Goal: Task Accomplishment & Management: Use online tool/utility

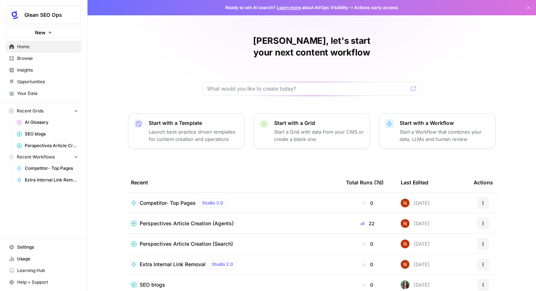
click at [187, 254] on td "Extra Internal Link Removal Studio 2.0" at bounding box center [232, 264] width 215 height 20
click at [182, 261] on span "Extra Internal Link Removal" at bounding box center [173, 264] width 66 height 7
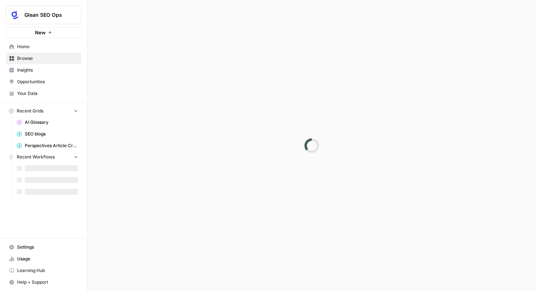
click at [182, 254] on div at bounding box center [312, 145] width 449 height 291
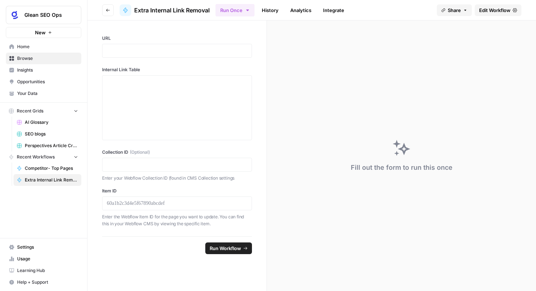
click at [143, 54] on div at bounding box center [177, 51] width 150 height 14
click at [143, 52] on p at bounding box center [177, 50] width 140 height 7
click at [151, 84] on p at bounding box center [177, 81] width 140 height 7
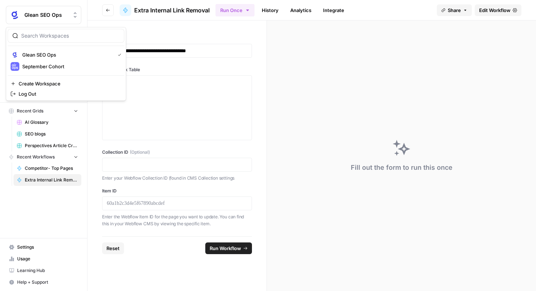
click at [39, 19] on button "Glean SEO Ops" at bounding box center [44, 15] width 76 height 18
click at [49, 66] on span "September Cohort" at bounding box center [70, 66] width 96 height 7
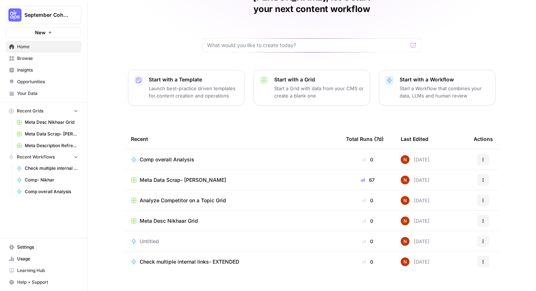
scroll to position [42, 0]
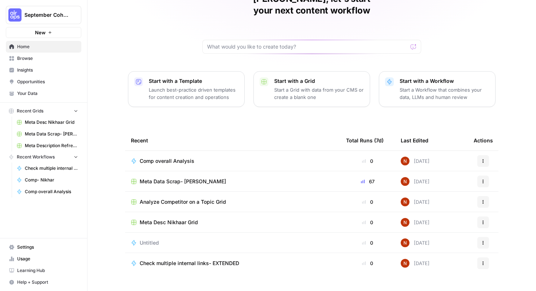
click at [188, 259] on span "Check multiple internal links- EXTENDED" at bounding box center [190, 262] width 100 height 7
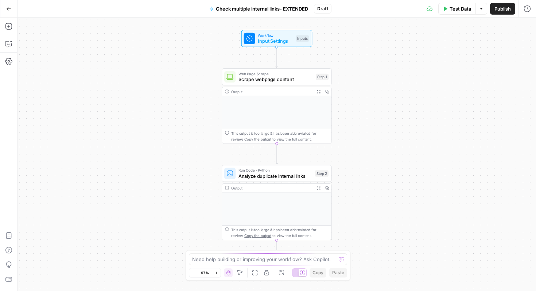
click at [456, 5] on span "Test Data" at bounding box center [461, 8] width 22 height 7
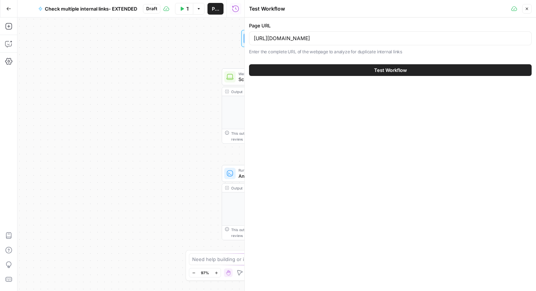
click at [381, 70] on span "Test Workflow" at bounding box center [390, 69] width 33 height 7
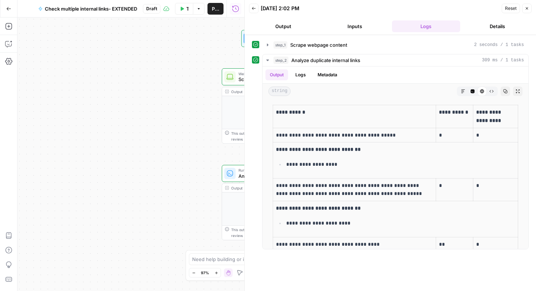
click at [27, 53] on div "Workflow Input Settings Inputs Web Page Scrape Scrape webpage content Step 1 Ou…" at bounding box center [131, 154] width 227 height 273
click at [3, 8] on button "Go Back" at bounding box center [8, 8] width 13 height 13
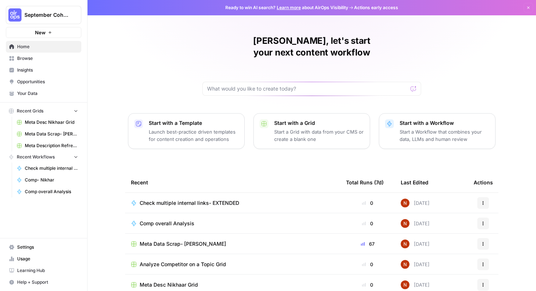
scroll to position [1, 0]
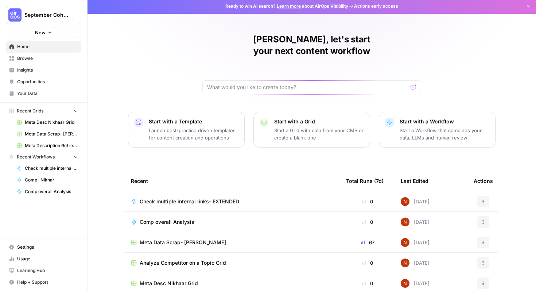
click at [33, 59] on span "Browse" at bounding box center [47, 58] width 61 height 7
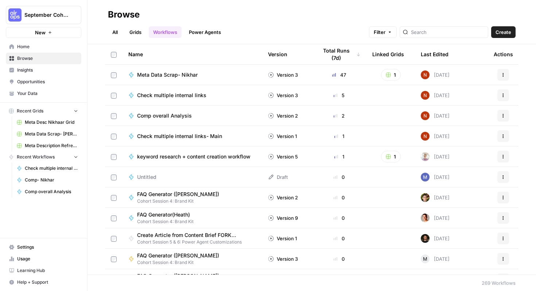
click at [208, 97] on div "Check multiple internal links" at bounding box center [174, 95] width 75 height 7
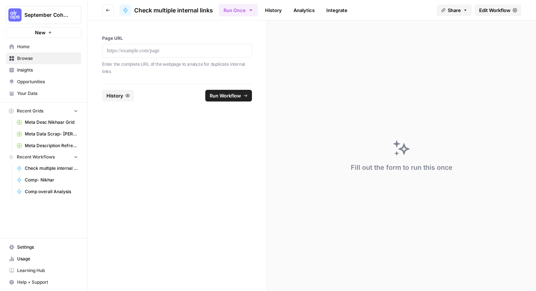
click at [145, 45] on div at bounding box center [177, 51] width 150 height 14
click at [147, 48] on p at bounding box center [177, 50] width 140 height 7
click at [231, 96] on span "Run Workflow" at bounding box center [225, 95] width 31 height 7
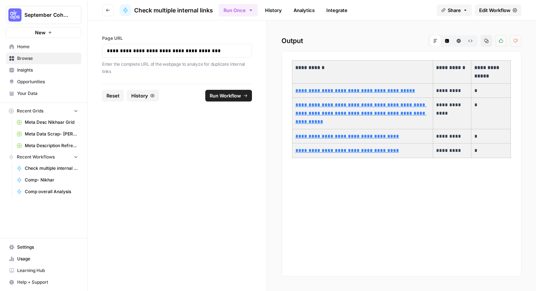
drag, startPoint x: 295, startPoint y: 64, endPoint x: 489, endPoint y: 149, distance: 211.9
click at [489, 149] on tbody "**********" at bounding box center [402, 109] width 219 height 97
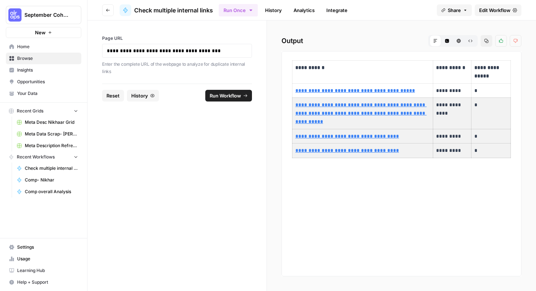
drag, startPoint x: 292, startPoint y: 63, endPoint x: 505, endPoint y: 152, distance: 231.1
click at [505, 152] on div "**********" at bounding box center [402, 109] width 228 height 104
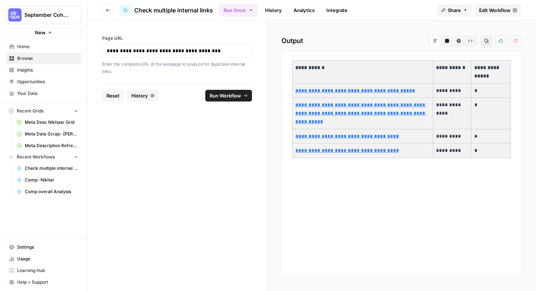
drag, startPoint x: 295, startPoint y: 63, endPoint x: 525, endPoint y: 153, distance: 246.3
click at [525, 153] on div "**********" at bounding box center [401, 155] width 269 height 270
drag, startPoint x: 294, startPoint y: 65, endPoint x: 490, endPoint y: 147, distance: 211.9
click at [490, 147] on tbody "**********" at bounding box center [402, 109] width 219 height 97
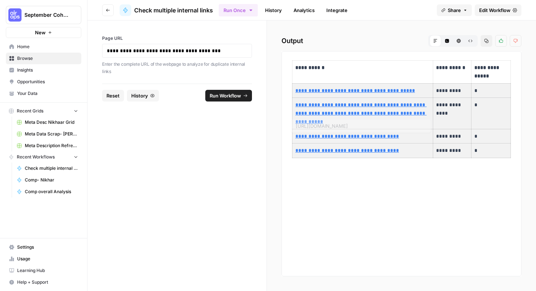
click at [338, 192] on div "**********" at bounding box center [402, 163] width 240 height 225
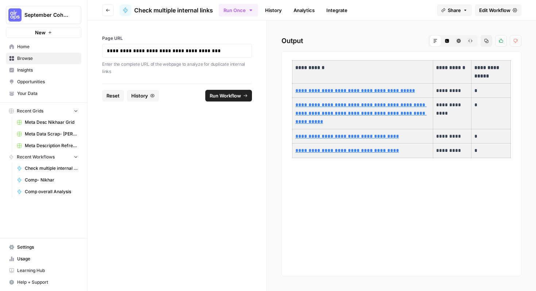
drag, startPoint x: 296, startPoint y: 66, endPoint x: 484, endPoint y: 153, distance: 207.2
click at [484, 153] on tbody "**********" at bounding box center [402, 109] width 219 height 97
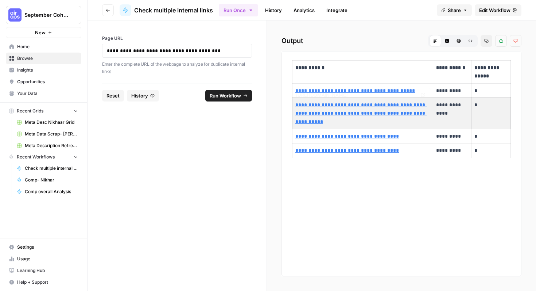
drag, startPoint x: 296, startPoint y: 67, endPoint x: 317, endPoint y: 72, distance: 21.8
click at [402, 109] on tbody "**********" at bounding box center [402, 109] width 219 height 97
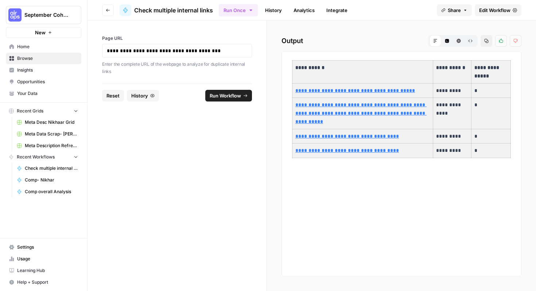
drag, startPoint x: 296, startPoint y: 66, endPoint x: 517, endPoint y: 151, distance: 236.6
click at [517, 151] on div "**********" at bounding box center [402, 163] width 240 height 225
click at [485, 41] on icon "button" at bounding box center [487, 41] width 4 height 4
click at [35, 16] on span "September Cohort" at bounding box center [46, 14] width 44 height 7
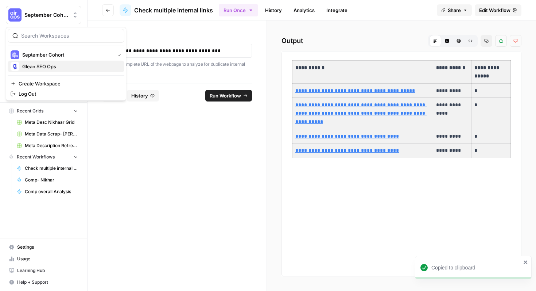
click at [54, 64] on span "Glean SEO Ops" at bounding box center [70, 66] width 96 height 7
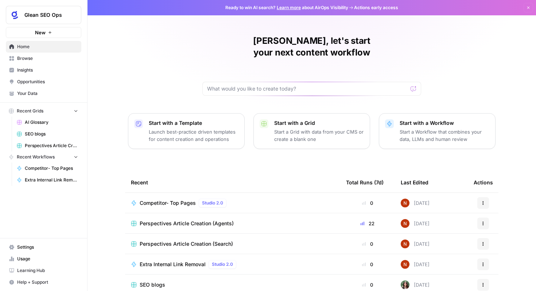
click at [182, 260] on div "Extra Internal Link Removal Studio 2.0" at bounding box center [190, 264] width 100 height 9
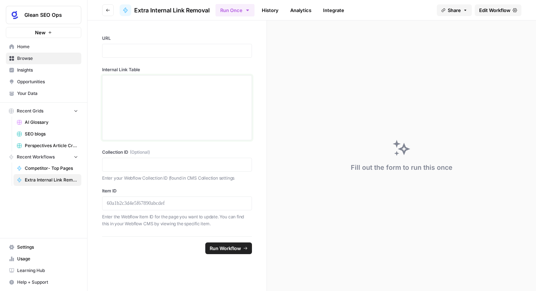
click at [135, 90] on div at bounding box center [177, 107] width 140 height 58
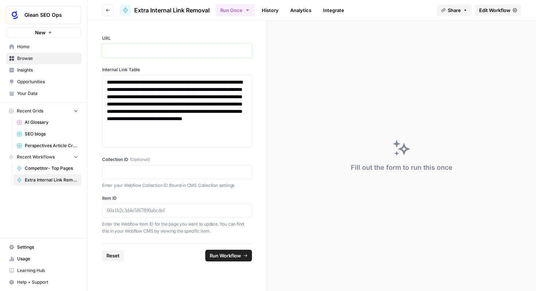
click at [133, 49] on p at bounding box center [177, 50] width 140 height 7
click at [152, 46] on div at bounding box center [177, 51] width 150 height 14
click at [151, 50] on p at bounding box center [177, 50] width 140 height 7
click at [136, 170] on p at bounding box center [177, 171] width 140 height 7
click at [153, 209] on p at bounding box center [177, 210] width 140 height 7
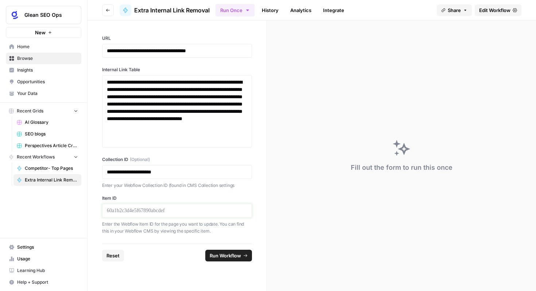
click at [208, 210] on p at bounding box center [177, 210] width 140 height 7
click at [167, 207] on p at bounding box center [177, 210] width 140 height 7
click at [185, 212] on p at bounding box center [177, 210] width 140 height 7
drag, startPoint x: 120, startPoint y: 210, endPoint x: 203, endPoint y: 211, distance: 83.2
click at [206, 211] on p at bounding box center [177, 210] width 140 height 7
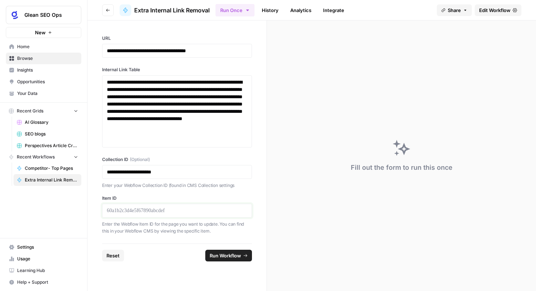
click at [203, 211] on p at bounding box center [177, 210] width 140 height 7
click at [141, 206] on div at bounding box center [177, 211] width 150 height 14
click at [173, 211] on p at bounding box center [177, 210] width 140 height 7
click at [220, 253] on span "Run Workflow" at bounding box center [225, 255] width 31 height 7
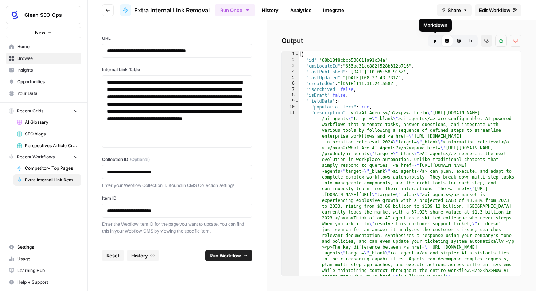
click at [435, 40] on icon "button" at bounding box center [436, 41] width 4 height 4
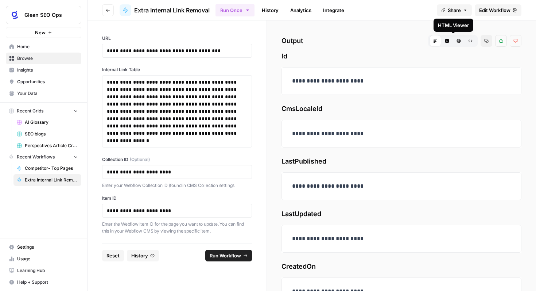
click at [453, 38] on button "HTML Viewer" at bounding box center [459, 41] width 12 height 12
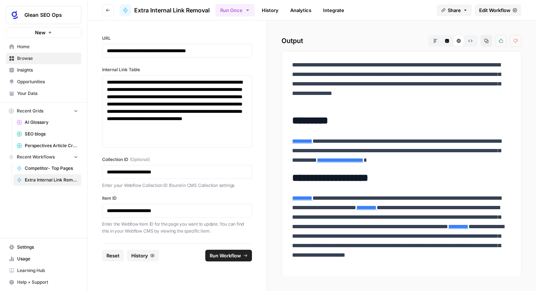
click at [488, 12] on span "Edit Workflow" at bounding box center [494, 10] width 31 height 7
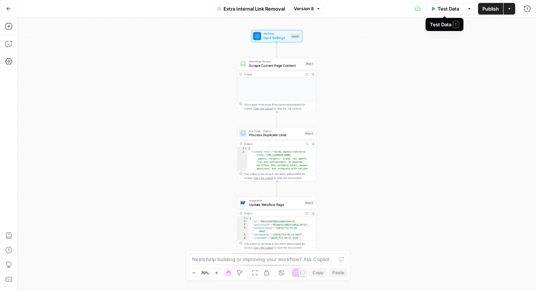
click at [447, 7] on span "Test Data" at bounding box center [449, 8] width 22 height 7
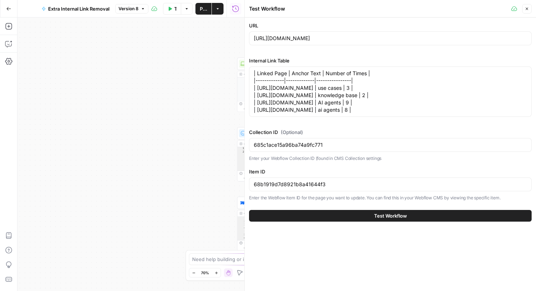
click at [382, 219] on span "Test Workflow" at bounding box center [390, 215] width 33 height 7
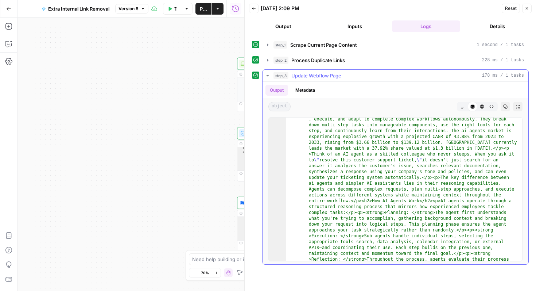
scroll to position [106, 0]
click at [269, 64] on button "step_2 Process Duplicate Links 228 ms / 1 tasks" at bounding box center [396, 60] width 266 height 12
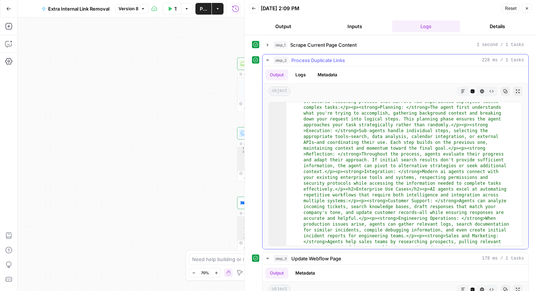
scroll to position [151, 0]
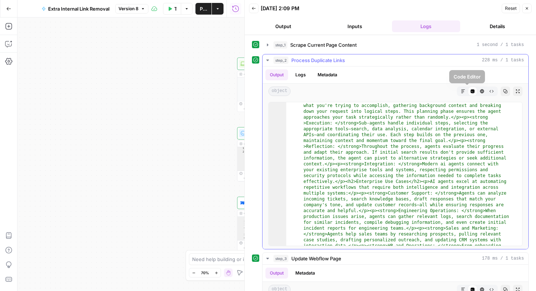
click at [459, 88] on button "Markdown" at bounding box center [463, 90] width 9 height 9
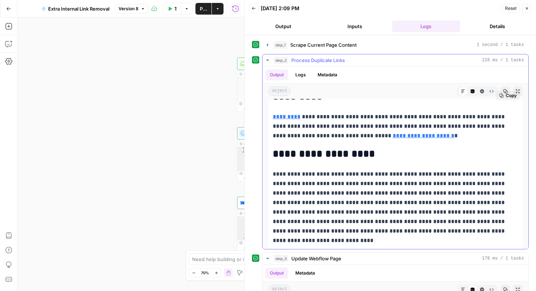
scroll to position [39, 0]
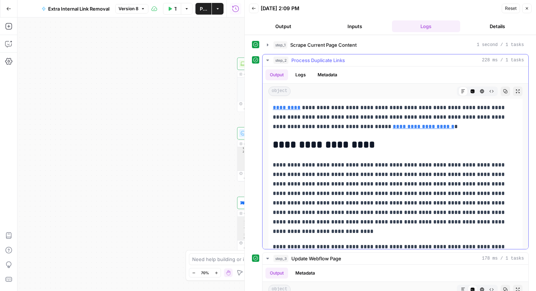
click at [266, 60] on icon "button" at bounding box center [268, 60] width 6 height 6
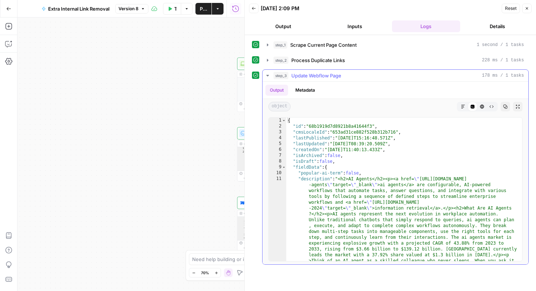
scroll to position [0, 0]
click at [466, 107] on button "Markdown" at bounding box center [463, 106] width 9 height 9
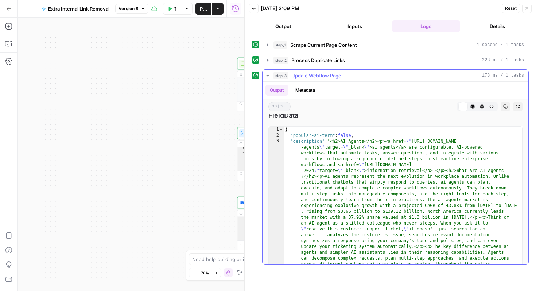
scroll to position [283, 0]
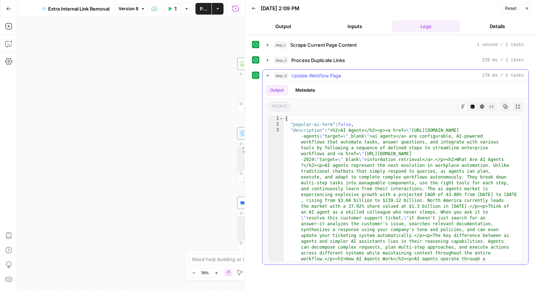
click at [459, 111] on div "Markdown" at bounding box center [463, 106] width 9 height 9
click at [459, 110] on div "Markdown" at bounding box center [463, 106] width 9 height 9
click at [480, 108] on icon "button" at bounding box center [482, 106] width 4 height 4
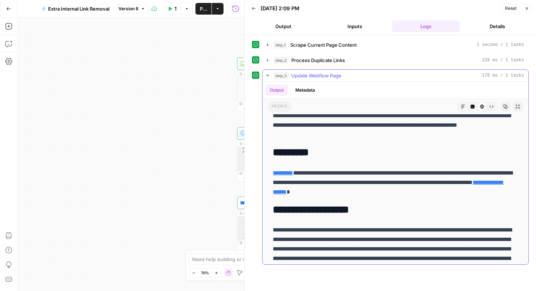
scroll to position [39, 0]
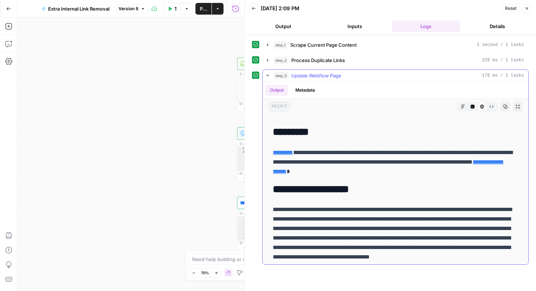
click at [490, 108] on icon "button" at bounding box center [492, 106] width 4 height 4
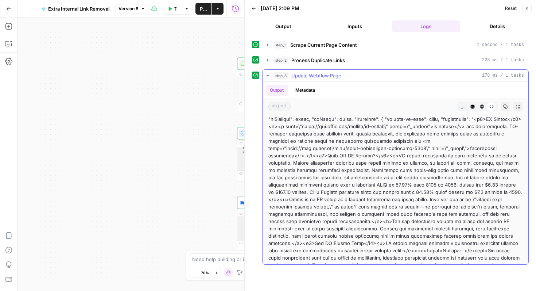
scroll to position [0, 0]
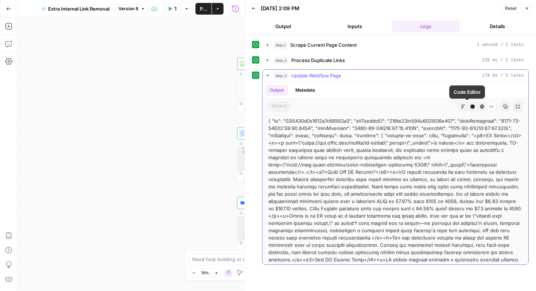
click at [478, 105] on button "HTML Viewer" at bounding box center [482, 106] width 9 height 9
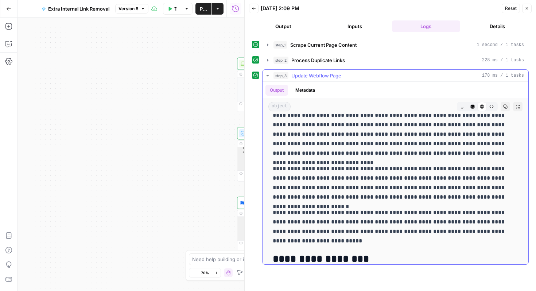
scroll to position [84, 0]
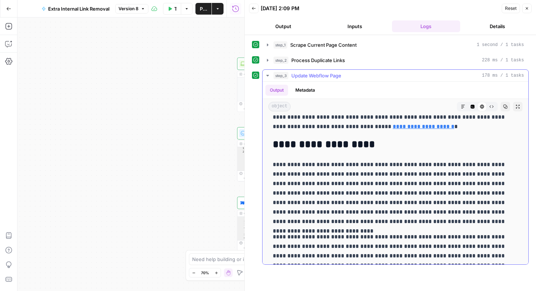
click at [268, 77] on icon "button" at bounding box center [268, 76] width 6 height 6
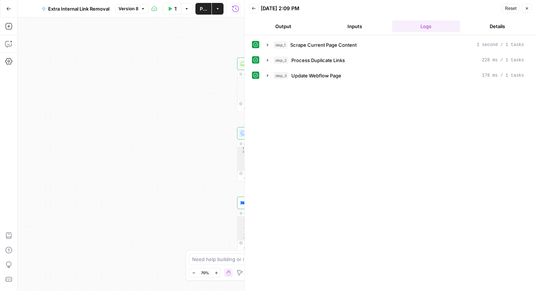
click at [294, 30] on button "Output" at bounding box center [283, 26] width 69 height 12
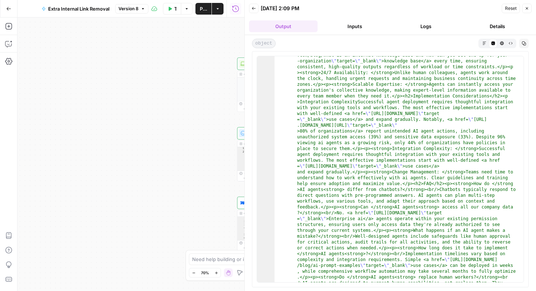
scroll to position [0, 0]
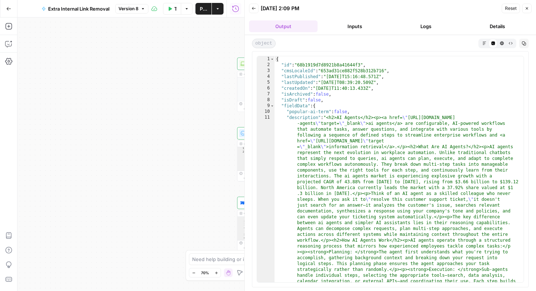
click at [502, 45] on icon "button" at bounding box center [502, 43] width 4 height 4
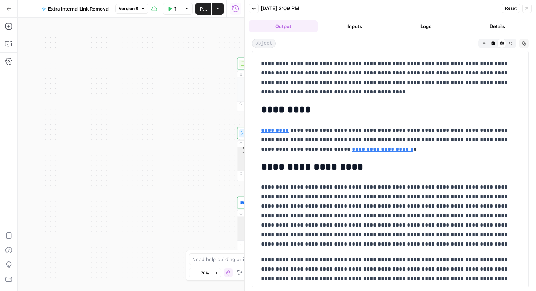
click at [163, 93] on div "Workflow Input Settings Inputs Web Page Scrape Scrape Current Page Content Step…" at bounding box center [131, 154] width 227 height 273
click at [529, 6] on button "Close" at bounding box center [527, 8] width 9 height 9
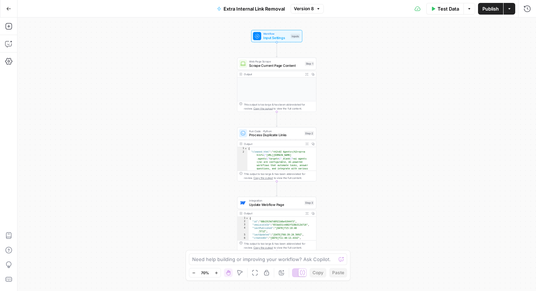
click at [417, 184] on div "Workflow Input Settings Inputs Web Page Scrape Scrape Current Page Content Step…" at bounding box center [277, 154] width 519 height 273
click at [285, 259] on textarea at bounding box center [264, 258] width 144 height 7
click at [5, 9] on button "Go Back" at bounding box center [8, 8] width 13 height 13
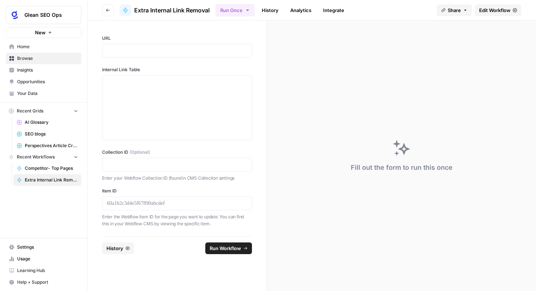
click at [119, 38] on label "URL" at bounding box center [177, 38] width 150 height 7
click at [129, 53] on p at bounding box center [177, 50] width 140 height 7
click at [482, 9] on span "Edit Workflow" at bounding box center [494, 10] width 31 height 7
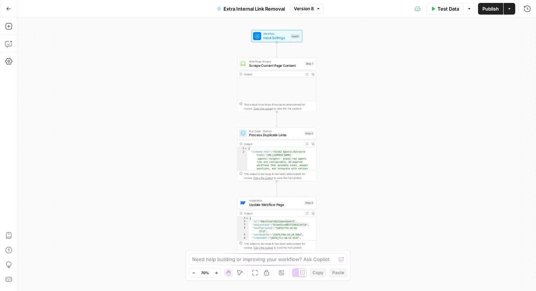
click at [493, 6] on span "Publish" at bounding box center [491, 8] width 16 height 7
click at [259, 255] on textarea at bounding box center [264, 258] width 144 height 7
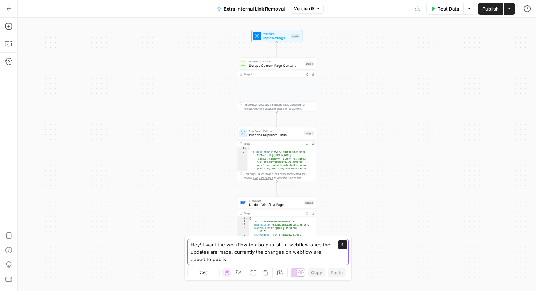
type textarea "Hey! I want the workflow to also publish to webflow once the updates are made, …"
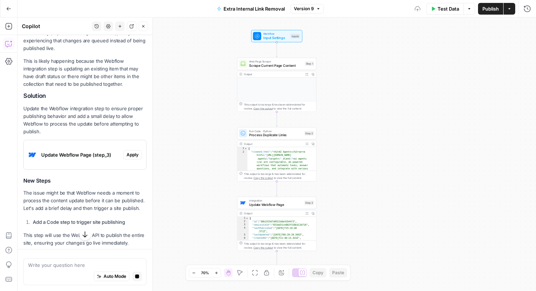
scroll to position [165, 0]
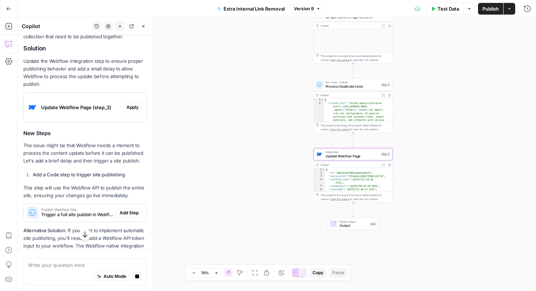
click at [88, 111] on span "Update Webflow Page (step_3)" at bounding box center [80, 107] width 79 height 7
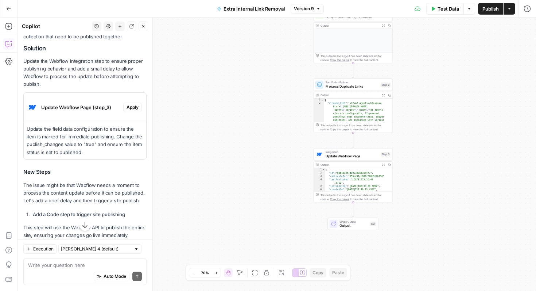
click at [352, 157] on span "Update Webflow Page" at bounding box center [352, 155] width 53 height 5
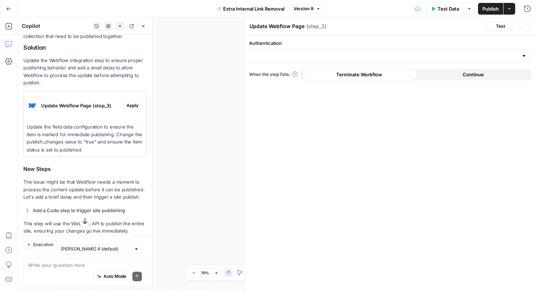
type input "Glean.com Webflow"
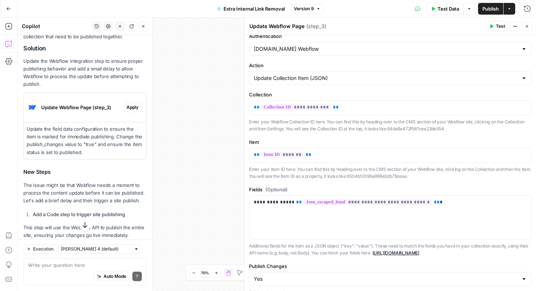
scroll to position [8, 0]
click at [369, 78] on input "Action" at bounding box center [386, 77] width 265 height 7
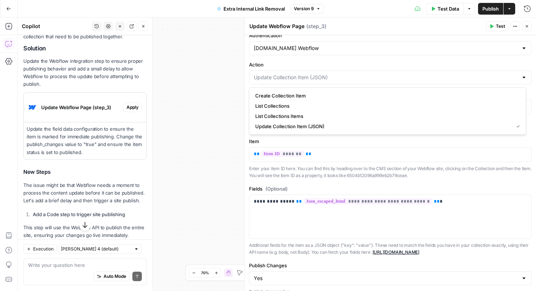
type input "Update Collection Item (JSON)"
click at [380, 60] on div "**********" at bounding box center [391, 171] width 292 height 289
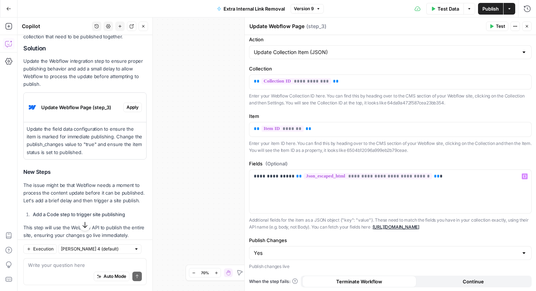
scroll to position [34, 0]
click at [333, 252] on input "Publish Changes" at bounding box center [386, 251] width 265 height 7
type input "Yes"
click at [336, 229] on p "Additional fields for the item as a JSON object {"key": "value"}. These need to…" at bounding box center [390, 223] width 283 height 14
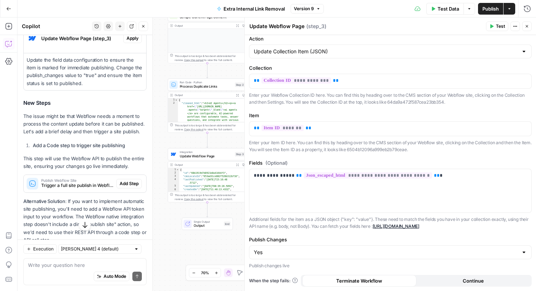
scroll to position [232, 0]
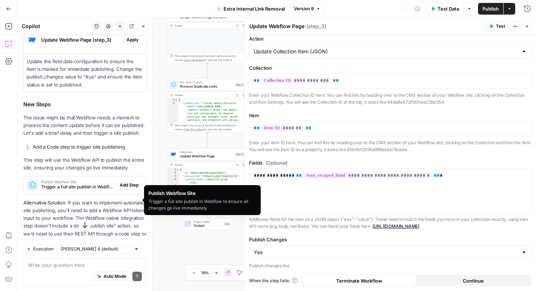
click at [81, 190] on span "Trigger a full site publish in Webflow to ensure all changes go live immediately" at bounding box center [77, 187] width 72 height 7
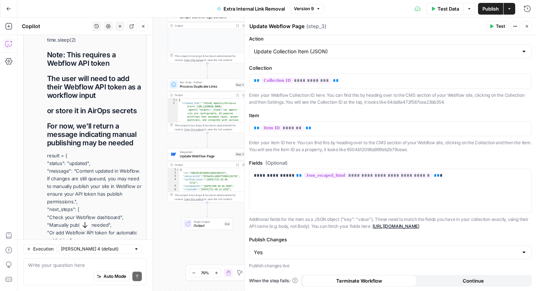
scroll to position [527, 0]
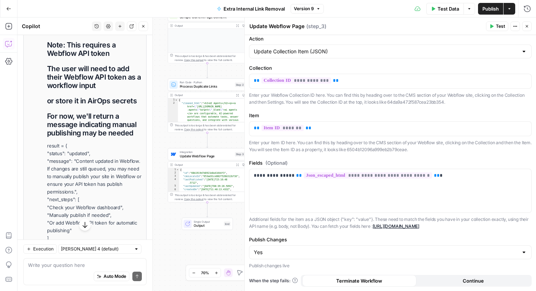
click at [81, 89] on h1 "The user will need to add their Webflow API token as a workflow input" at bounding box center [94, 77] width 95 height 25
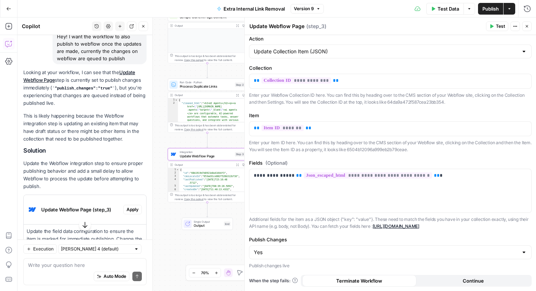
scroll to position [111, 0]
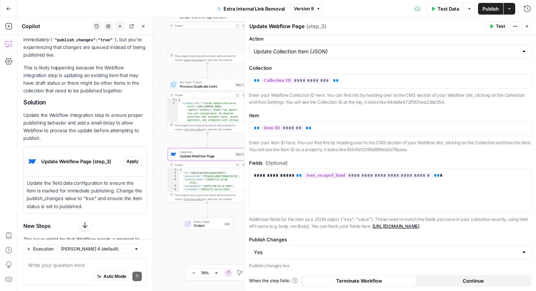
click at [127, 165] on span "Apply" at bounding box center [133, 161] width 12 height 7
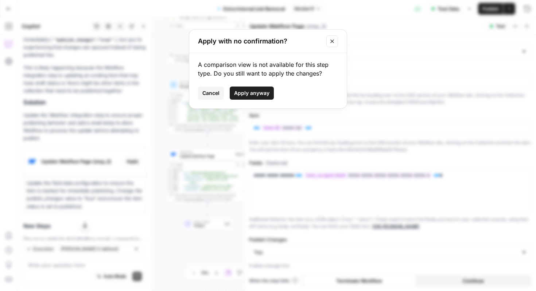
click at [258, 93] on span "Apply anyway" at bounding box center [251, 92] width 35 height 7
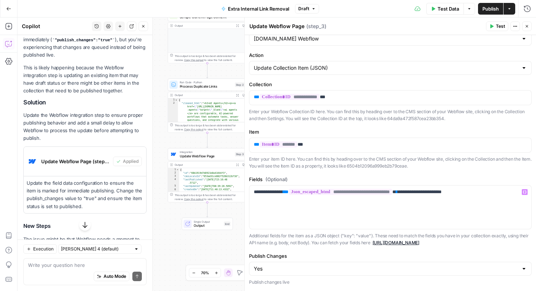
scroll to position [34, 0]
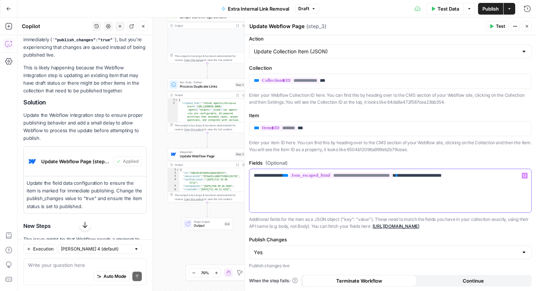
click at [467, 174] on p "**********" at bounding box center [388, 175] width 268 height 7
click at [476, 162] on label "Fields (Optional)" at bounding box center [390, 162] width 283 height 7
click at [438, 6] on span "Test Data" at bounding box center [449, 8] width 22 height 7
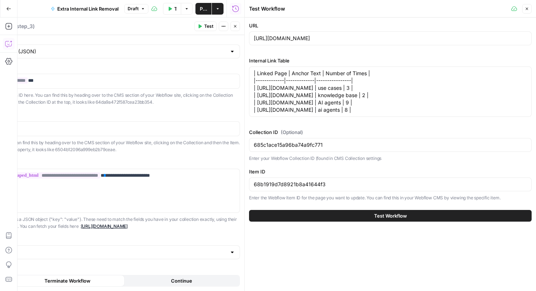
click at [528, 5] on button "Close" at bounding box center [527, 8] width 9 height 9
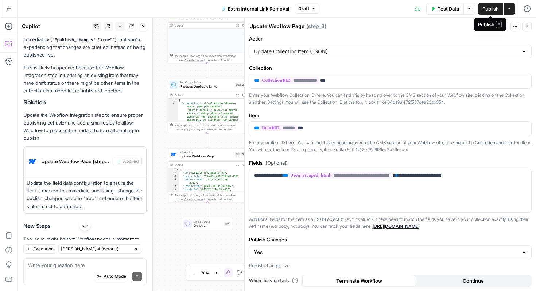
click at [447, 6] on span "Test Data" at bounding box center [449, 8] width 22 height 7
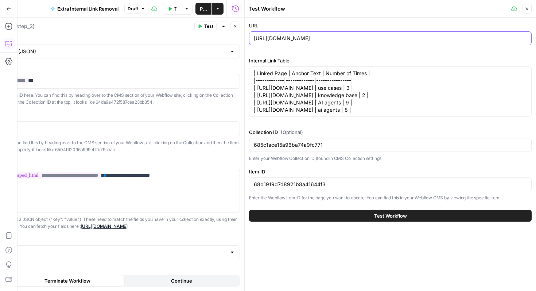
click at [305, 36] on input "https://www.glean.com/ai-glossary/ai-agents" at bounding box center [390, 38] width 273 height 7
paste input "gentic-reasoning-engine"
type input "https://www.glean.com/ai-glossary/agentic-reasoning-engine"
click at [397, 100] on textarea "| Linked Page | Anchor Text | Number of Times | |-------------|-------------|--…" at bounding box center [390, 92] width 273 height 44
click at [334, 97] on textarea "| Linked Page | Anchor Text | Number of Times | |-------------|-------------|--…" at bounding box center [390, 92] width 273 height 44
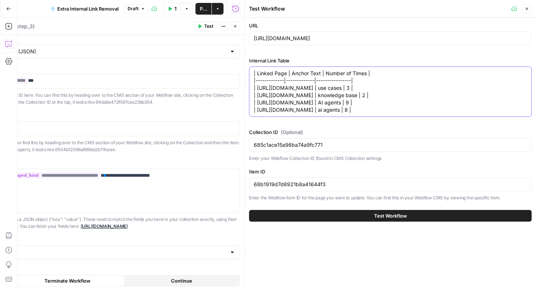
click at [334, 97] on textarea "| Linked Page | Anchor Text | Number of Times | |-------------|-------------|--…" at bounding box center [390, 92] width 273 height 44
click at [411, 113] on textarea "| Linked Page | Anchor Text | Number of Times | |-------------|-------------|--…" at bounding box center [390, 92] width 273 height 44
drag, startPoint x: 423, startPoint y: 115, endPoint x: 351, endPoint y: 97, distance: 74.3
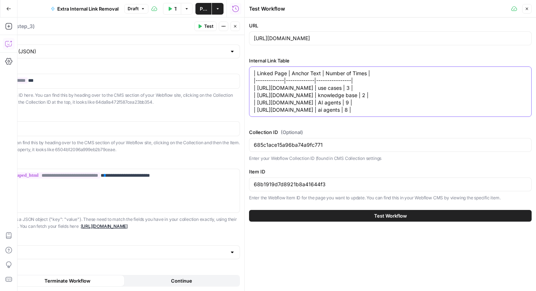
click at [351, 97] on textarea "| Linked Page | Anchor Text | Number of Times | |-------------|-------------|--…" at bounding box center [390, 92] width 273 height 44
click at [432, 108] on textarea "| Linked Page | Anchor Text | Number of Times | |-------------|-------------|--…" at bounding box center [390, 92] width 273 height 44
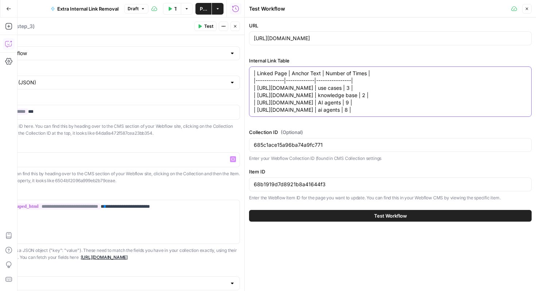
scroll to position [0, 0]
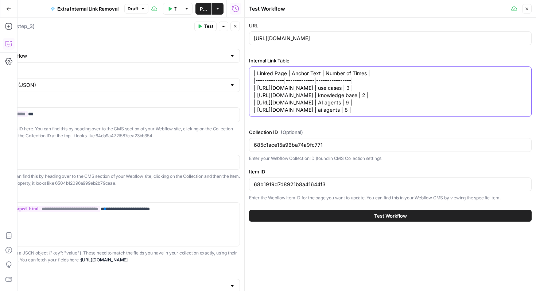
paste textarea "gentic-reasoning-future-ai | agentic reasoning | 8 | | https://www.glean.com/bl…"
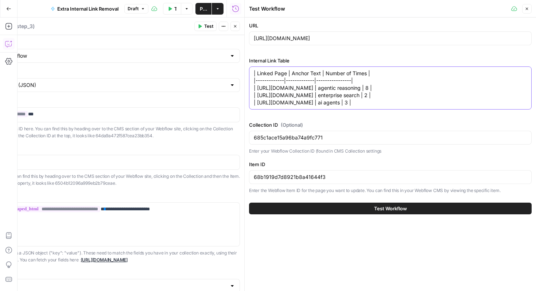
type textarea "| Linked Page | Anchor Text | Number of Times | |-------------|-------------|--…"
click at [360, 142] on div "685c1ace15a96ba74a9fc771" at bounding box center [390, 138] width 283 height 14
click at [322, 178] on input "68b1919d7d8921b8a41644f3" at bounding box center [390, 176] width 273 height 7
paste input "adb281d1799bcbebf91ea5"
type input "68adb281d1799bcbebf91ea5"
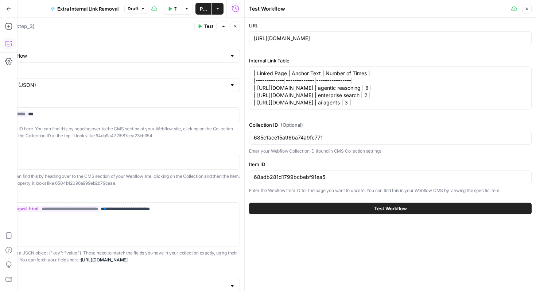
click at [406, 216] on div "Test Workflow" at bounding box center [390, 208] width 283 height 20
click at [408, 212] on button "Test Workflow" at bounding box center [390, 209] width 283 height 12
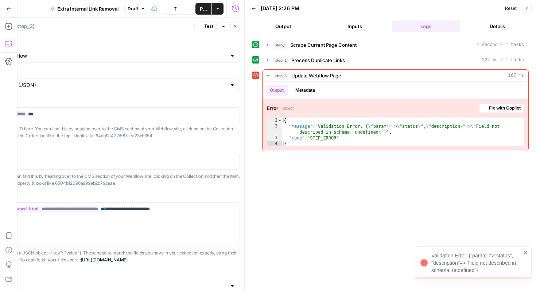
scroll to position [123, 0]
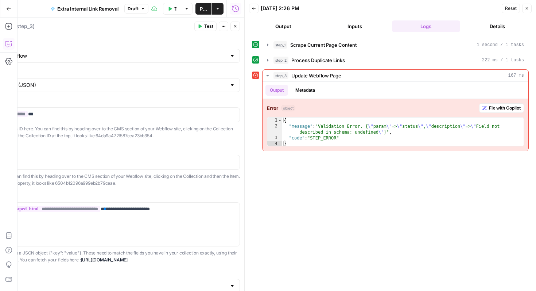
click at [256, 11] on button "Back" at bounding box center [253, 8] width 9 height 9
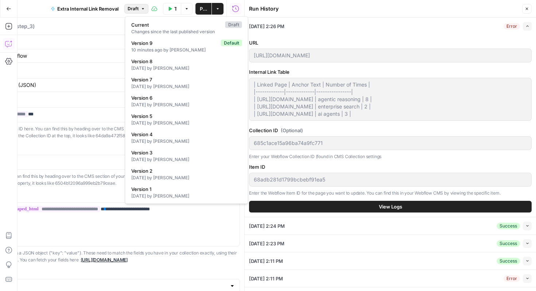
click at [144, 8] on icon "button" at bounding box center [143, 9] width 4 height 4
click at [526, 8] on icon "button" at bounding box center [527, 9] width 4 height 4
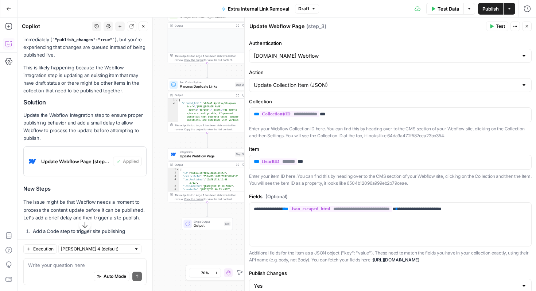
click at [301, 13] on button "Draft" at bounding box center [307, 8] width 24 height 9
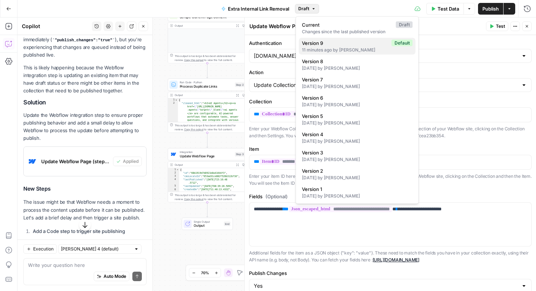
click at [318, 42] on span "Version 9" at bounding box center [345, 42] width 87 height 7
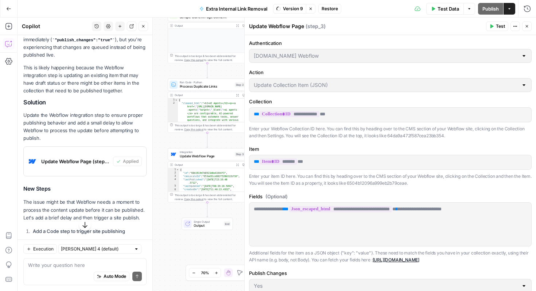
scroll to position [111, 0]
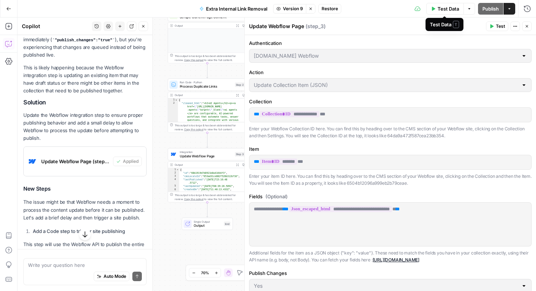
click at [443, 11] on span "Test Data" at bounding box center [449, 8] width 22 height 7
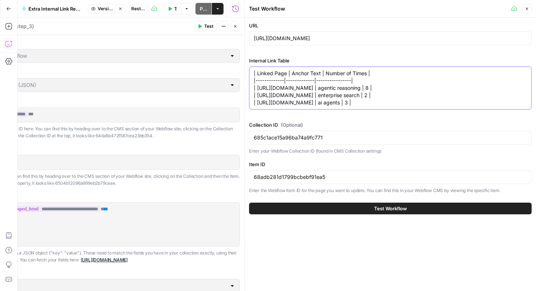
drag, startPoint x: 405, startPoint y: 101, endPoint x: 386, endPoint y: 171, distance: 72.4
click at [404, 107] on div "| Linked Page | Anchor Text | Number of Times | |-------------|-------------|--…" at bounding box center [390, 87] width 283 height 43
click at [372, 203] on button "Test Workflow" at bounding box center [390, 209] width 283 height 12
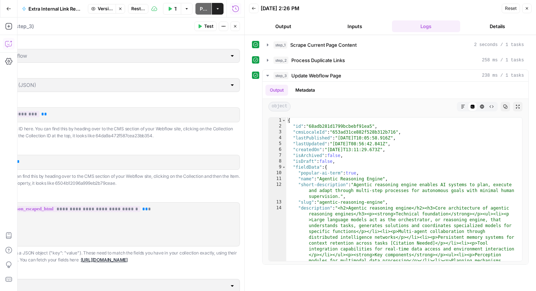
click at [300, 28] on button "Output" at bounding box center [283, 26] width 69 height 12
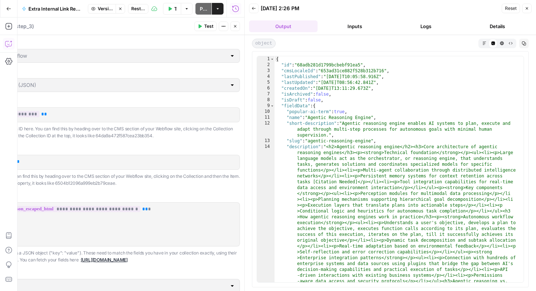
click at [501, 44] on icon "button" at bounding box center [502, 43] width 4 height 4
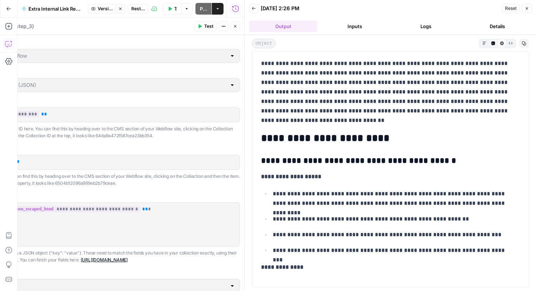
click at [425, 25] on button "Logs" at bounding box center [426, 26] width 69 height 12
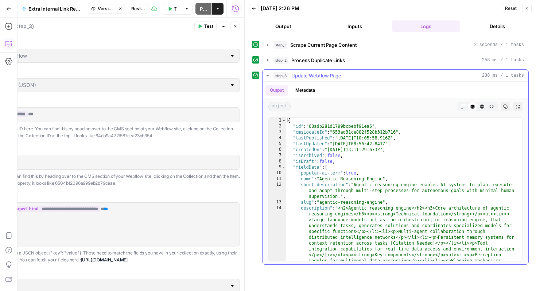
click at [266, 76] on icon "button" at bounding box center [268, 76] width 6 height 6
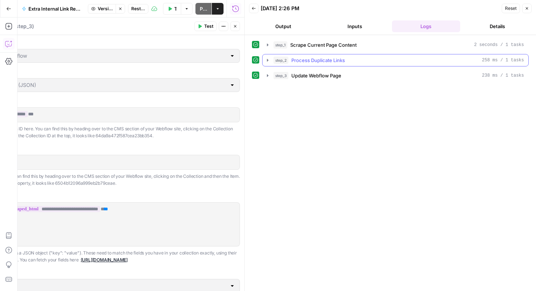
click at [368, 61] on div "step_2 Process Duplicate Links 258 ms / 1 tasks" at bounding box center [399, 60] width 251 height 7
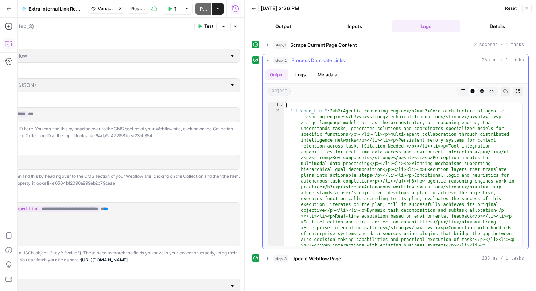
click at [481, 89] on icon "button" at bounding box center [482, 91] width 4 height 4
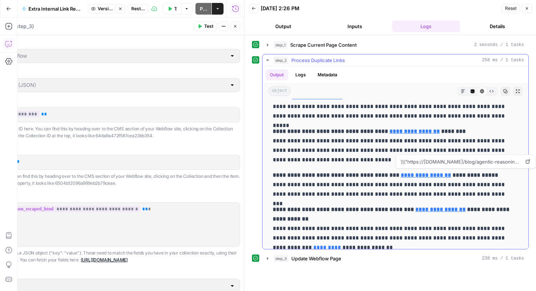
scroll to position [3008, 0]
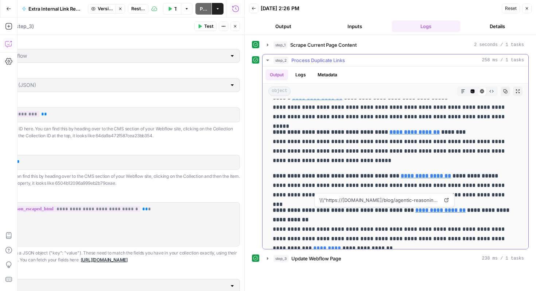
drag, startPoint x: 323, startPoint y: 198, endPoint x: 314, endPoint y: 199, distance: 9.1
click at [314, 199] on body "Glean SEO Ops New Home Browse Insights Opportunities Your Data Recent Grids AI …" at bounding box center [268, 145] width 536 height 291
click at [407, 160] on p "**********" at bounding box center [393, 146] width 240 height 38
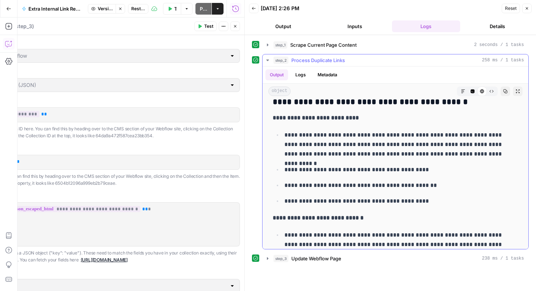
scroll to position [2292, 0]
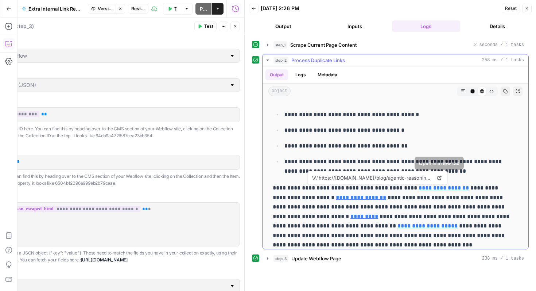
click at [438, 177] on icon at bounding box center [440, 178] width 4 height 4
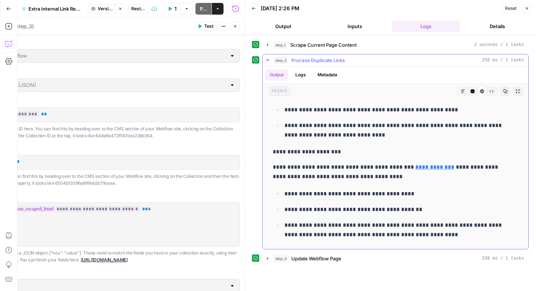
scroll to position [1993, 0]
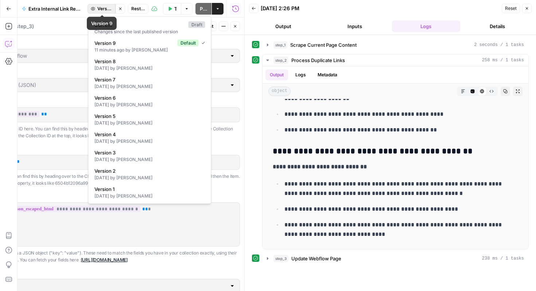
click at [107, 9] on span "Version 9" at bounding box center [104, 8] width 15 height 7
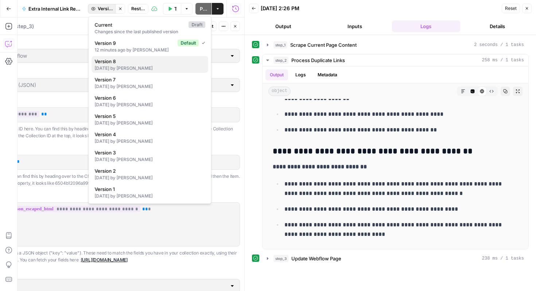
click at [145, 66] on div "5 days ago by Nikhar Gupta" at bounding box center [150, 68] width 111 height 7
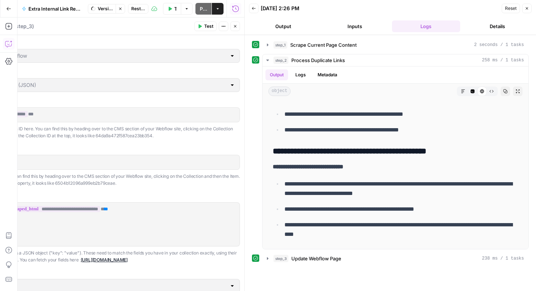
scroll to position [0, 0]
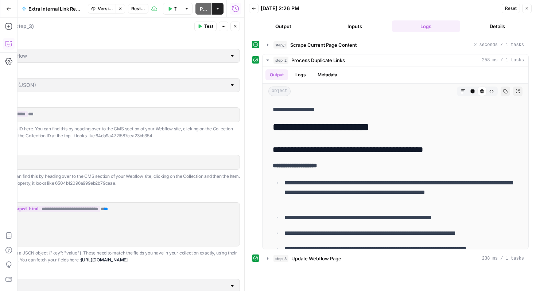
click at [200, 27] on icon "button" at bounding box center [200, 26] width 3 height 4
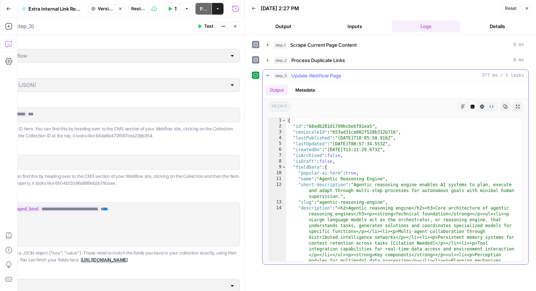
click at [482, 107] on icon "button" at bounding box center [483, 107] width 4 height 4
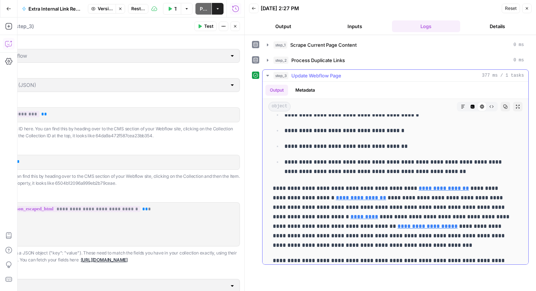
scroll to position [774, 0]
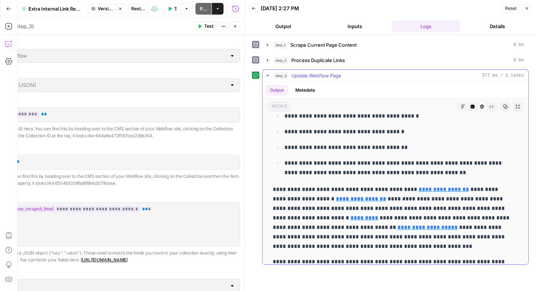
click at [265, 76] on button "step_3 Update Webflow Page 377 ms / 1 tasks" at bounding box center [396, 76] width 266 height 12
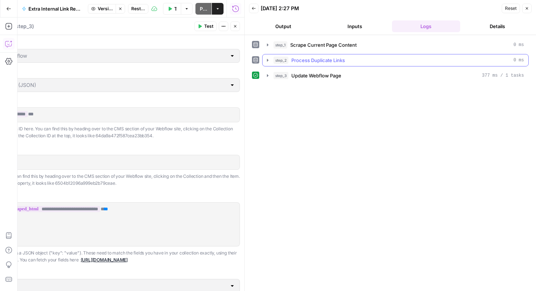
click at [264, 60] on button "step_2 Process Duplicate Links 0 ms" at bounding box center [396, 60] width 266 height 12
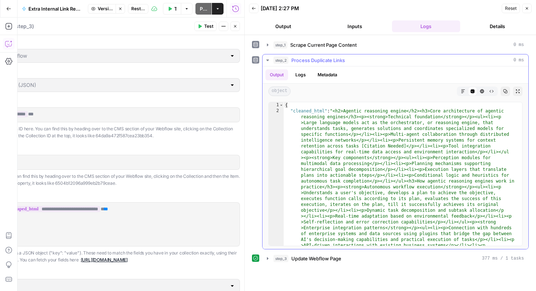
scroll to position [1, 0]
click at [481, 91] on icon "button" at bounding box center [483, 91] width 4 height 4
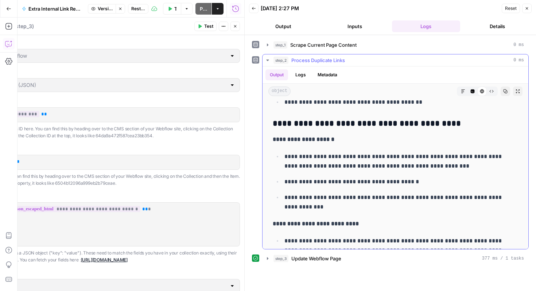
scroll to position [1407, 0]
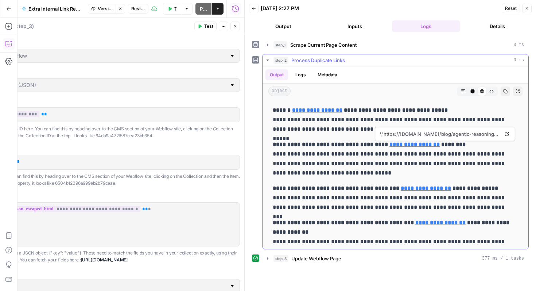
click at [380, 134] on span "\"https://www.glean.com/blog/agentic-reasoning-future-ai\"" at bounding box center [440, 133] width 123 height 13
click at [505, 135] on icon at bounding box center [507, 134] width 4 height 4
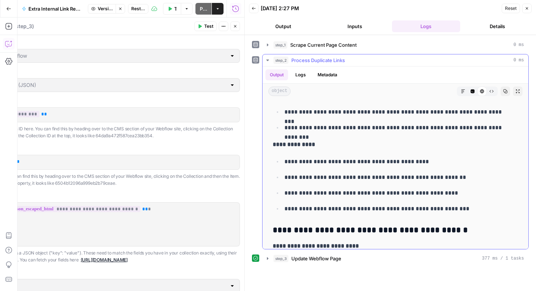
scroll to position [0, 0]
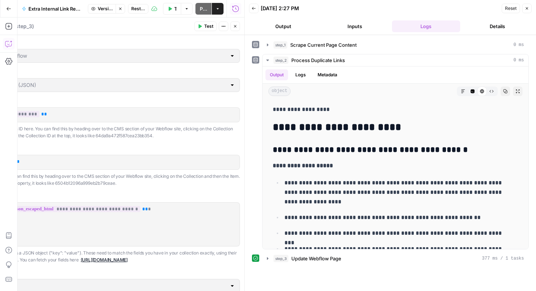
click at [355, 14] on div "Back 10/13/25 at 2:27 PM Reset Close" at bounding box center [390, 8] width 283 height 11
click at [354, 23] on button "Inputs" at bounding box center [355, 26] width 69 height 12
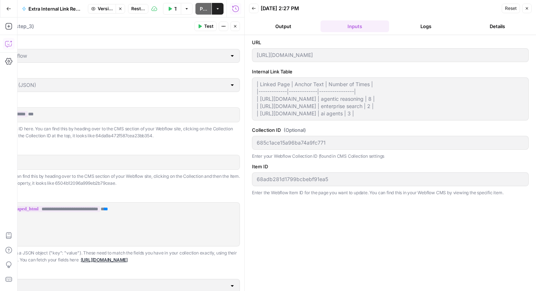
click at [443, 24] on button "Logs" at bounding box center [426, 26] width 69 height 12
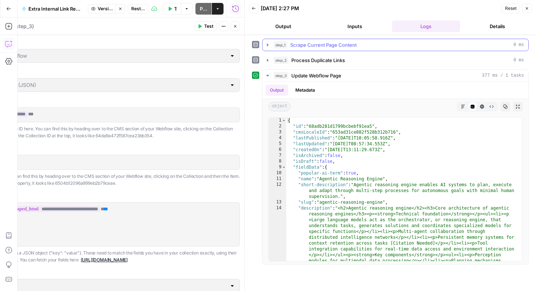
click at [348, 46] on span "Scrape Current Page Content" at bounding box center [323, 44] width 66 height 7
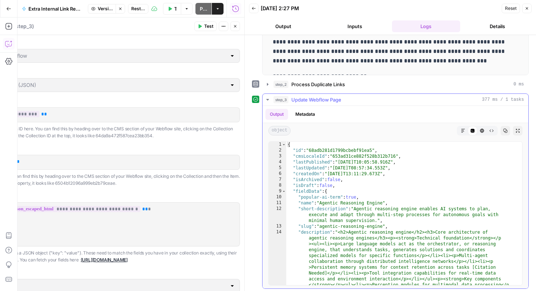
scroll to position [159, 0]
click at [351, 84] on div "step_2 Process Duplicate Links 0 ms" at bounding box center [399, 84] width 251 height 7
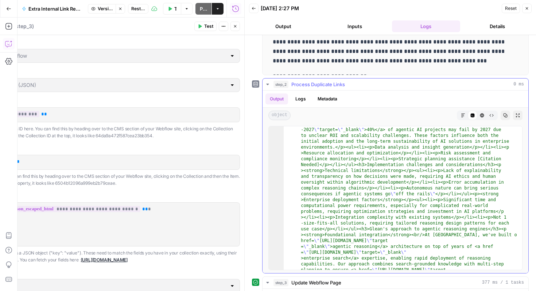
scroll to position [379, 0]
click at [481, 116] on icon "button" at bounding box center [483, 115] width 4 height 4
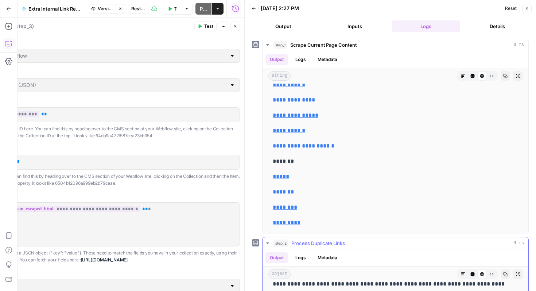
scroll to position [343, 0]
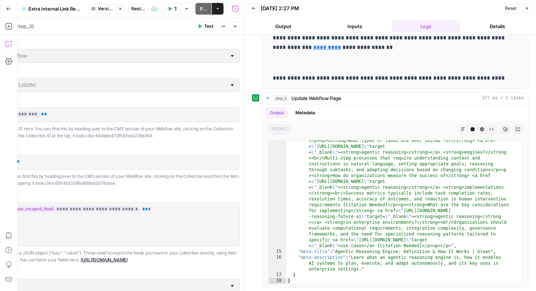
click at [527, 11] on button "Close" at bounding box center [527, 8] width 9 height 9
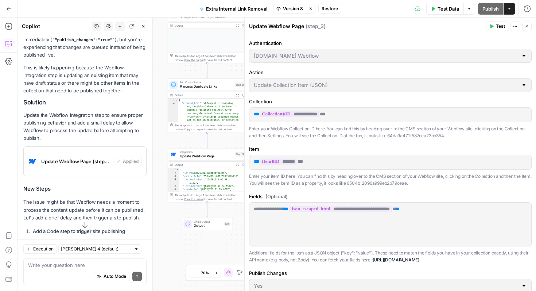
click at [528, 27] on icon "button" at bounding box center [527, 26] width 4 height 4
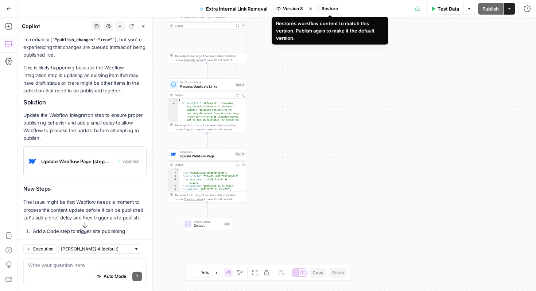
click at [327, 11] on span "Restore" at bounding box center [330, 8] width 16 height 7
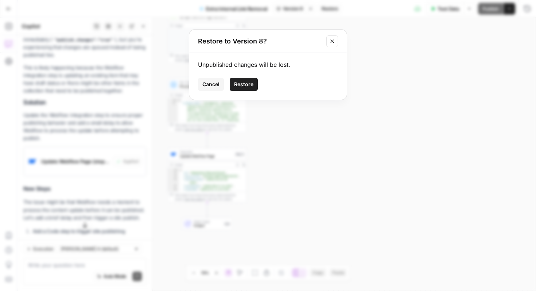
click at [246, 83] on span "Restore" at bounding box center [243, 84] width 19 height 7
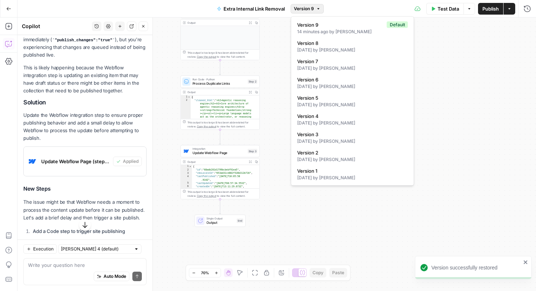
click at [314, 9] on button "Version 9" at bounding box center [307, 8] width 33 height 9
click at [315, 51] on div "5 days ago by Nikhar Gupta" at bounding box center [352, 50] width 111 height 7
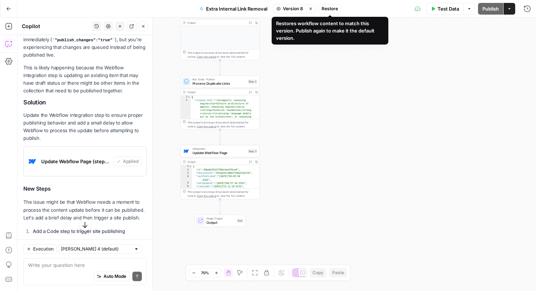
click at [334, 10] on span "Restore" at bounding box center [330, 8] width 16 height 7
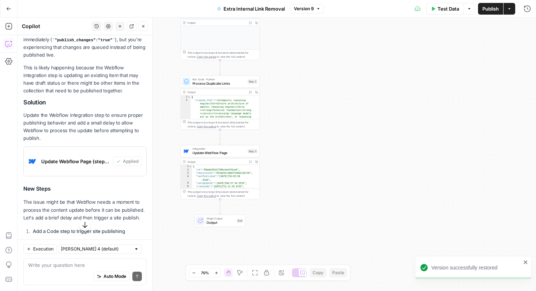
click at [525, 262] on icon "close" at bounding box center [526, 262] width 5 height 6
click at [445, 13] on button "Test Data" at bounding box center [446, 9] width 38 height 12
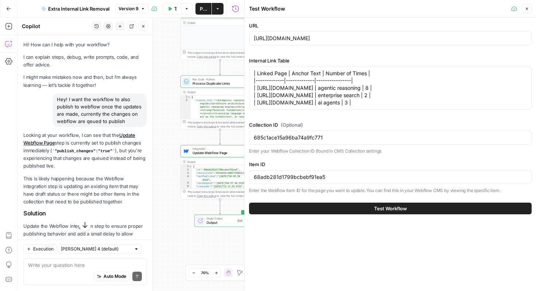
scroll to position [5, 0]
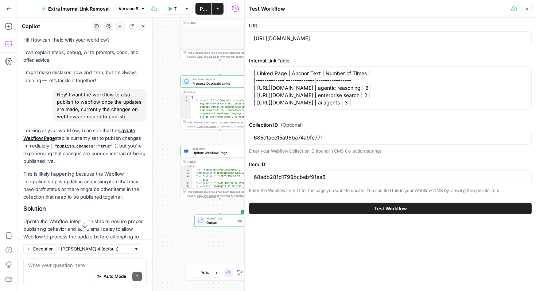
click at [74, 109] on div "Hey! I want the workflow to also publish to webflow once the updates are made, …" at bounding box center [100, 106] width 94 height 34
click at [327, 206] on button "Test Workflow" at bounding box center [390, 209] width 283 height 12
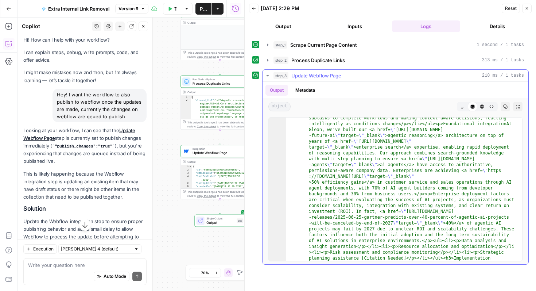
scroll to position [365, 0]
click at [484, 105] on icon "button" at bounding box center [482, 106] width 4 height 4
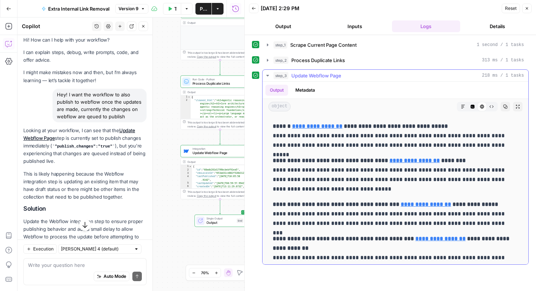
scroll to position [1536, 0]
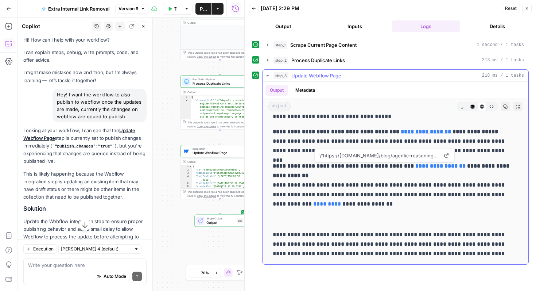
click at [429, 165] on strong "**********" at bounding box center [441, 165] width 50 height 5
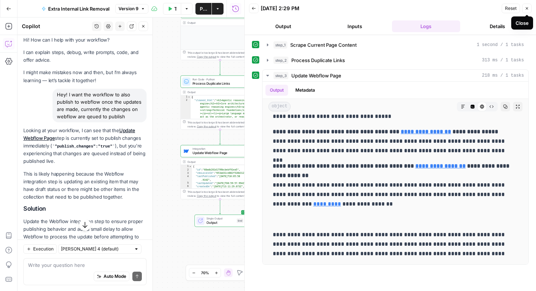
click at [531, 11] on button "Close" at bounding box center [527, 8] width 9 height 9
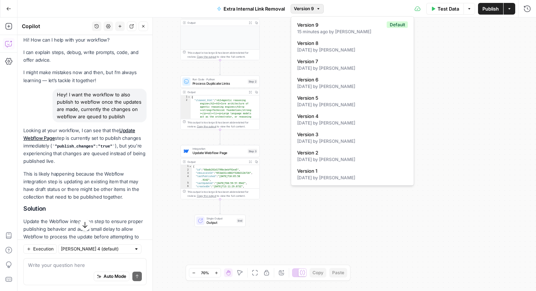
click at [306, 10] on span "Version 9" at bounding box center [304, 8] width 20 height 7
click at [317, 49] on div "5 days ago by Nikhar Gupta" at bounding box center [352, 50] width 111 height 7
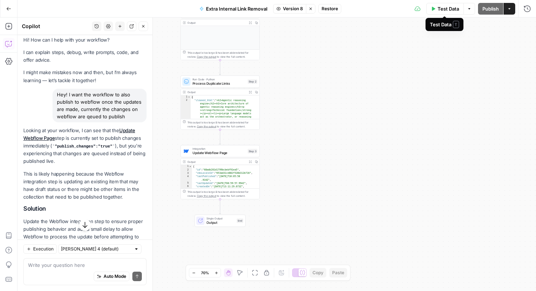
click at [435, 14] on button "Test Data" at bounding box center [446, 9] width 38 height 12
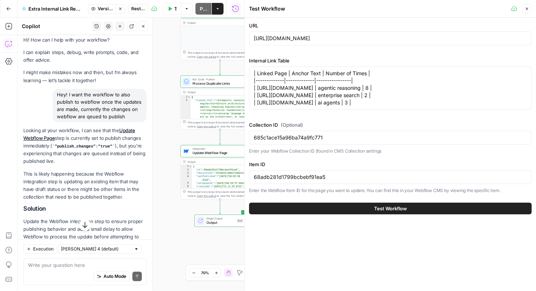
click at [167, 220] on div "Workflow Input Settings Inputs Web Page Scrape Scrape Current Page Content Step…" at bounding box center [131, 154] width 227 height 273
click at [525, 11] on button "Close" at bounding box center [527, 8] width 9 height 9
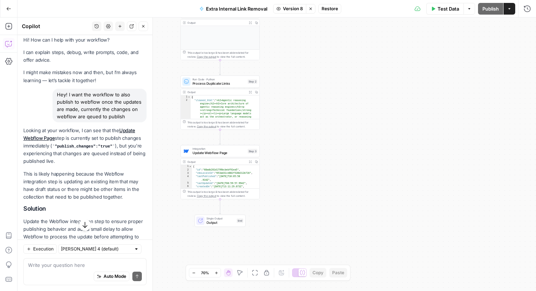
click at [298, 6] on span "Version 8" at bounding box center [293, 8] width 20 height 7
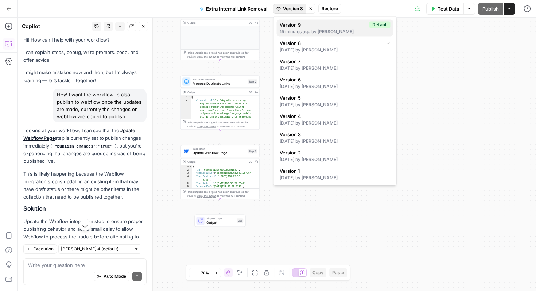
click at [304, 28] on span "Version 9" at bounding box center [323, 24] width 87 height 7
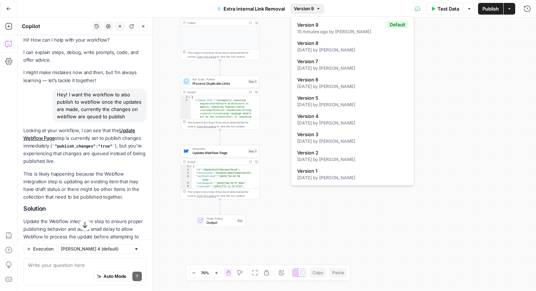
click at [305, 11] on span "Version 9" at bounding box center [304, 8] width 20 height 7
click at [309, 56] on button "Version 7 5 days ago by Nikhar Gupta" at bounding box center [352, 64] width 117 height 17
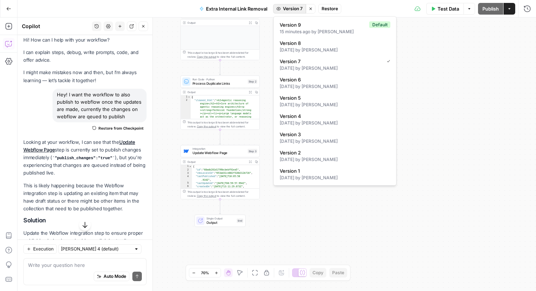
click at [296, 8] on span "Version 7" at bounding box center [293, 8] width 20 height 7
click at [293, 39] on span "Version 8" at bounding box center [334, 42] width 108 height 7
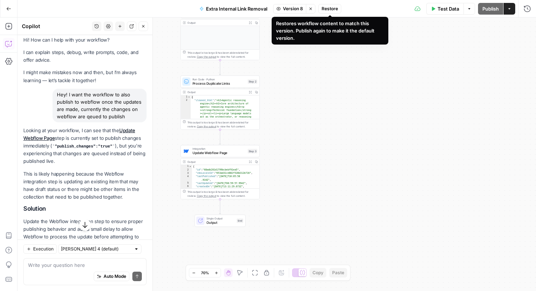
click at [330, 8] on span "Restore" at bounding box center [330, 8] width 16 height 7
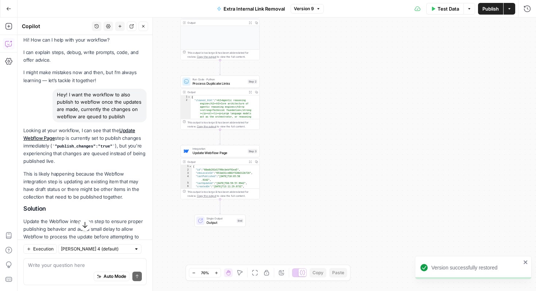
click at [330, 8] on div "Test Data Options Publish Actions Run History" at bounding box center [430, 8] width 213 height 17
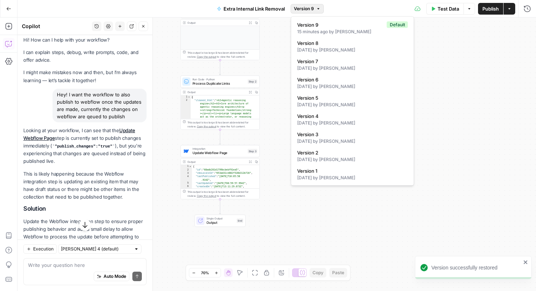
click at [318, 8] on icon "button" at bounding box center [318, 8] width 2 height 1
click at [317, 40] on span "Version 8" at bounding box center [351, 42] width 108 height 7
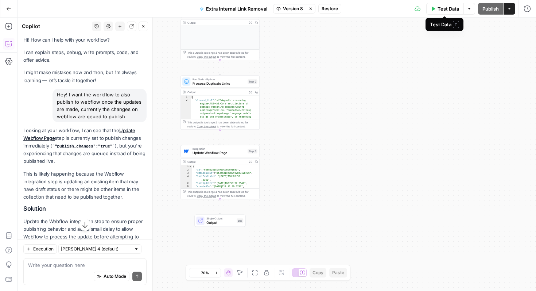
click at [443, 11] on span "Test Data" at bounding box center [449, 8] width 22 height 7
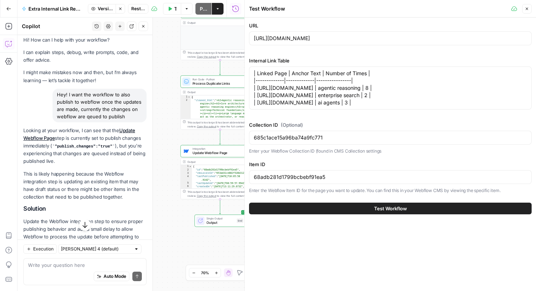
click at [408, 208] on button "Test Workflow" at bounding box center [390, 209] width 283 height 12
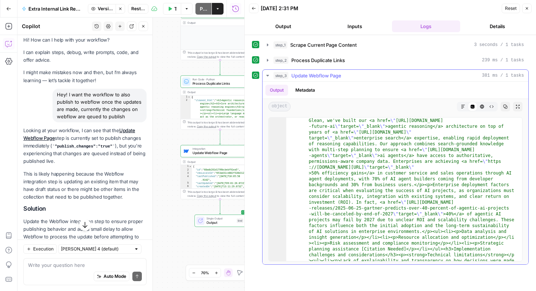
scroll to position [378, 0]
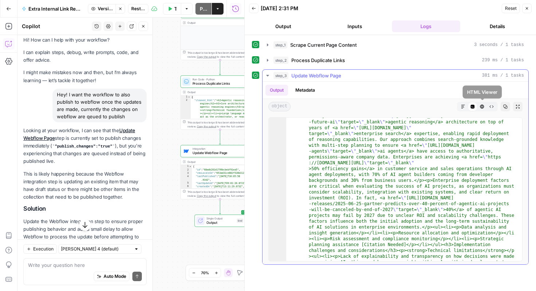
click at [483, 107] on icon "button" at bounding box center [482, 106] width 4 height 4
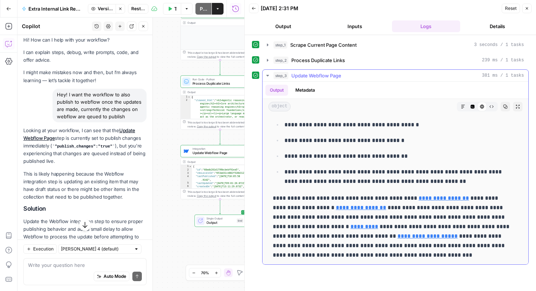
scroll to position [774, 0]
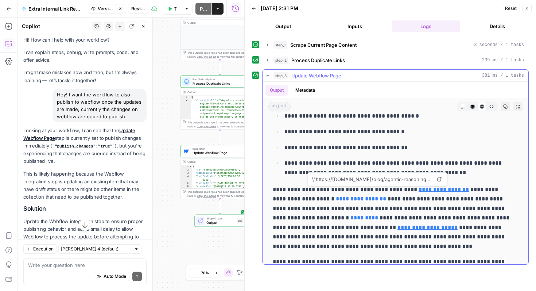
click at [430, 189] on link "**********" at bounding box center [444, 188] width 50 height 5
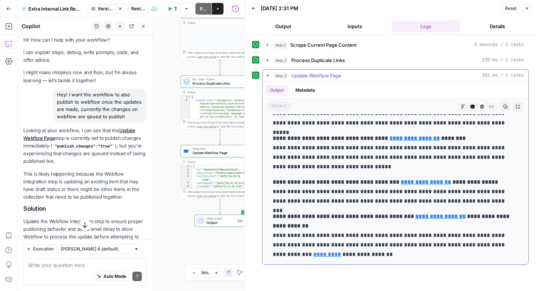
scroll to position [1536, 0]
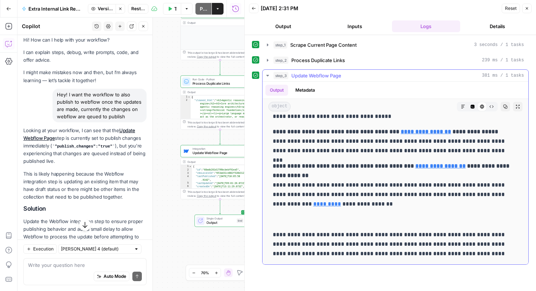
click at [437, 167] on strong "**********" at bounding box center [441, 165] width 50 height 5
click at [529, 9] on icon "button" at bounding box center [527, 8] width 4 height 4
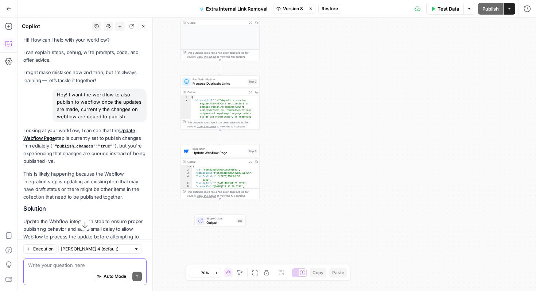
click at [90, 263] on textarea at bounding box center [85, 264] width 114 height 7
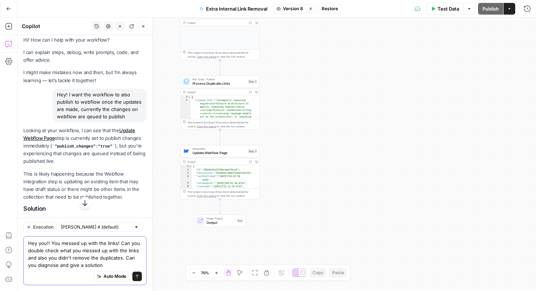
type textarea "Hey you!! You messed up with the links! Can you double check what you messed up…"
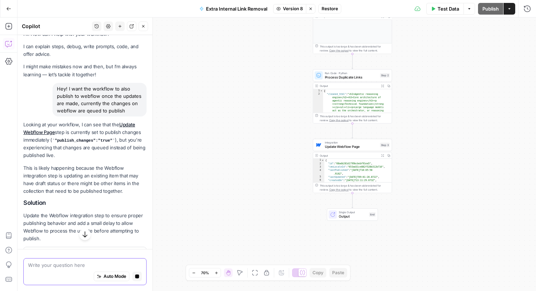
scroll to position [11, 0]
click at [95, 108] on div "Hey! I want the workflow to also publish to webflow once the updates are made, …" at bounding box center [100, 99] width 94 height 34
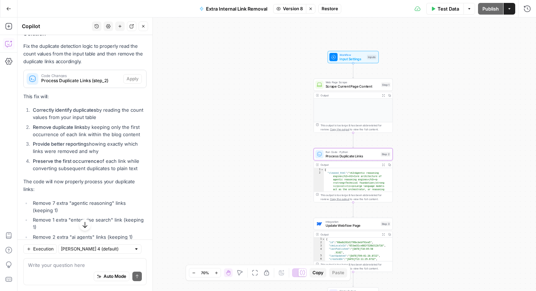
scroll to position [627, 0]
click at [86, 85] on span "Process Duplicate Links (step_2)" at bounding box center [80, 81] width 79 height 7
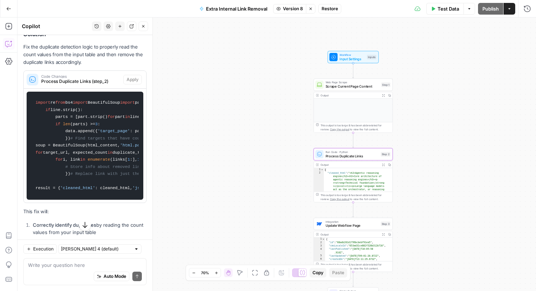
click at [105, 88] on div "Code Changes Process Duplicate Links (step_2)" at bounding box center [74, 80] width 100 height 18
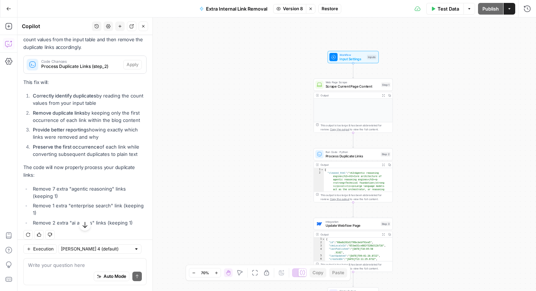
scroll to position [663, 0]
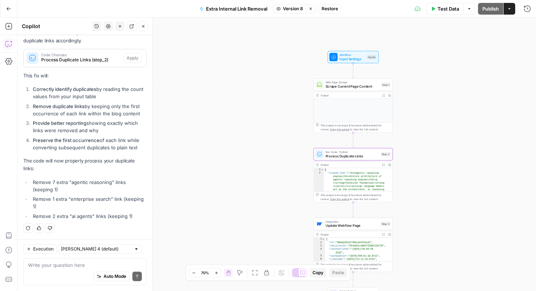
click at [50, 60] on span "Process Duplicate Links (step_2)" at bounding box center [80, 60] width 79 height 7
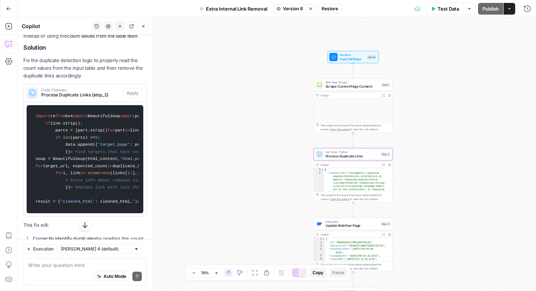
scroll to position [613, 0]
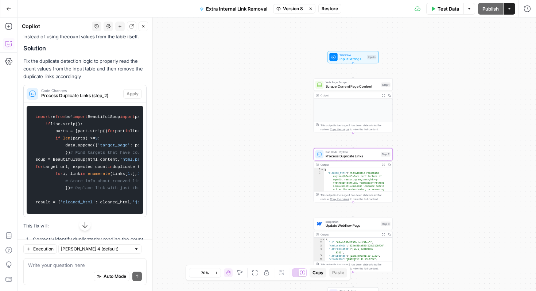
click at [98, 99] on span "Process Duplicate Links (step_2)" at bounding box center [80, 95] width 79 height 7
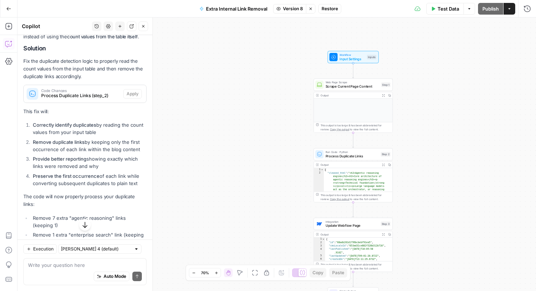
click at [450, 12] on span "Test Data" at bounding box center [449, 8] width 22 height 7
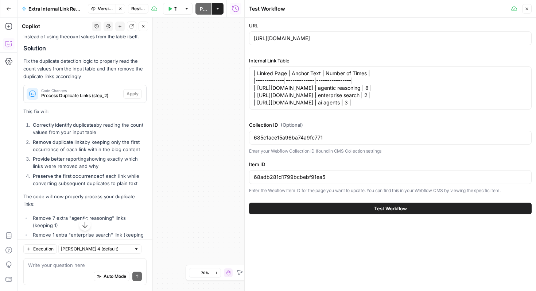
click at [372, 210] on button "Test Workflow" at bounding box center [390, 209] width 283 height 12
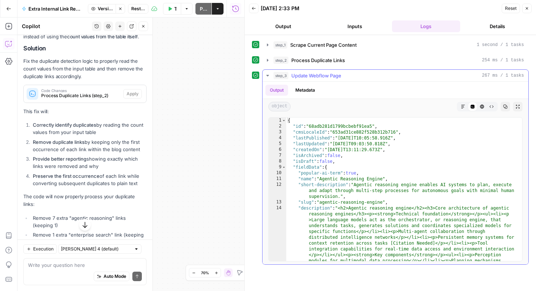
click at [480, 104] on icon "button" at bounding box center [482, 106] width 4 height 4
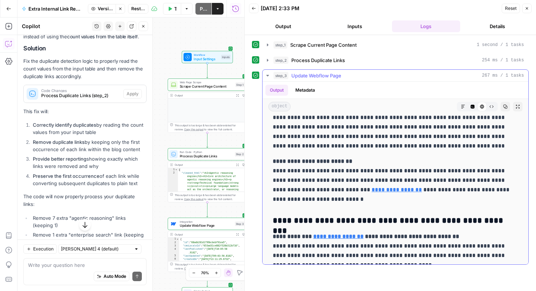
scroll to position [1267, 0]
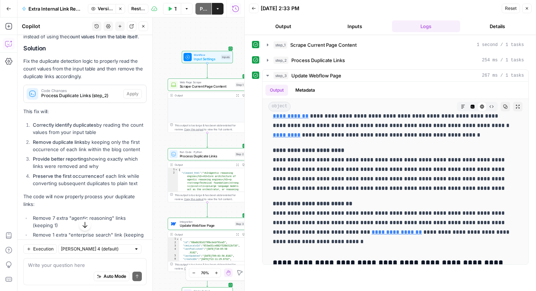
click at [158, 108] on div "Workflow Input Settings Inputs Web Page Scrape Scrape Current Page Content Step…" at bounding box center [131, 154] width 227 height 273
click at [301, 62] on span "Process Duplicate Links" at bounding box center [319, 60] width 54 height 7
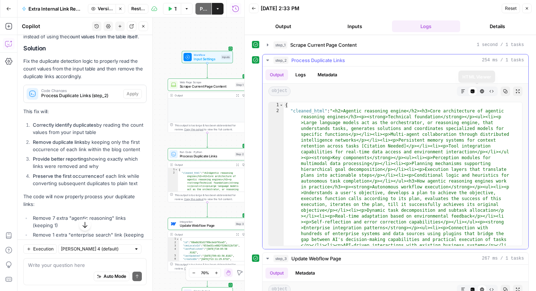
click at [480, 89] on icon "button" at bounding box center [482, 91] width 4 height 4
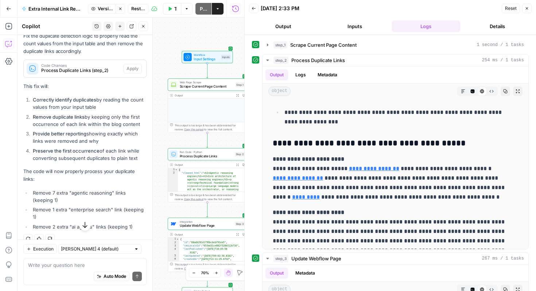
scroll to position [663, 0]
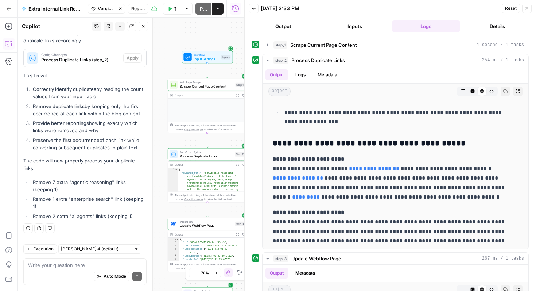
drag, startPoint x: 55, startPoint y: 276, endPoint x: 56, endPoint y: 271, distance: 4.8
click at [55, 276] on div "Auto Mode Send" at bounding box center [85, 277] width 114 height 16
type textarea "Why am i not able to apply changes"
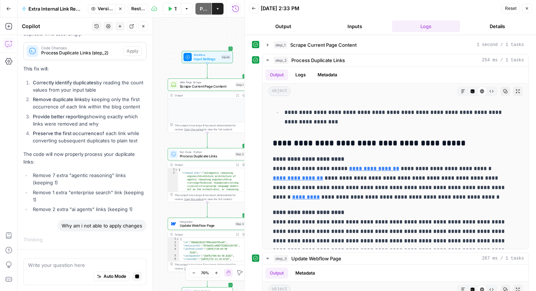
click at [252, 8] on icon "button" at bounding box center [254, 8] width 4 height 4
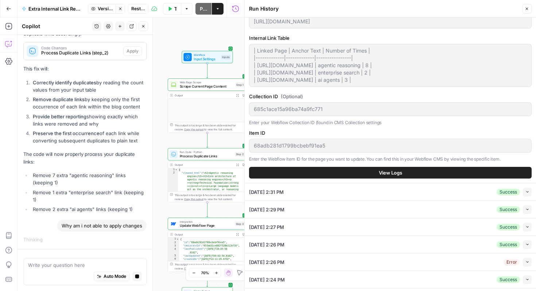
scroll to position [0, 0]
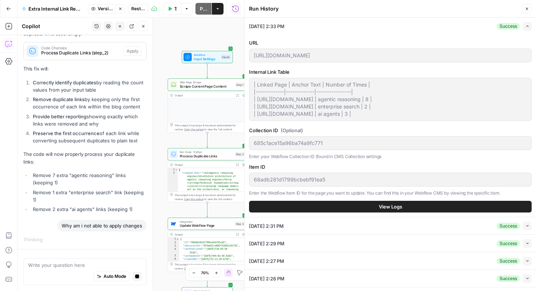
click at [524, 9] on button "Close" at bounding box center [527, 8] width 9 height 9
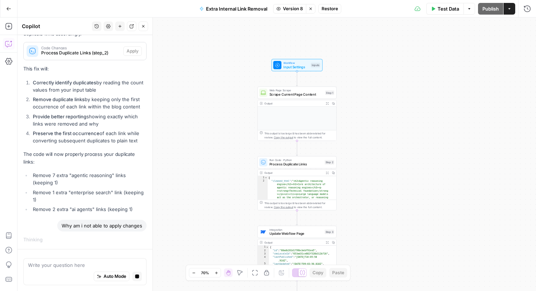
drag, startPoint x: 331, startPoint y: 169, endPoint x: 438, endPoint y: 185, distance: 108.5
click at [438, 185] on div "Workflow Input Settings Inputs Web Page Scrape Scrape Current Page Content Step…" at bounding box center [277, 154] width 519 height 273
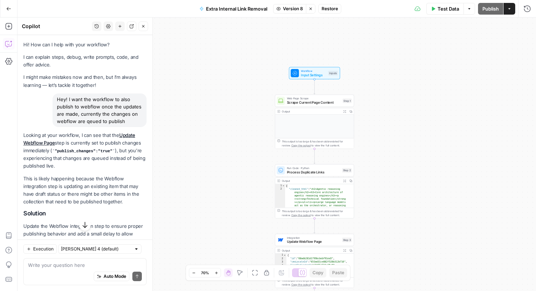
drag, startPoint x: 74, startPoint y: 127, endPoint x: 57, endPoint y: 95, distance: 36.4
click at [57, 95] on div "Hey! I want the workflow to also publish to webflow once the updates are made, …" at bounding box center [100, 110] width 94 height 34
copy div "Hey! I want the workflow to also publish to webflow once the updates are made, …"
click at [48, 264] on textarea at bounding box center [85, 264] width 114 height 7
paste textarea "Hey! I want the workflow to also publish to webflow once the updates are made, …"
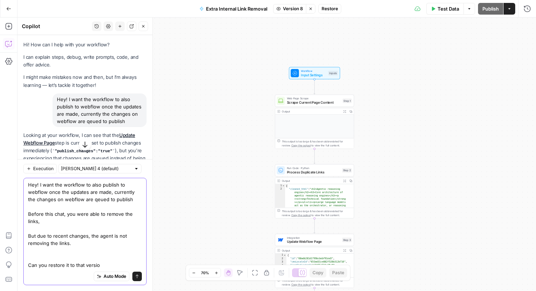
type textarea "Hey! I want the workflow to also publish to webflow once the updates are made, …"
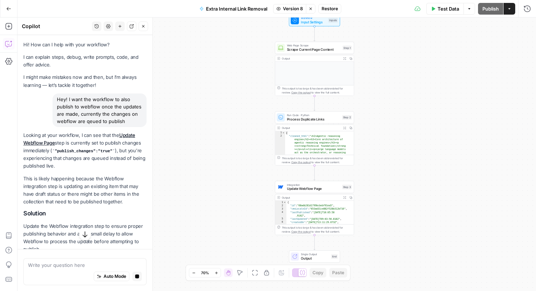
click at [315, 190] on span "Update Webflow Page" at bounding box center [313, 188] width 53 height 5
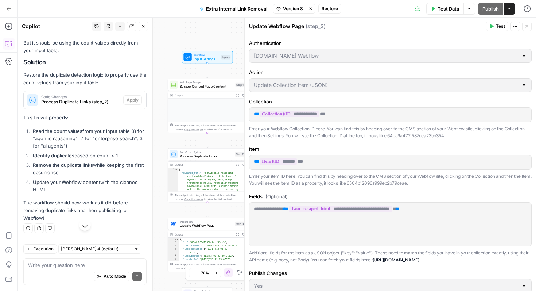
scroll to position [1349, 0]
click at [528, 25] on icon "button" at bounding box center [527, 26] width 4 height 4
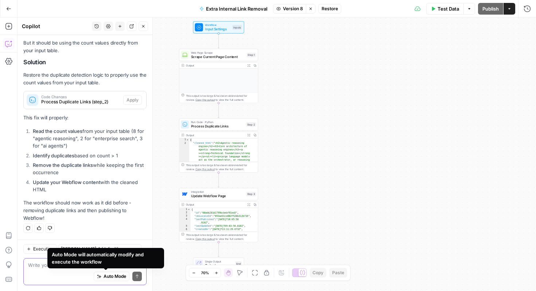
click at [108, 275] on span "Auto Mode" at bounding box center [115, 276] width 23 height 7
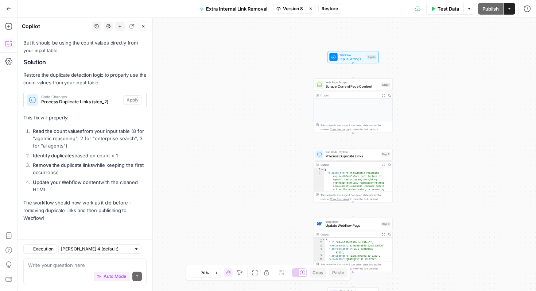
click at [125, 121] on p "This fix will properly:" at bounding box center [84, 118] width 123 height 8
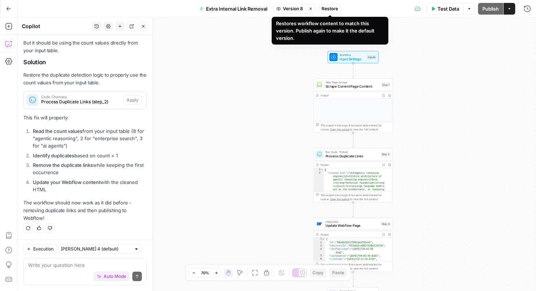
click at [326, 9] on span "Restore" at bounding box center [330, 8] width 16 height 7
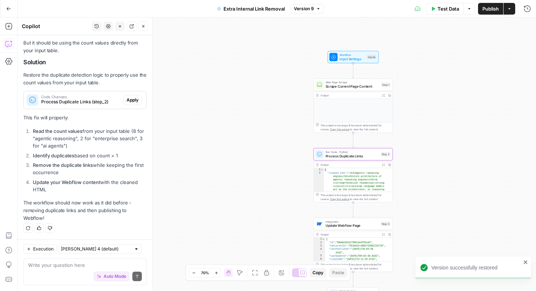
click at [128, 100] on span "Apply" at bounding box center [133, 100] width 12 height 7
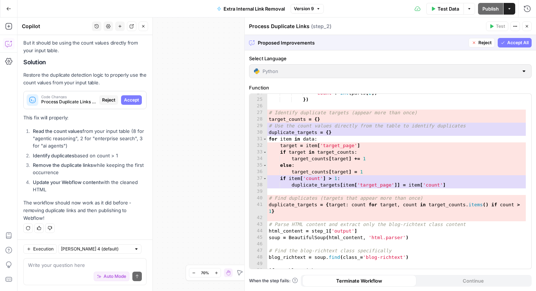
scroll to position [162, 0]
click at [509, 39] on button "Accept All" at bounding box center [515, 42] width 34 height 9
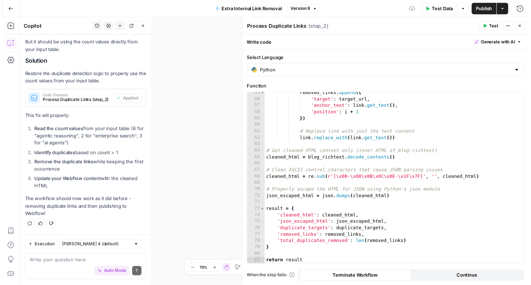
scroll to position [364, 0]
click at [438, 9] on span "Test Data" at bounding box center [449, 8] width 22 height 7
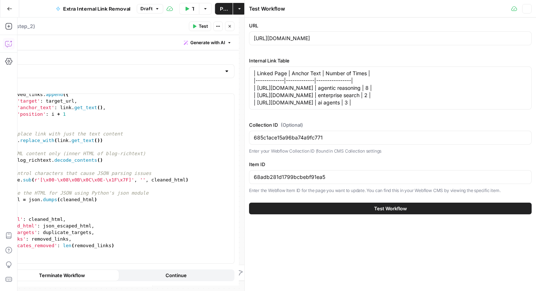
scroll to position [1395, 0]
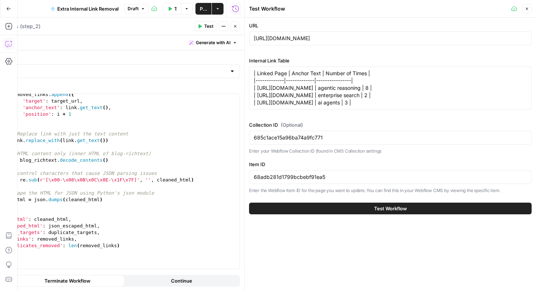
click at [388, 208] on span "Test Workflow" at bounding box center [390, 208] width 33 height 7
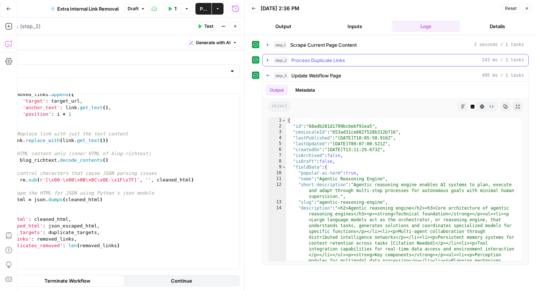
scroll to position [1395, 0]
click at [299, 56] on button "step_2 Process Duplicate Links 243 ms / 1 tasks" at bounding box center [396, 60] width 266 height 12
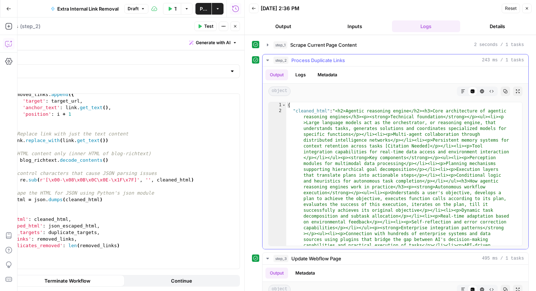
click at [481, 90] on icon "button" at bounding box center [483, 91] width 4 height 4
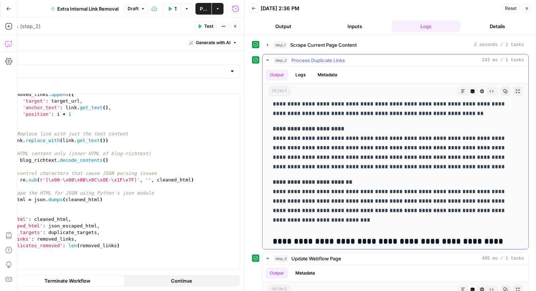
scroll to position [3005, 0]
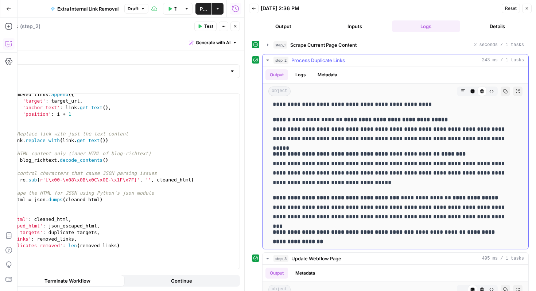
drag, startPoint x: 402, startPoint y: 197, endPoint x: 448, endPoint y: 195, distance: 46.0
click at [448, 195] on p "**********" at bounding box center [390, 207] width 235 height 28
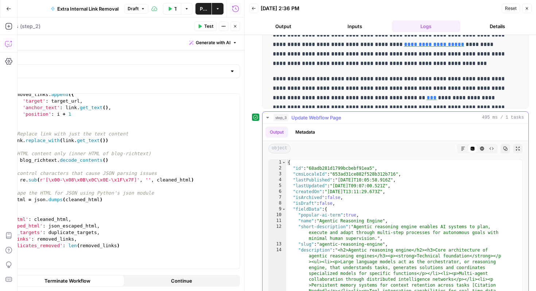
scroll to position [143, 0]
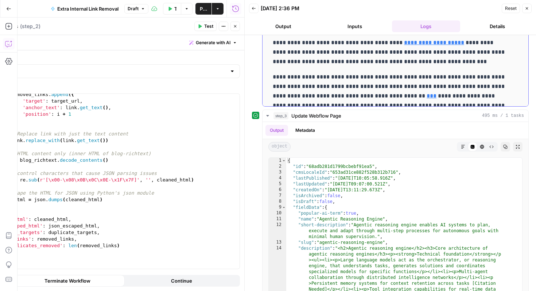
click at [412, 83] on p "**********" at bounding box center [390, 95] width 235 height 47
click at [461, 147] on icon "button" at bounding box center [463, 146] width 4 height 4
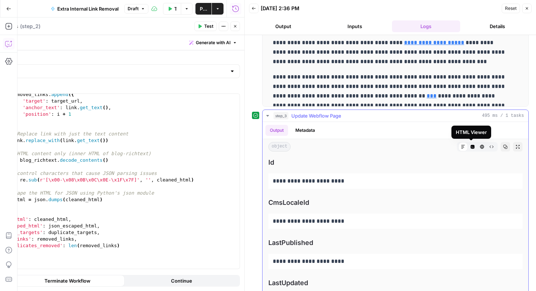
click at [481, 147] on icon "button" at bounding box center [483, 147] width 4 height 4
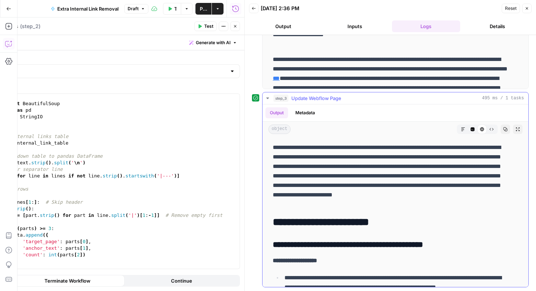
scroll to position [0, 0]
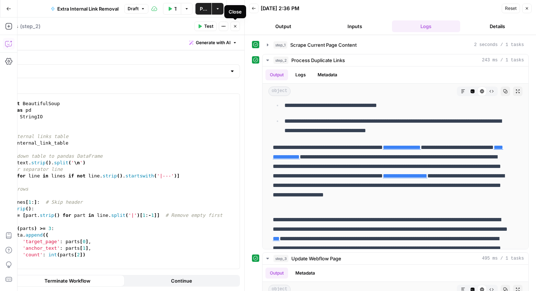
click at [238, 27] on button "Close" at bounding box center [235, 26] width 9 height 9
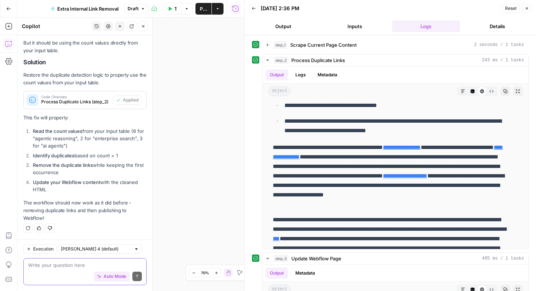
click at [75, 266] on textarea at bounding box center [85, 264] width 114 height 7
type textarea "l"
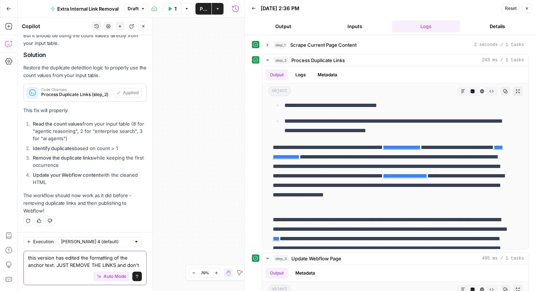
scroll to position [1410, 0]
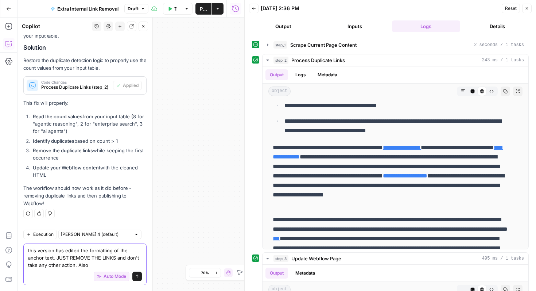
type textarea "this version has edited the formatting of the anchor text. JUST REMOVE THE LINK…"
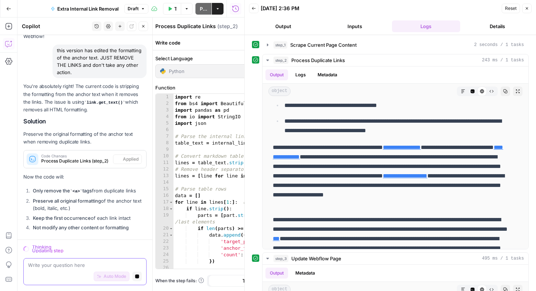
scroll to position [0, 0]
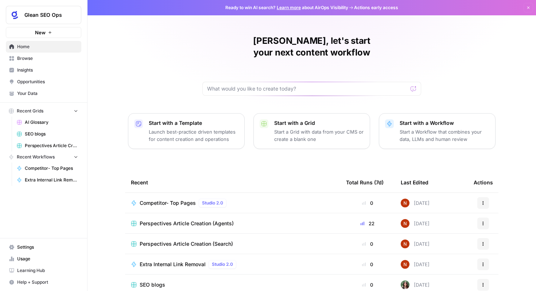
scroll to position [45, 0]
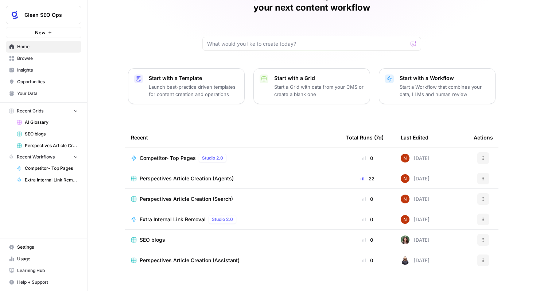
click at [183, 216] on span "Extra Internal Link Removal" at bounding box center [173, 219] width 66 height 7
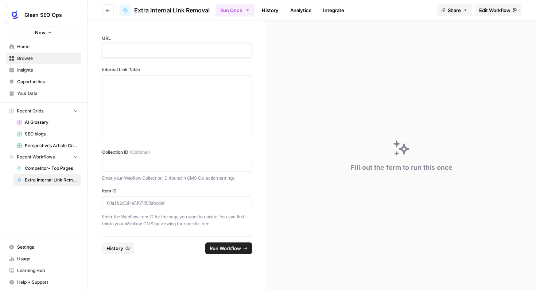
click at [188, 49] on p at bounding box center [177, 50] width 140 height 7
click at [144, 207] on div at bounding box center [177, 203] width 150 height 14
click at [147, 203] on p at bounding box center [177, 203] width 140 height 7
click at [164, 102] on div at bounding box center [177, 107] width 140 height 58
click at [148, 99] on div at bounding box center [177, 107] width 140 height 58
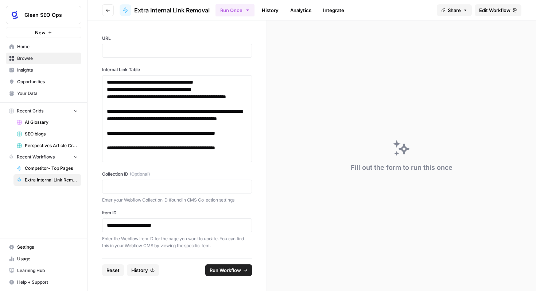
click at [188, 44] on div at bounding box center [177, 51] width 150 height 14
click at [185, 50] on p at bounding box center [177, 50] width 140 height 7
click at [224, 271] on span "Run Workflow" at bounding box center [225, 269] width 31 height 7
click at [134, 185] on p at bounding box center [177, 186] width 140 height 7
click at [244, 272] on button "Run Workflow" at bounding box center [228, 270] width 47 height 12
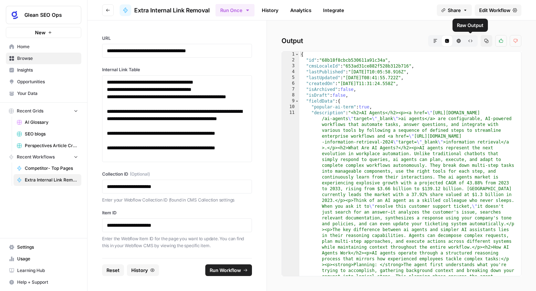
click at [457, 42] on icon "button" at bounding box center [459, 41] width 4 height 4
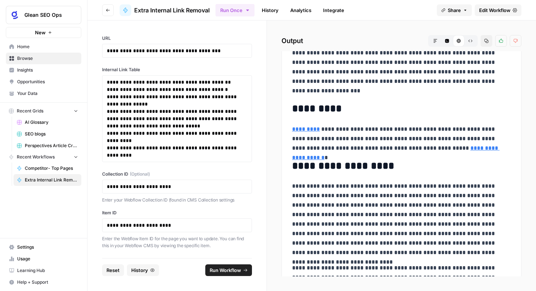
scroll to position [80, 0]
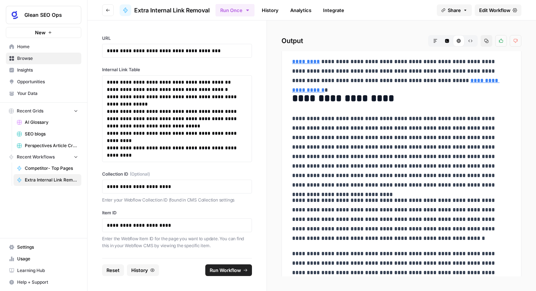
drag, startPoint x: 288, startPoint y: 116, endPoint x: 325, endPoint y: 115, distance: 37.2
click at [375, 117] on p "**********" at bounding box center [398, 152] width 213 height 76
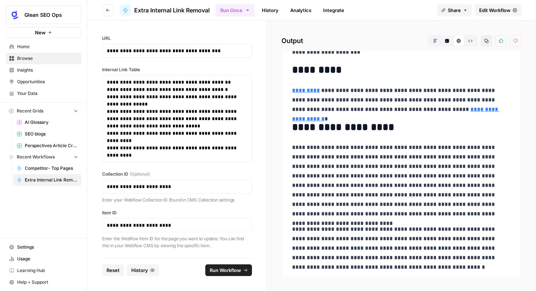
scroll to position [0, 0]
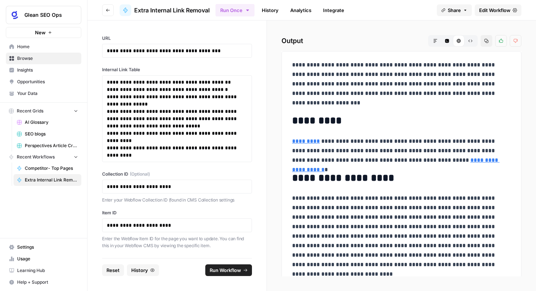
click at [48, 130] on link "SEO blogs" at bounding box center [48, 134] width 68 height 12
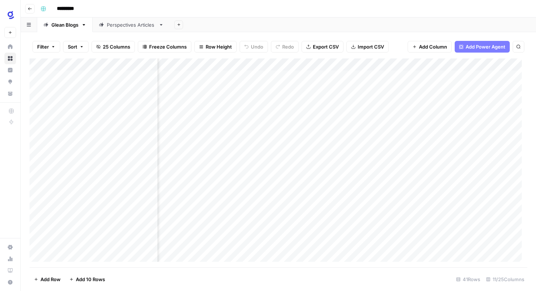
scroll to position [0, 395]
click at [325, 65] on div "Add Column" at bounding box center [279, 162] width 498 height 209
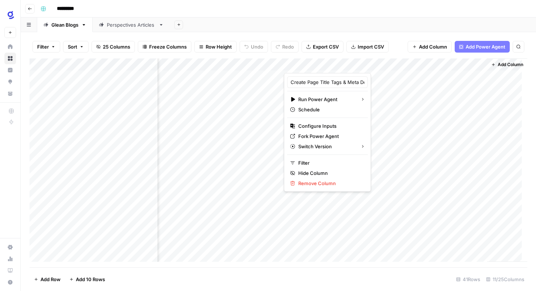
click at [435, 230] on div "Add Column" at bounding box center [279, 162] width 498 height 209
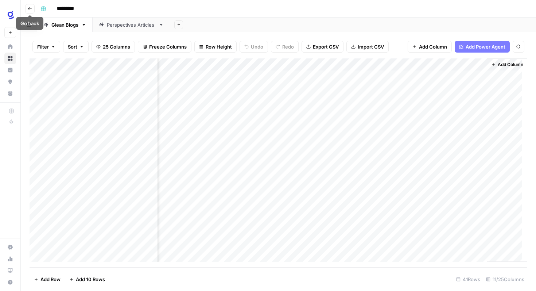
click at [34, 7] on button "Go back" at bounding box center [29, 8] width 9 height 9
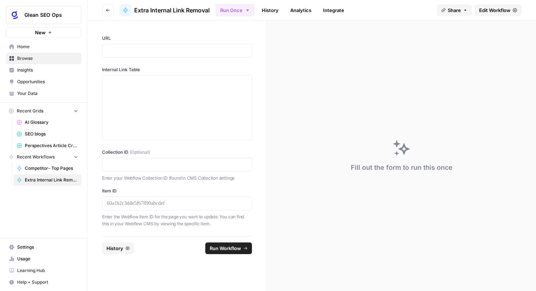
click at [43, 144] on span "Perspectives Article Creation (Agents)" at bounding box center [51, 145] width 53 height 7
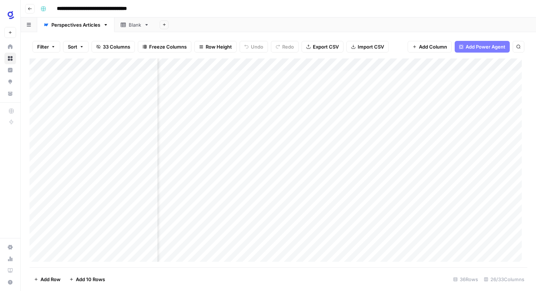
scroll to position [0, 1484]
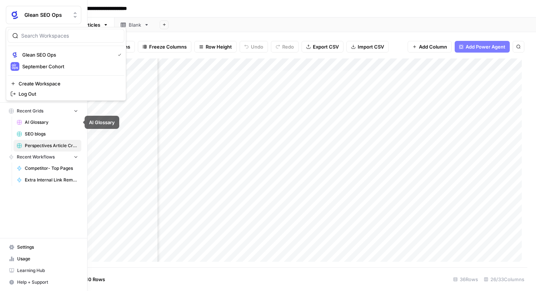
click at [45, 10] on button "Glean SEO Ops" at bounding box center [44, 15] width 76 height 18
click at [51, 62] on div "September Cohort" at bounding box center [66, 66] width 111 height 9
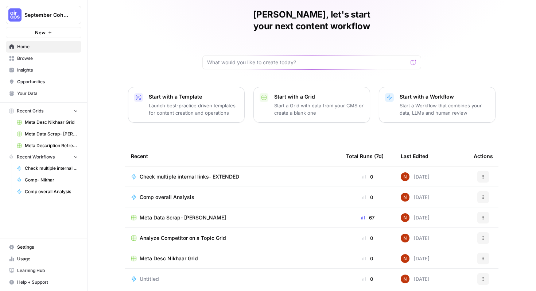
scroll to position [45, 0]
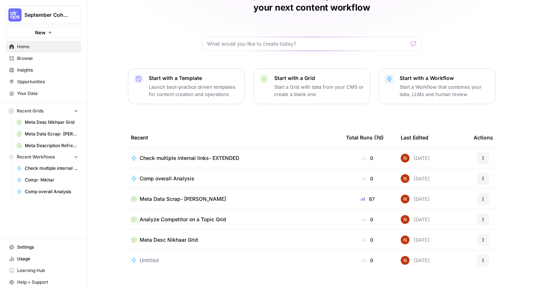
click at [36, 53] on link "Browse" at bounding box center [44, 59] width 76 height 12
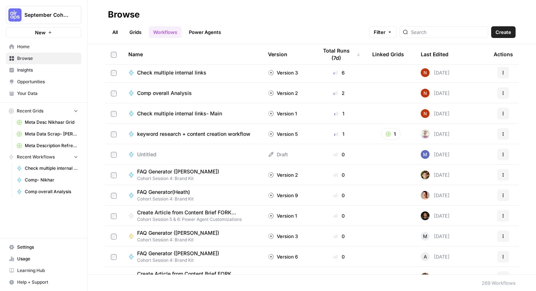
scroll to position [42, 0]
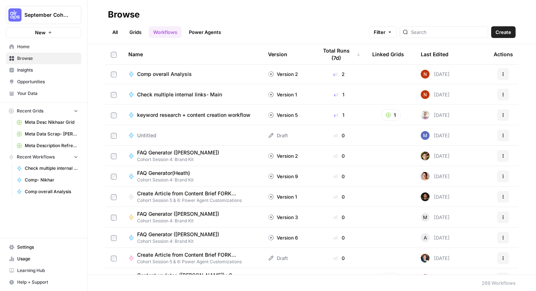
click at [55, 168] on span "Check multiple internal links- EXTENDED" at bounding box center [51, 168] width 53 height 7
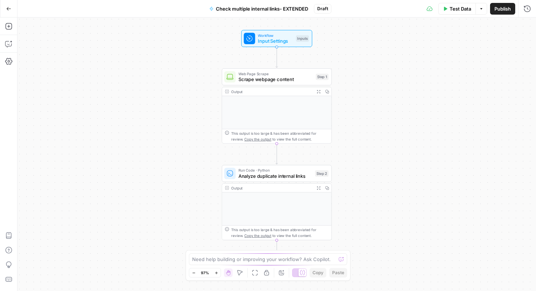
click at [4, 8] on button "Go Back" at bounding box center [8, 8] width 13 height 13
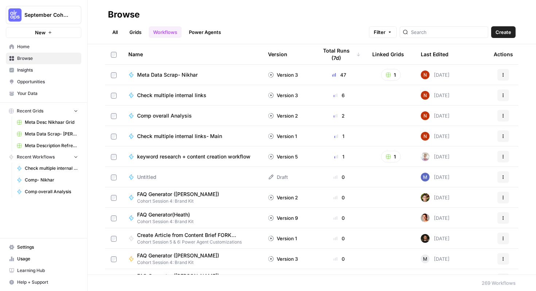
click at [39, 61] on span "Browse" at bounding box center [47, 58] width 61 height 7
click at [36, 50] on span "Home" at bounding box center [47, 46] width 61 height 7
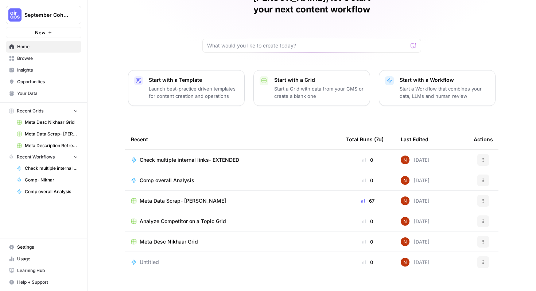
scroll to position [45, 0]
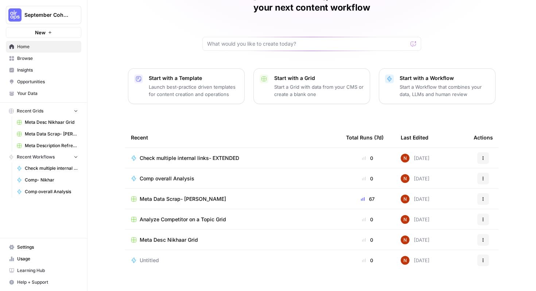
click at [441, 148] on td "[DATE]" at bounding box center [431, 158] width 73 height 20
click at [474, 152] on div "Actions" at bounding box center [483, 158] width 19 height 12
click at [482, 156] on icon "button" at bounding box center [483, 158] width 4 height 4
click at [470, 148] on td "Actions" at bounding box center [483, 158] width 31 height 20
click at [362, 148] on td "0" at bounding box center [367, 158] width 55 height 20
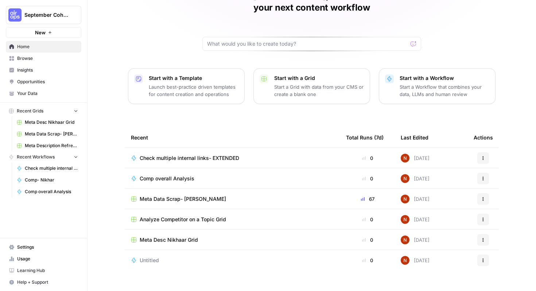
click at [336, 148] on td "Check multiple internal links- EXTENDED" at bounding box center [232, 158] width 215 height 20
click at [270, 154] on div "Check multiple internal links- EXTENDED" at bounding box center [233, 157] width 204 height 7
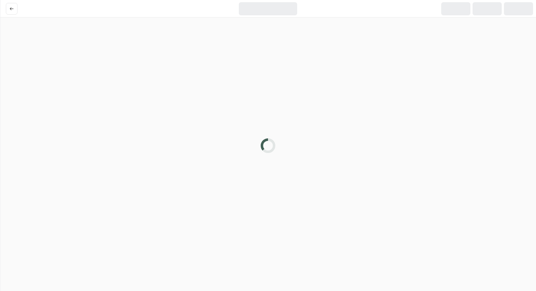
click at [270, 143] on div at bounding box center [268, 145] width 536 height 291
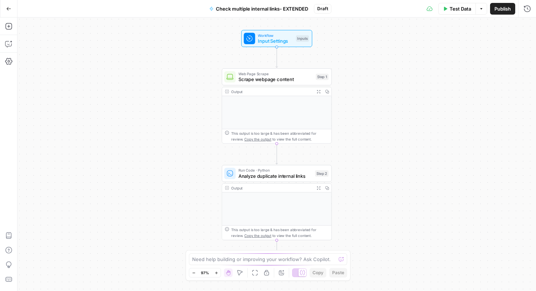
click at [480, 11] on icon "button" at bounding box center [481, 9] width 4 height 4
click at [458, 8] on span "Test Data" at bounding box center [461, 8] width 22 height 7
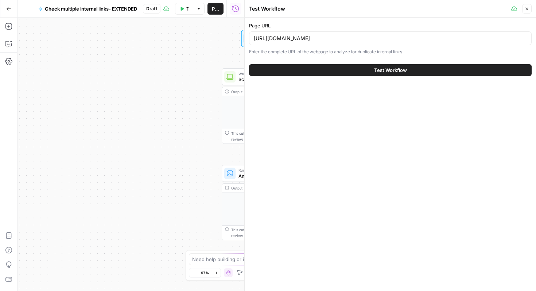
click at [444, 70] on button "Test Workflow" at bounding box center [390, 70] width 283 height 12
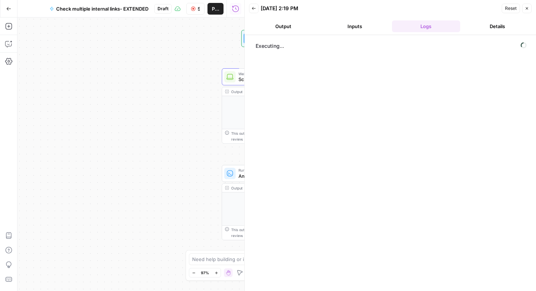
click at [285, 24] on button "Output" at bounding box center [283, 26] width 69 height 12
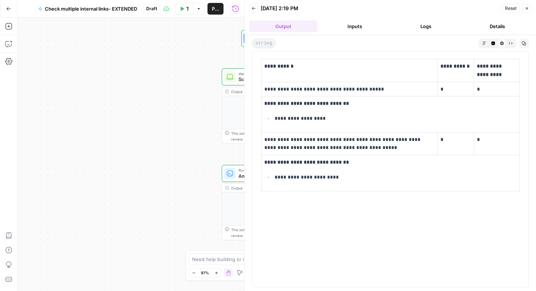
click at [285, 24] on button "Output" at bounding box center [283, 26] width 69 height 12
click at [252, 6] on icon "button" at bounding box center [254, 8] width 4 height 4
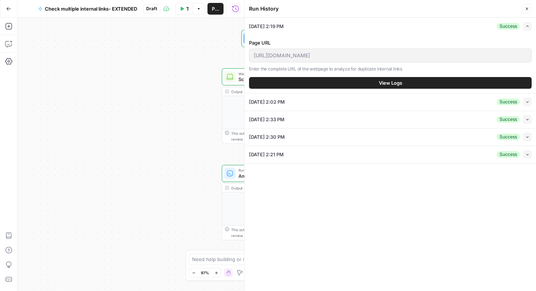
click at [525, 9] on icon "button" at bounding box center [527, 9] width 4 height 4
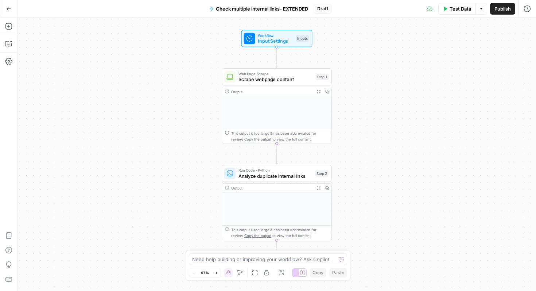
click at [321, 6] on span "Draft" at bounding box center [322, 8] width 11 height 7
click at [323, 8] on span "Draft" at bounding box center [322, 8] width 11 height 7
click at [499, 8] on span "Publish" at bounding box center [503, 8] width 16 height 7
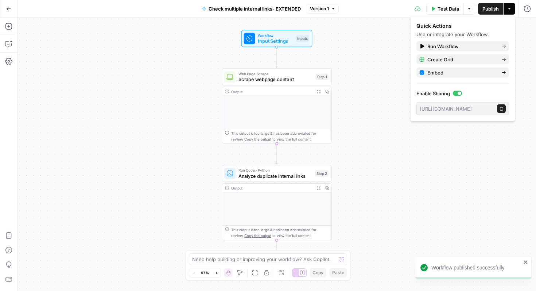
click at [384, 53] on div "Workflow Input Settings Inputs Web Page Scrape Scrape webpage content Step 1 Ou…" at bounding box center [277, 154] width 519 height 273
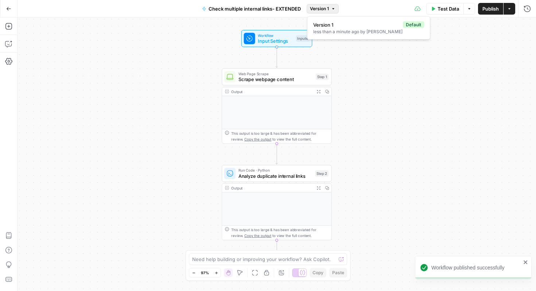
click at [330, 11] on button "Version 1" at bounding box center [323, 8] width 32 height 9
click at [358, 51] on div "Workflow Input Settings Inputs Web Page Scrape Scrape webpage content Step 1 Ou…" at bounding box center [277, 154] width 519 height 273
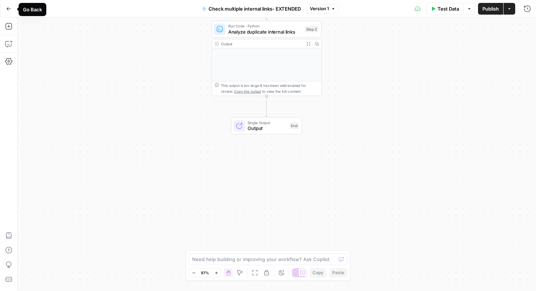
click at [9, 6] on icon "button" at bounding box center [8, 8] width 5 height 5
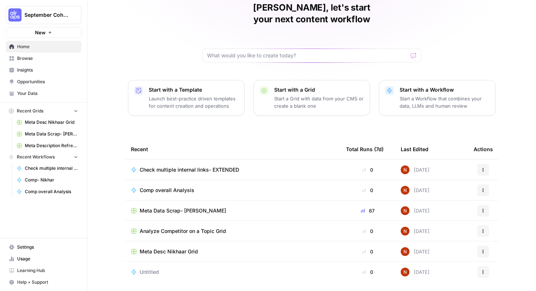
scroll to position [38, 0]
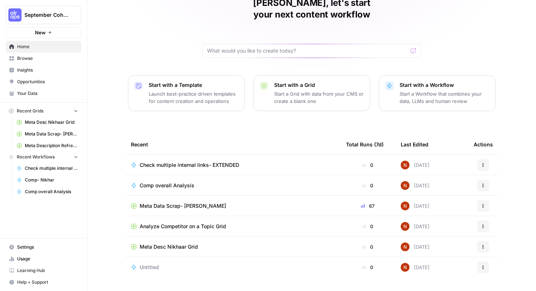
click at [49, 63] on link "Browse" at bounding box center [44, 59] width 76 height 12
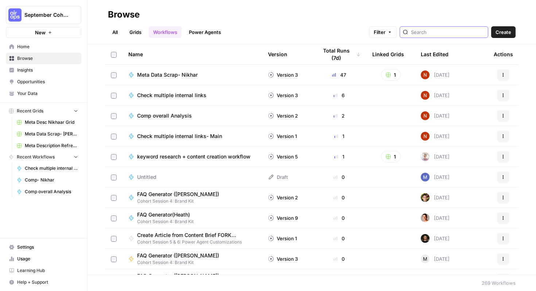
click at [451, 31] on input "search" at bounding box center [448, 31] width 74 height 7
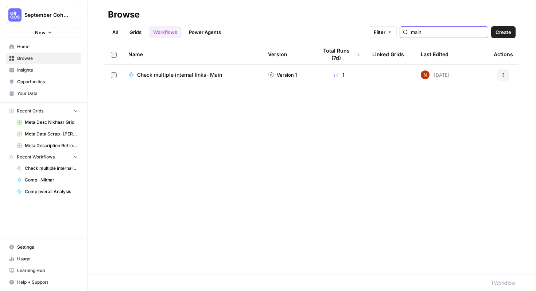
drag, startPoint x: 451, startPoint y: 31, endPoint x: 409, endPoint y: 34, distance: 41.7
click at [0, 0] on div "Filter main" at bounding box center [0, 0] width 0 height 0
type input "main"
click at [362, 70] on td "1" at bounding box center [339, 75] width 55 height 20
click at [236, 74] on div "Check multiple internal links- Main" at bounding box center [192, 74] width 128 height 7
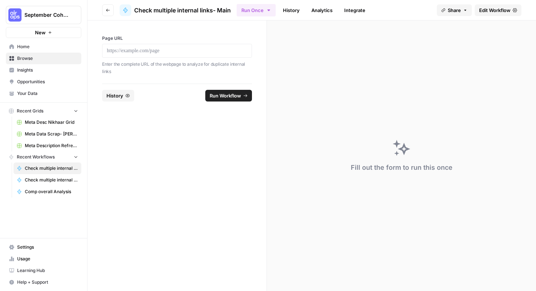
click at [184, 56] on div at bounding box center [177, 51] width 150 height 14
click at [200, 47] on p at bounding box center [177, 50] width 140 height 7
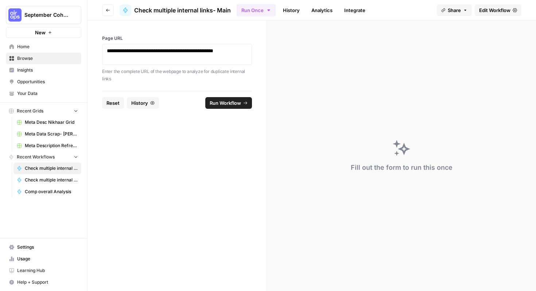
click at [455, 14] on button "Share" at bounding box center [454, 10] width 35 height 12
click at [475, 48] on icon at bounding box center [477, 45] width 5 height 5
click at [230, 104] on span "Run Workflow" at bounding box center [225, 102] width 31 height 7
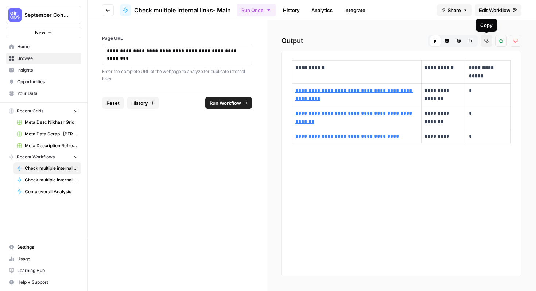
click at [489, 41] on icon "button" at bounding box center [487, 41] width 4 height 4
click at [341, 89] on link "**********" at bounding box center [355, 95] width 118 height 14
click at [58, 12] on span "September Cohort" at bounding box center [46, 14] width 44 height 7
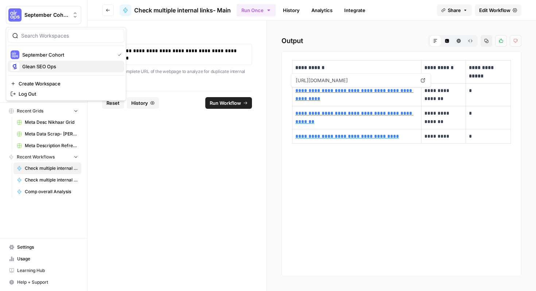
click at [62, 66] on span "Glean SEO Ops" at bounding box center [70, 66] width 96 height 7
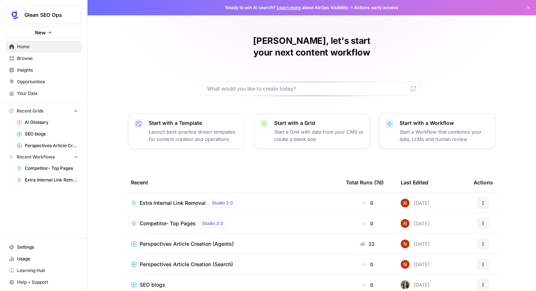
click at [161, 199] on span "Extra Internal Link Removal" at bounding box center [173, 202] width 66 height 7
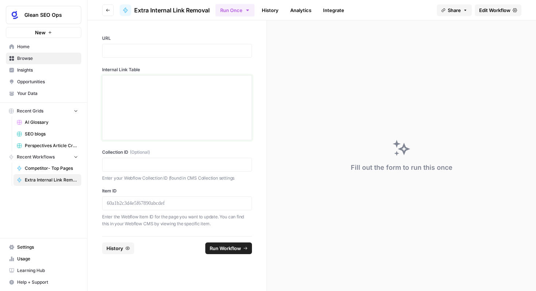
click at [159, 131] on div at bounding box center [177, 107] width 140 height 58
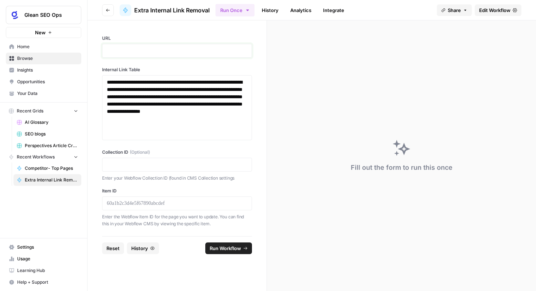
click at [165, 51] on p at bounding box center [177, 50] width 140 height 7
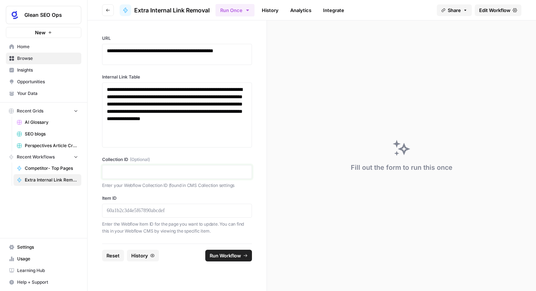
click at [159, 171] on p at bounding box center [177, 171] width 140 height 7
click at [139, 223] on p "Enter the Webflow Item ID for the page you want to update. You can find this in…" at bounding box center [177, 227] width 150 height 14
click at [144, 215] on div at bounding box center [177, 211] width 150 height 14
click at [147, 211] on p at bounding box center [177, 210] width 140 height 7
click at [180, 173] on p at bounding box center [177, 171] width 140 height 7
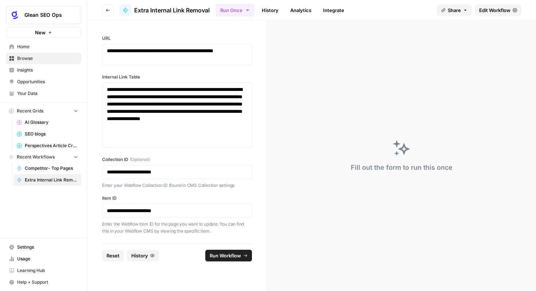
click at [216, 256] on span "Run Workflow" at bounding box center [225, 255] width 31 height 7
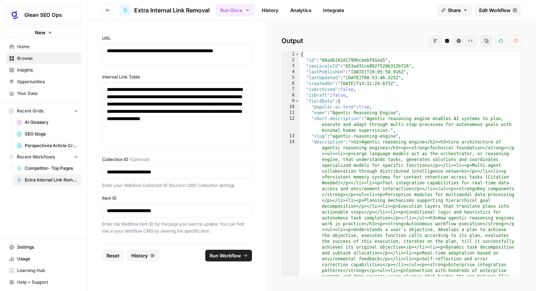
click at [472, 37] on button "Raw Output" at bounding box center [471, 41] width 12 height 12
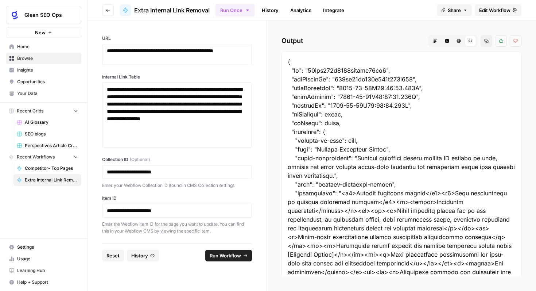
click at [458, 44] on button "HTML Viewer" at bounding box center [459, 41] width 12 height 12
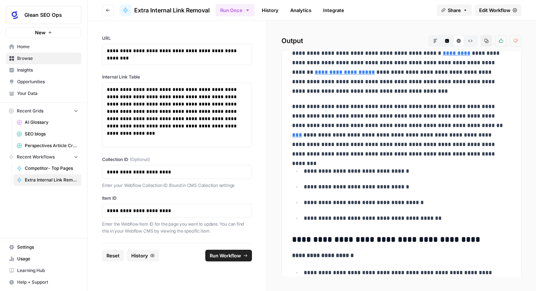
scroll to position [217, 0]
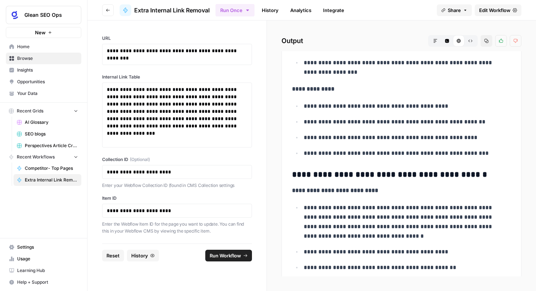
click at [242, 252] on button "Run Workflow" at bounding box center [228, 256] width 47 height 12
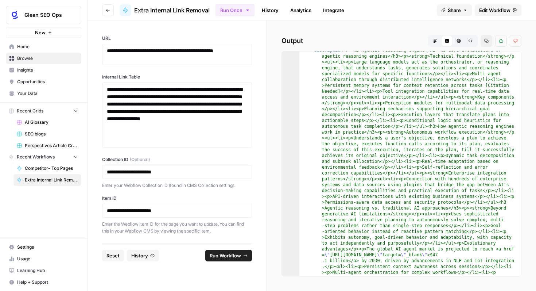
scroll to position [0, 0]
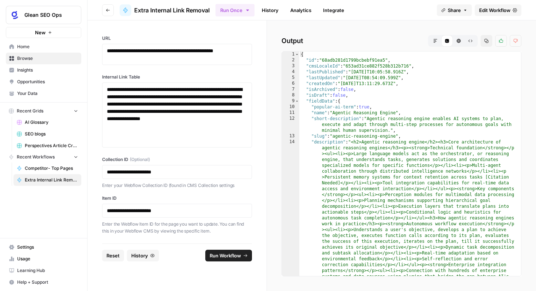
click at [476, 36] on div "Raw Output" at bounding box center [471, 41] width 12 height 12
click at [474, 38] on button "Raw Output" at bounding box center [471, 41] width 12 height 12
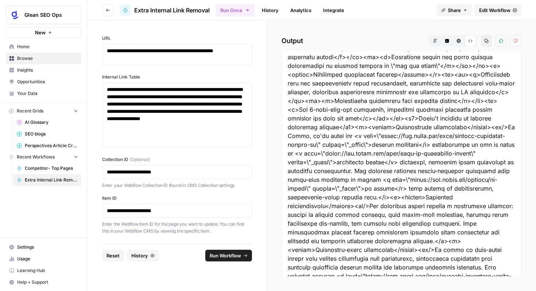
scroll to position [1206, 0]
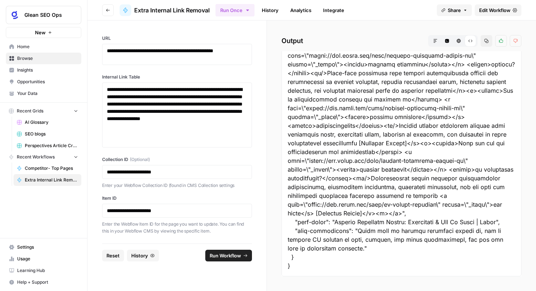
click at [458, 37] on button "HTML Viewer" at bounding box center [459, 41] width 12 height 12
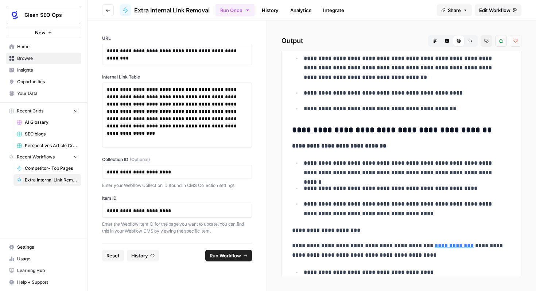
scroll to position [1601, 0]
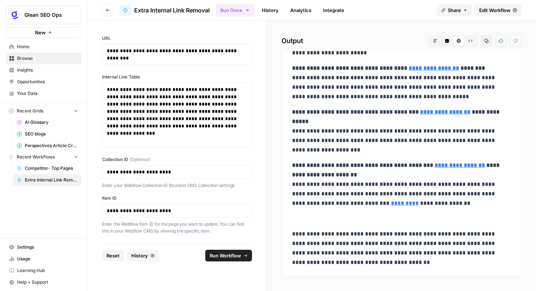
click at [492, 8] on span "Edit Workflow" at bounding box center [494, 10] width 31 height 7
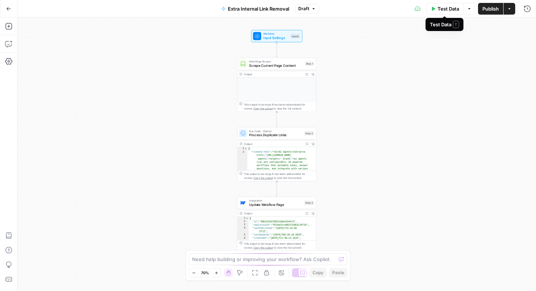
click at [448, 9] on span "Test Data" at bounding box center [449, 8] width 22 height 7
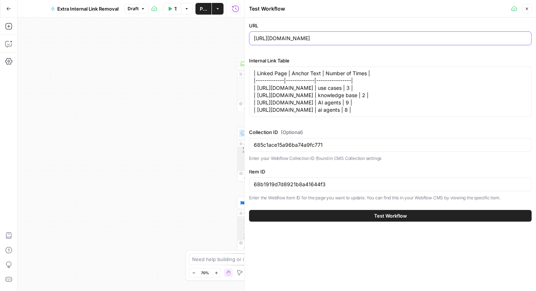
click at [417, 42] on input "[URL][DOMAIN_NAME]" at bounding box center [390, 38] width 273 height 7
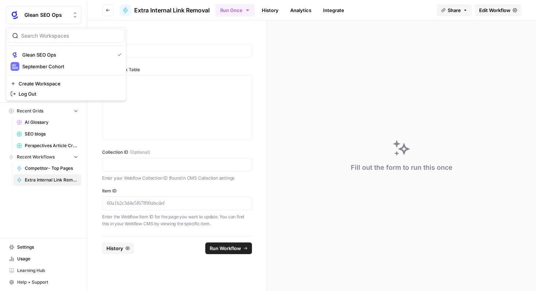
click at [37, 12] on span "Glean SEO Ops" at bounding box center [46, 14] width 44 height 7
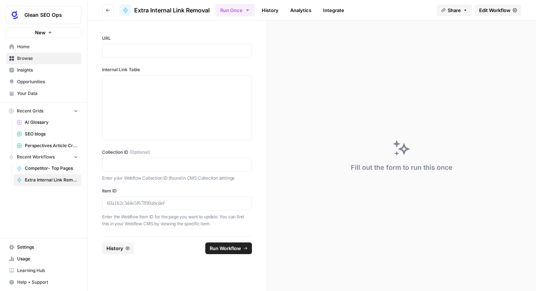
click at [189, 66] on label "Internal Link Table" at bounding box center [177, 69] width 150 height 7
click at [290, 76] on div "Fill out the form to run this once" at bounding box center [401, 155] width 269 height 270
click at [108, 11] on icon "button" at bounding box center [108, 10] width 4 height 4
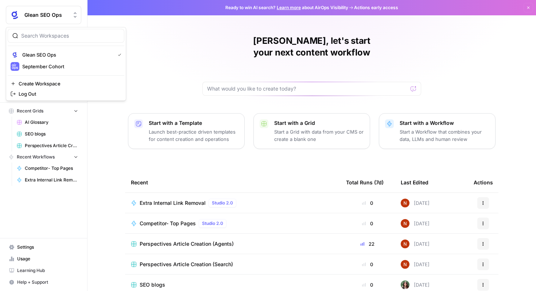
click at [46, 20] on button "Glean SEO Ops" at bounding box center [44, 15] width 76 height 18
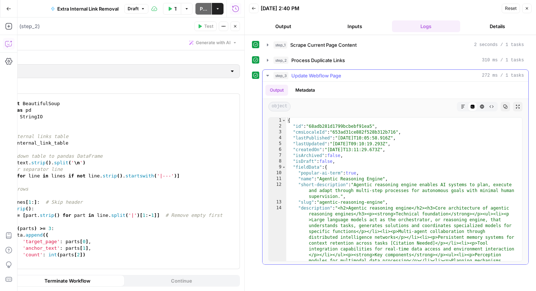
scroll to position [1584, 0]
click at [483, 109] on button "HTML Viewer" at bounding box center [482, 106] width 9 height 9
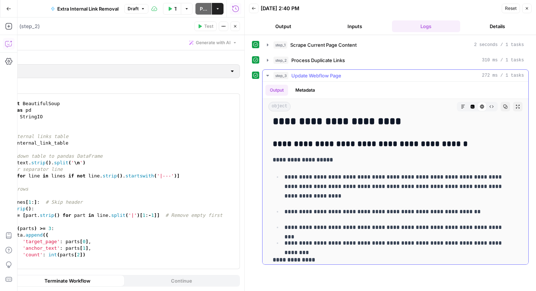
scroll to position [53, 0]
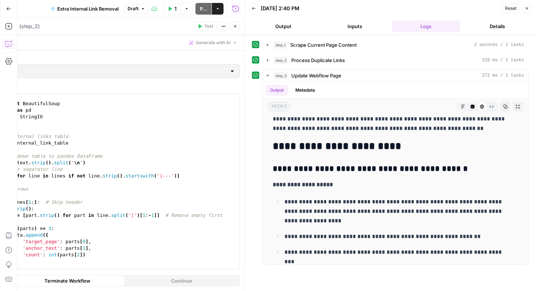
click at [252, 11] on button "Back" at bounding box center [253, 8] width 9 height 9
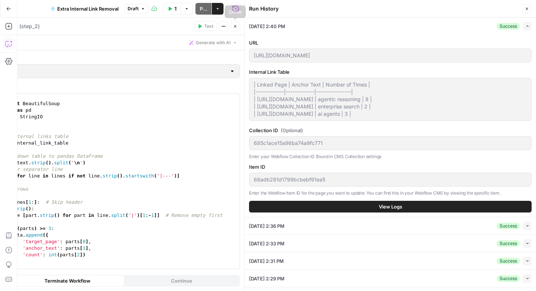
click at [237, 27] on icon "button" at bounding box center [235, 26] width 4 height 4
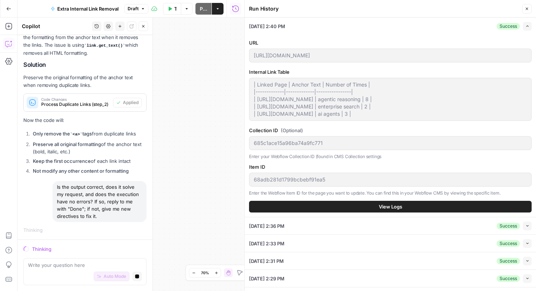
click at [57, 269] on div "Auto Mode Stop generating" at bounding box center [85, 277] width 114 height 16
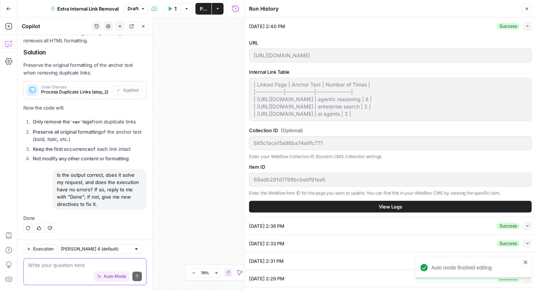
click at [105, 280] on button "Auto Mode" at bounding box center [112, 275] width 36 height 9
click at [82, 266] on textarea at bounding box center [85, 264] width 114 height 7
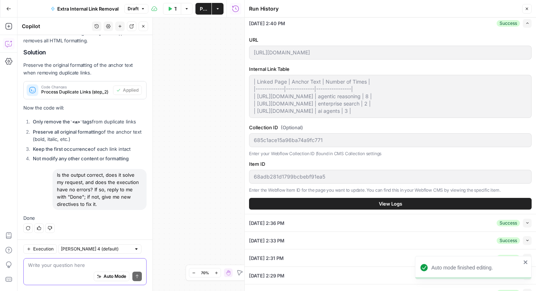
scroll to position [0, 0]
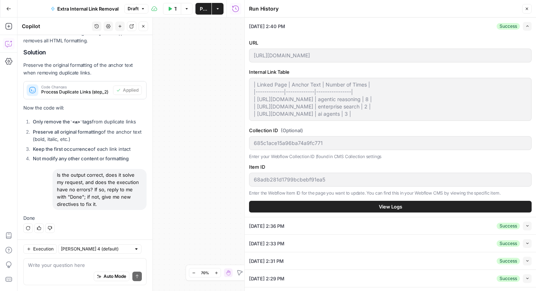
click at [528, 11] on button "Close" at bounding box center [527, 8] width 9 height 9
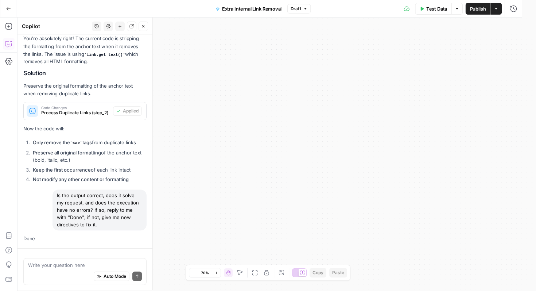
scroll to position [1657, 0]
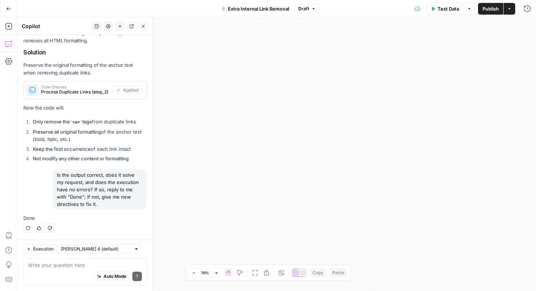
click at [493, 13] on button "Publish" at bounding box center [490, 9] width 25 height 12
click at [318, 94] on div "Workflow Input Settings Inputs Web Page Scrape Scrape Current Page Content Step…" at bounding box center [277, 154] width 519 height 273
click at [7, 5] on button "Go Back" at bounding box center [8, 8] width 13 height 13
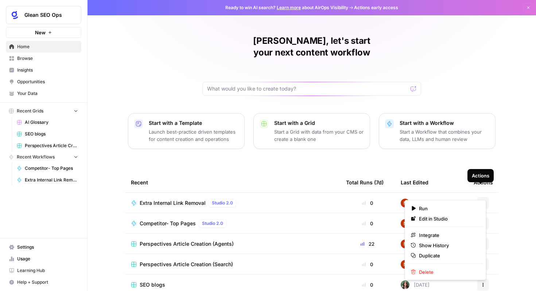
click at [482, 201] on icon "button" at bounding box center [483, 203] width 4 height 4
click at [441, 253] on span "Duplicate" at bounding box center [448, 255] width 58 height 7
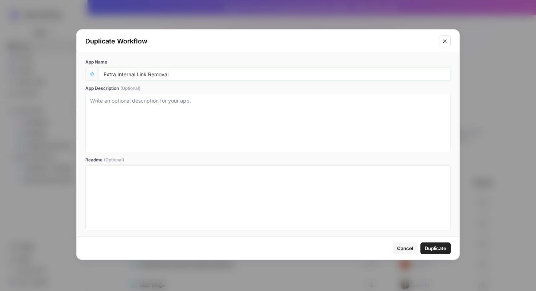
click at [199, 71] on input "Extra Internal Link Removal" at bounding box center [275, 74] width 343 height 7
type input "Extra Internal Link Removal - Auto Publish"
click at [426, 249] on span "Duplicate" at bounding box center [436, 247] width 22 height 7
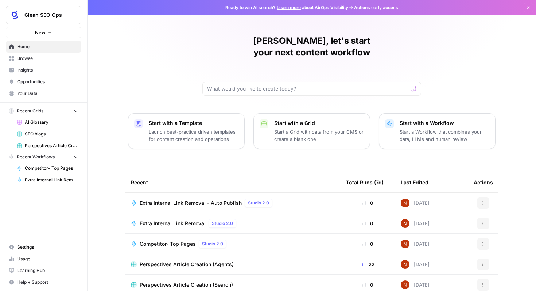
click at [324, 199] on div "Extra Internal Link Removal - Auto Publish Studio 2.0" at bounding box center [233, 203] width 204 height 9
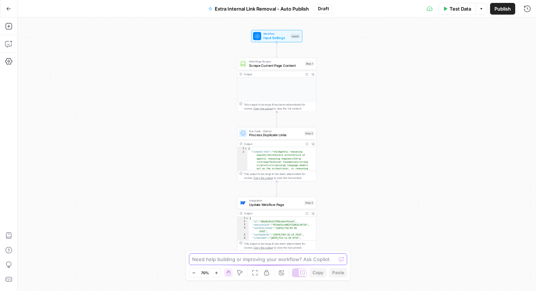
click at [274, 255] on textarea at bounding box center [264, 258] width 144 height 7
type textarea "In my webflow"
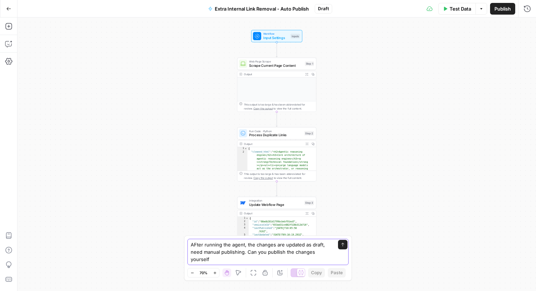
drag, startPoint x: 280, startPoint y: 253, endPoint x: 294, endPoint y: 265, distance: 18.6
click at [280, 253] on textarea "AFter running the agent, the changes are updated as draft, need manual publishi…" at bounding box center [261, 252] width 140 height 22
click at [251, 263] on div "AFter running the agent, the changes are updated as draft, need manual publishi…" at bounding box center [268, 252] width 161 height 26
click at [248, 260] on textarea "AFter running the agent, the changes are updated as draft, need manual publishi…" at bounding box center [261, 252] width 140 height 22
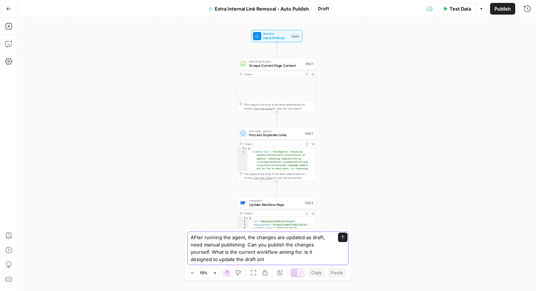
type textarea "AFter running the agent, the changes are updated as draft, need manual publishi…"
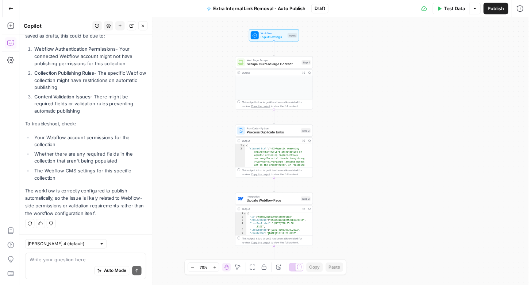
scroll to position [298, 0]
click at [291, 204] on span "Update Webflow Page" at bounding box center [275, 204] width 53 height 5
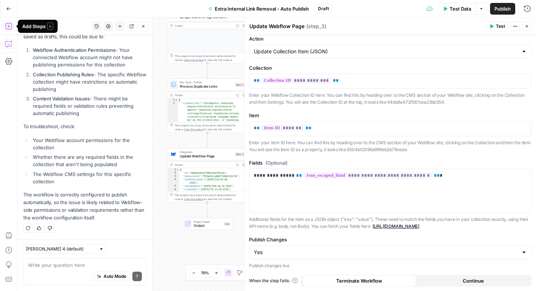
click at [68, 273] on div "Auto Mode Send" at bounding box center [85, 277] width 114 height 16
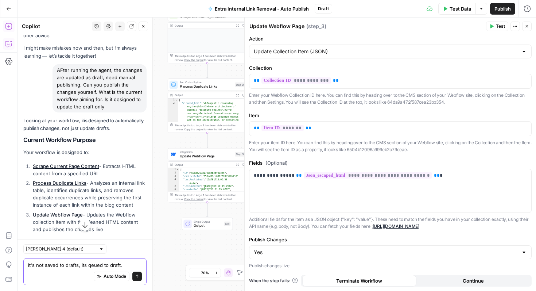
scroll to position [0, 0]
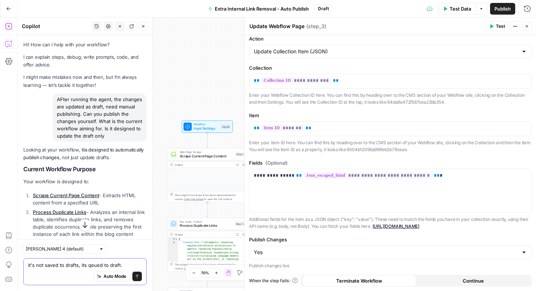
type textarea "it's not saved to drafts, its qeued to draft."
click at [115, 125] on div "AFter running the agent, the changes are updated as draft, need manual publishi…" at bounding box center [100, 117] width 94 height 48
drag, startPoint x: 134, startPoint y: 134, endPoint x: 56, endPoint y: 100, distance: 84.7
click at [56, 100] on div "AFter running the agent, the changes are updated as draft, need manual publishi…" at bounding box center [100, 117] width 94 height 48
copy div "AFter running the agent, the changes are updated as draft, need manual publishi…"
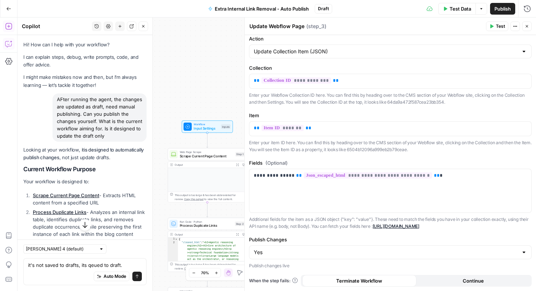
click at [65, 272] on div "Auto Mode Send" at bounding box center [85, 277] width 114 height 16
paste textarea "AFter running the agent, the changes are updated as draft, need manual publishi…"
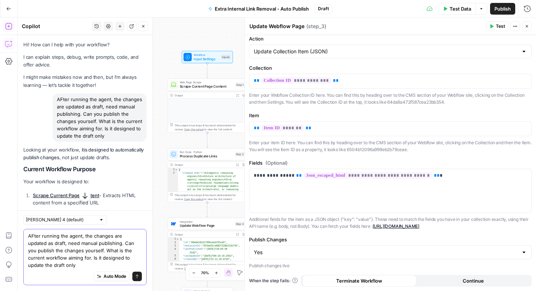
drag, startPoint x: 64, startPoint y: 243, endPoint x: 30, endPoint y: 244, distance: 34.3
click at [30, 244] on textarea "AFter running the agent, the changes are updated as draft, need manual publishi…" at bounding box center [85, 250] width 114 height 36
type textarea "AFter running the agent, the changes are queued to publish and, need manual pub…"
click at [136, 277] on button "Send" at bounding box center [136, 275] width 9 height 9
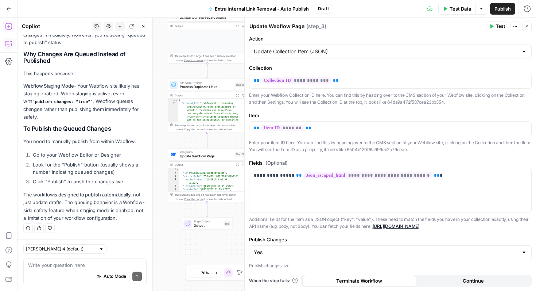
scroll to position [725, 0]
click at [78, 256] on div "Claude Sonnet 4 (default) Write your question here Auto Mode Send" at bounding box center [85, 264] width 135 height 51
click at [80, 271] on div "Auto Mode Send" at bounding box center [85, 277] width 114 height 16
click at [359, 257] on div "Yes" at bounding box center [390, 252] width 283 height 14
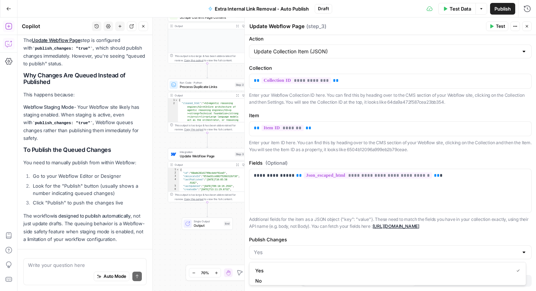
type input "Yes"
click at [375, 240] on label "Publish Changes" at bounding box center [390, 239] width 283 height 7
click at [375, 248] on input "Yes" at bounding box center [386, 251] width 265 height 7
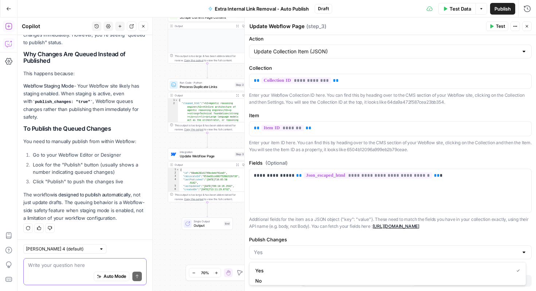
click at [80, 266] on textarea at bounding box center [85, 264] width 114 height 7
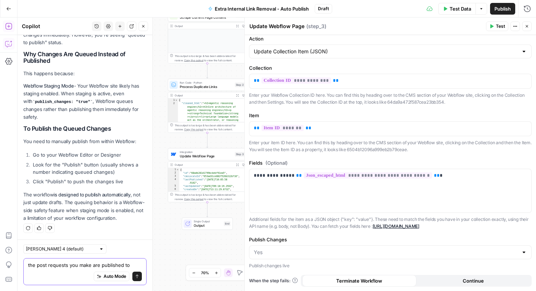
scroll to position [733, 0]
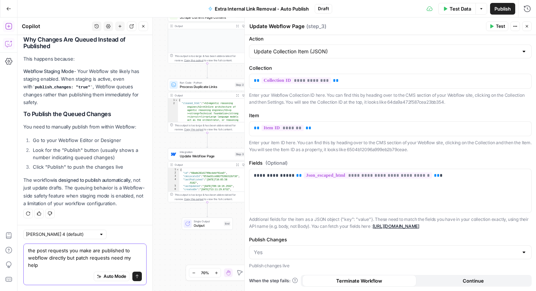
type textarea "the post requests you make are published to webflow directly but patch requests…"
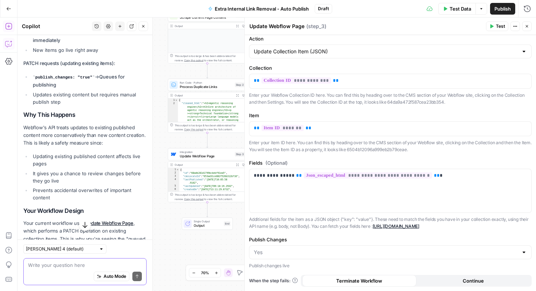
scroll to position [976, 0]
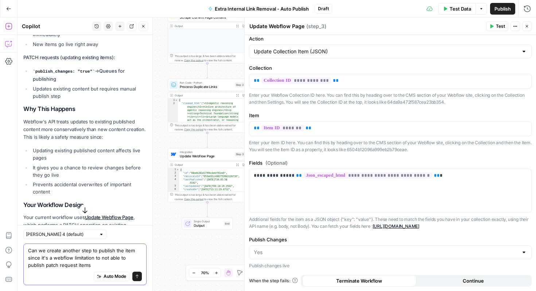
type textarea "Can we create another step to publish the item since it's a webflow limitation …"
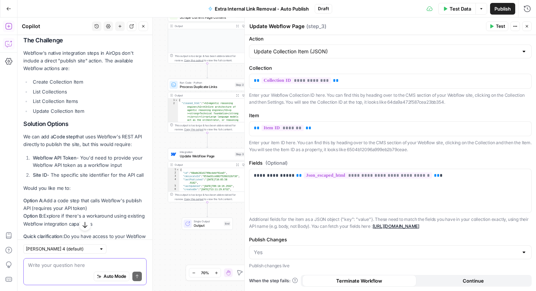
scroll to position [1460, 0]
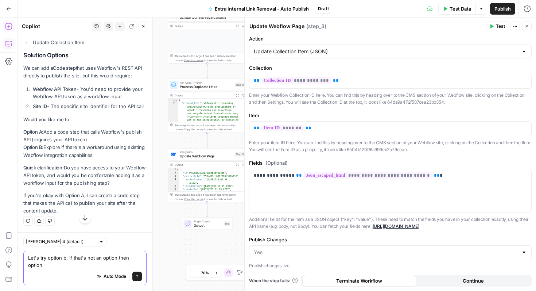
type textarea "Let's try option b, if that's not an option then option a"
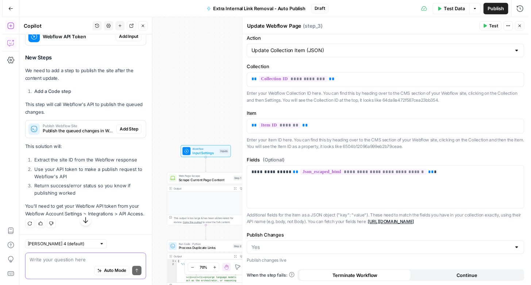
scroll to position [1918, 0]
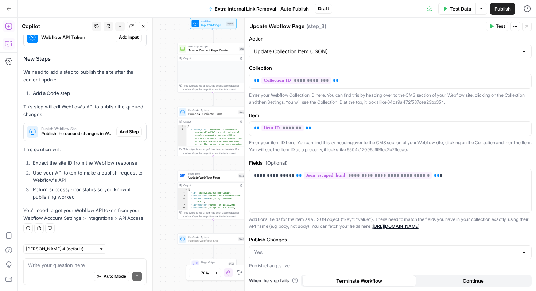
click at [120, 128] on span "Add Step" at bounding box center [129, 131] width 19 height 7
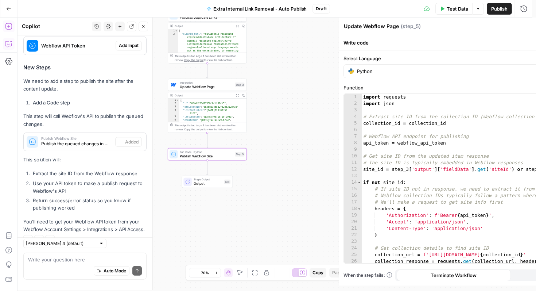
type textarea "Publish Webflow Site"
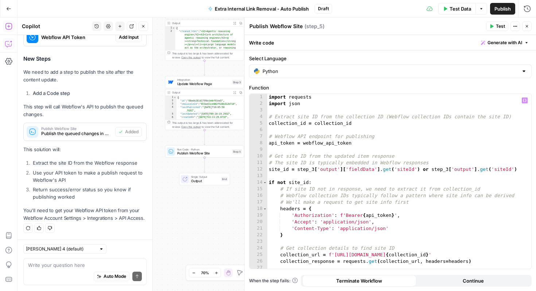
scroll to position [278, 0]
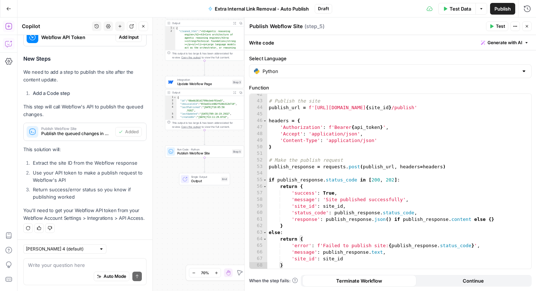
click at [74, 270] on div "Auto Mode Send" at bounding box center [85, 277] width 114 height 16
type textarea "is it publishing the entire site or just that item?"
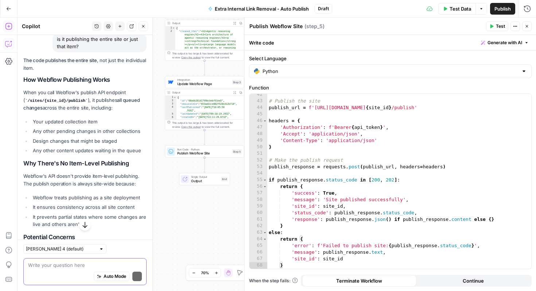
scroll to position [2182, 0]
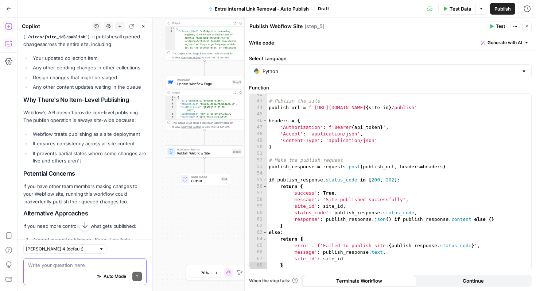
paste textarea "https://api.webflow.com/beta/collections/:collection_id/items/publish"
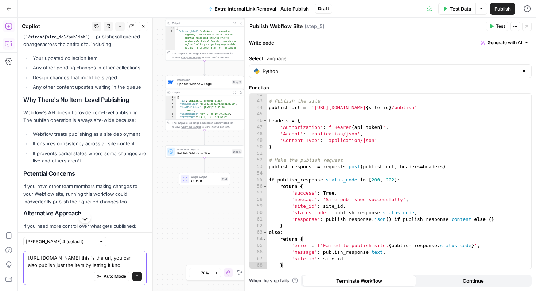
type textarea "https://api.webflow.com/beta/collections/:collection_id/items/publish this is t…"
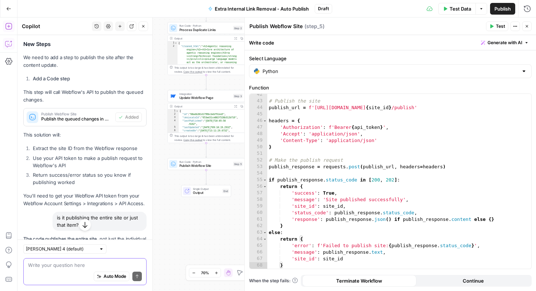
scroll to position [1876, 0]
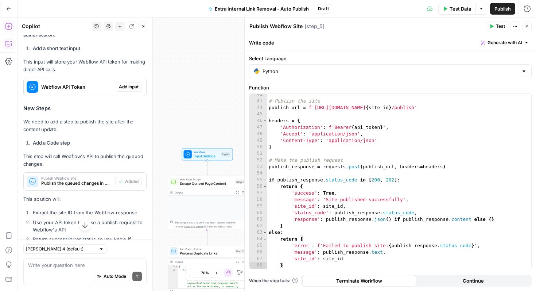
click at [10, 9] on icon "button" at bounding box center [8, 8] width 5 height 5
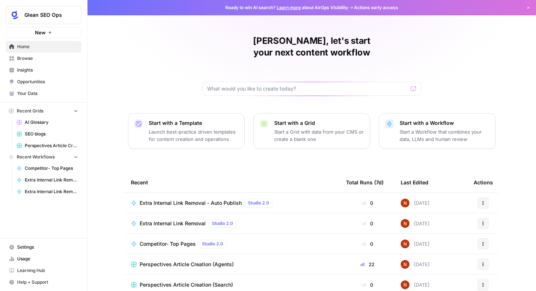
click at [42, 124] on span "AI Glossary" at bounding box center [51, 122] width 53 height 7
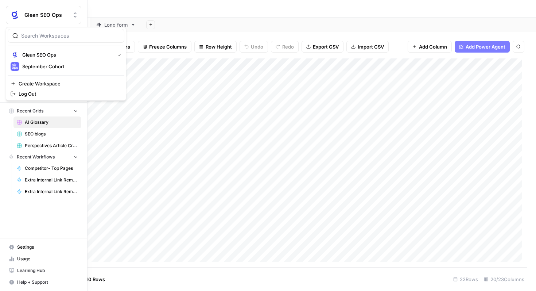
click at [39, 19] on button "Glean SEO Ops" at bounding box center [44, 15] width 76 height 18
click at [29, 212] on div "Glean SEO Ops New Home Browse Insights Opportunities Your Data Recent Grids AI …" at bounding box center [43, 145] width 87 height 291
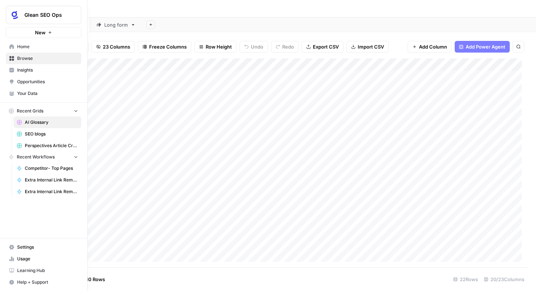
click at [22, 247] on span "Settings" at bounding box center [47, 247] width 61 height 7
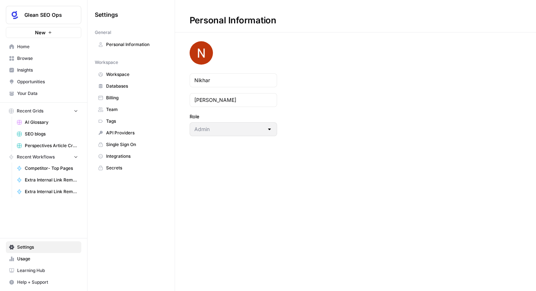
click at [40, 43] on link "Home" at bounding box center [44, 47] width 76 height 12
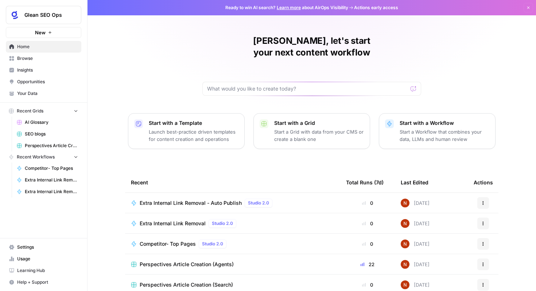
click at [20, 59] on span "Browse" at bounding box center [47, 58] width 61 height 7
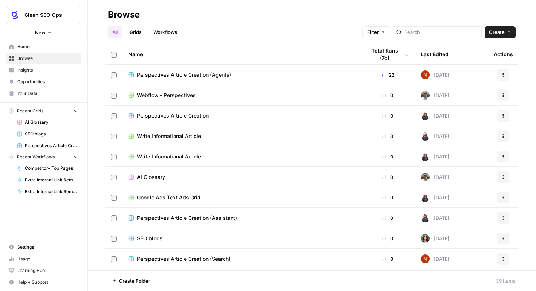
click at [162, 28] on link "Workflows" at bounding box center [165, 32] width 33 height 12
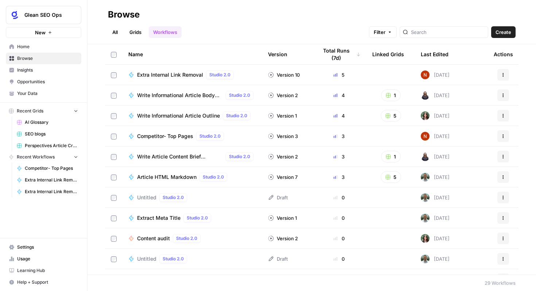
click at [42, 69] on span "Insights" at bounding box center [47, 70] width 61 height 7
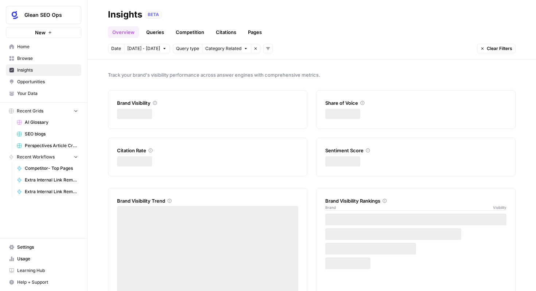
click at [46, 45] on span "Home" at bounding box center [47, 46] width 61 height 7
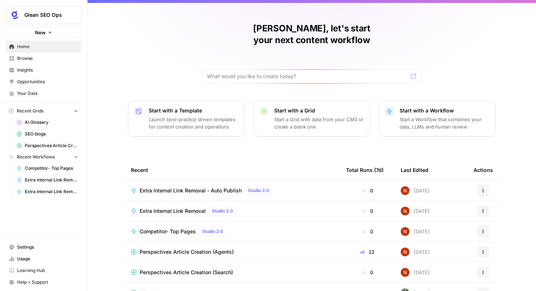
scroll to position [45, 0]
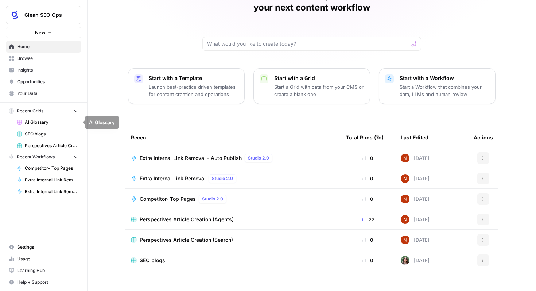
click at [26, 127] on link "AI Glossary" at bounding box center [48, 122] width 68 height 12
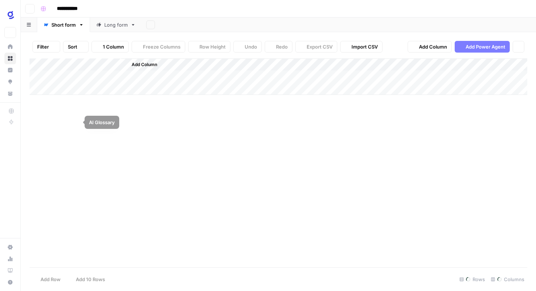
click at [38, 137] on div "Add Column" at bounding box center [279, 162] width 498 height 209
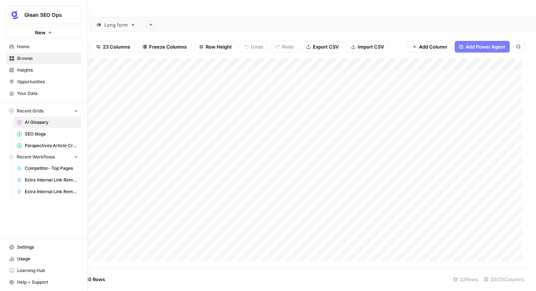
click at [42, 132] on span "SEO blogs" at bounding box center [51, 134] width 53 height 7
click at [36, 144] on span "Perspectives Article Creation (Agents)" at bounding box center [51, 145] width 53 height 7
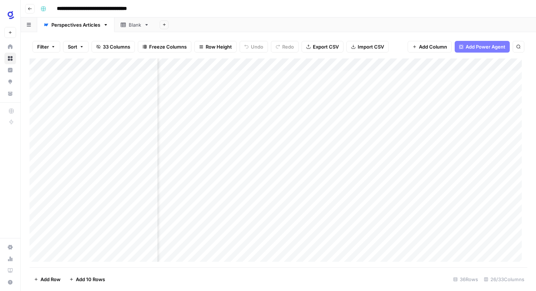
scroll to position [0, 651]
click at [373, 63] on div "Add Column" at bounding box center [279, 162] width 498 height 209
drag, startPoint x: 369, startPoint y: 63, endPoint x: 393, endPoint y: 62, distance: 23.4
click at [393, 62] on div "Add Column" at bounding box center [279, 162] width 498 height 209
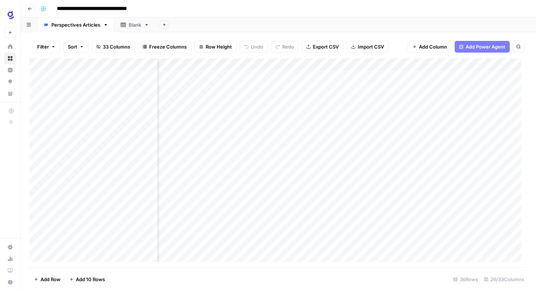
click at [250, 65] on div "Add Column" at bounding box center [279, 162] width 498 height 209
click at [285, 83] on input "Webflow Export" at bounding box center [287, 81] width 74 height 7
click at [293, 65] on div "Add Column" at bounding box center [279, 162] width 498 height 209
click at [280, 108] on span "Edit" at bounding box center [290, 109] width 64 height 7
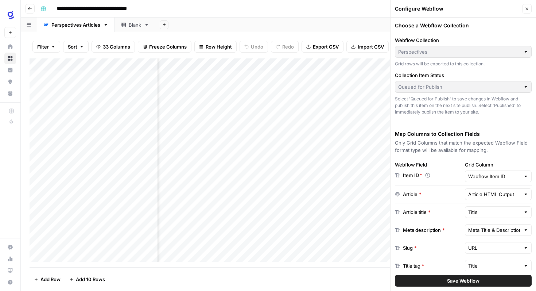
click at [528, 10] on icon "button" at bounding box center [527, 9] width 4 height 4
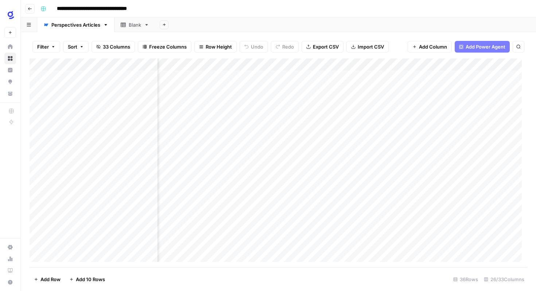
click at [27, 7] on button "Go back" at bounding box center [29, 8] width 9 height 9
click at [26, 9] on button "Go back" at bounding box center [29, 8] width 9 height 9
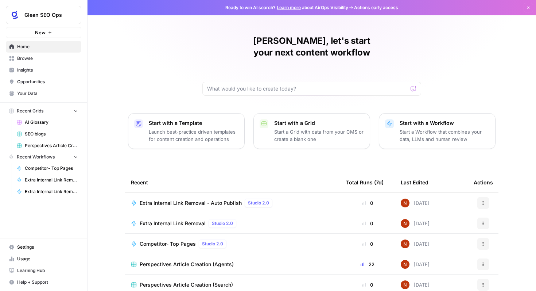
click at [286, 254] on td "Perspectives Article Creation (Agents)" at bounding box center [232, 264] width 215 height 20
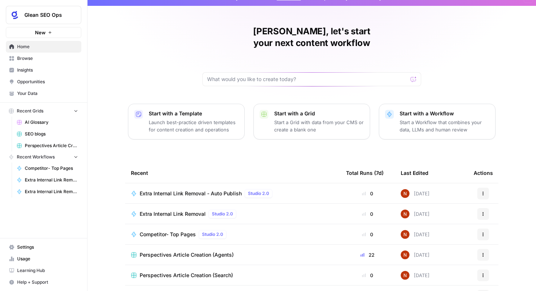
scroll to position [45, 0]
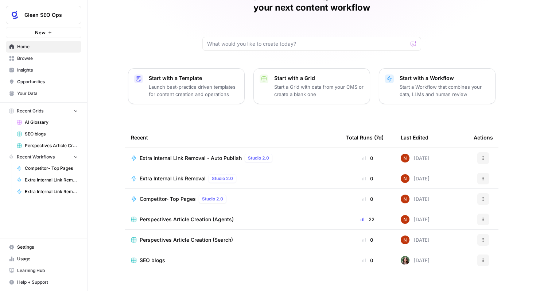
click at [428, 215] on div "[DATE]" at bounding box center [415, 219] width 29 height 9
click at [259, 209] on td "Perspectives Article Creation (Agents)" at bounding box center [232, 219] width 215 height 20
click at [199, 216] on span "Perspectives Article Creation (Agents)" at bounding box center [187, 219] width 94 height 7
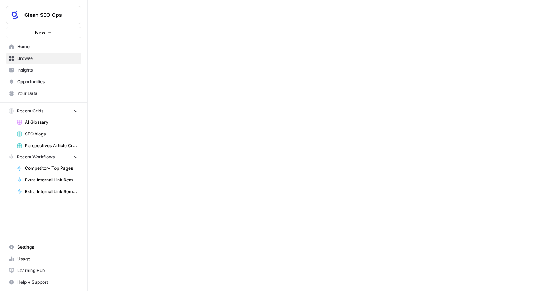
click at [199, 209] on div at bounding box center [312, 145] width 449 height 291
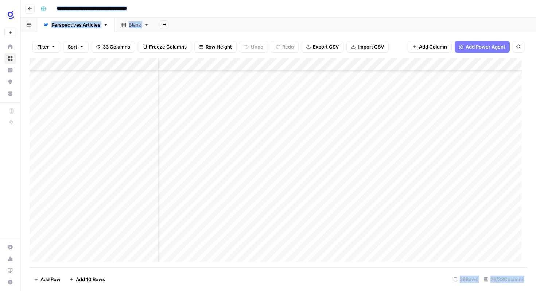
scroll to position [267, 1136]
click at [328, 155] on div "Add Column" at bounding box center [279, 162] width 498 height 209
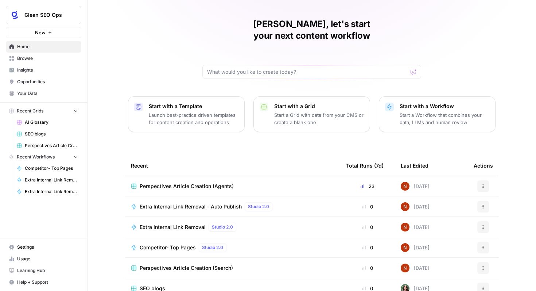
scroll to position [17, 0]
click at [250, 184] on td "Perspectives Article Creation (Agents)" at bounding box center [232, 186] width 215 height 20
click at [250, 181] on td "Perspectives Article Creation (Agents)" at bounding box center [232, 186] width 215 height 20
click at [247, 182] on div "Perspectives Article Creation (Agents)" at bounding box center [233, 185] width 204 height 7
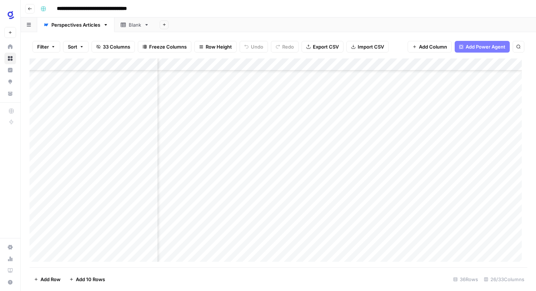
scroll to position [224, 49]
click at [277, 199] on div "Add Column" at bounding box center [279, 162] width 498 height 209
click at [277, 200] on div "Add Column" at bounding box center [279, 162] width 498 height 209
click at [375, 198] on div "Add Column" at bounding box center [279, 162] width 498 height 209
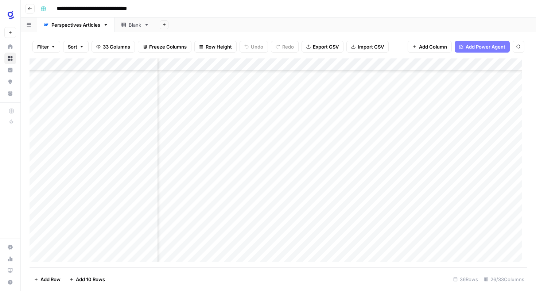
click at [375, 199] on div "Add Column" at bounding box center [279, 162] width 498 height 209
type textarea "**********"
click at [379, 226] on div "Add Column" at bounding box center [279, 162] width 498 height 209
click at [477, 200] on div "Add Column" at bounding box center [279, 162] width 498 height 209
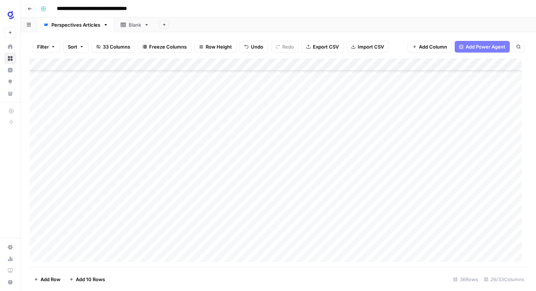
click at [105, 213] on div "Add Column" at bounding box center [279, 162] width 498 height 209
type textarea "**********"
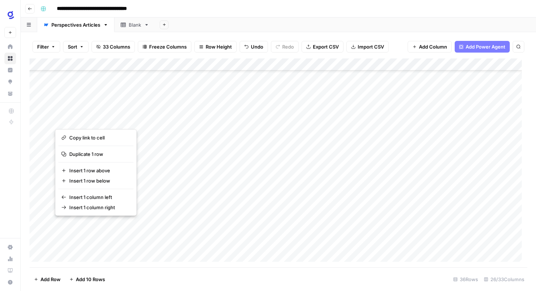
click at [136, 224] on button "button" at bounding box center [106, 225] width 103 height 13
drag, startPoint x: 136, startPoint y: 224, endPoint x: 103, endPoint y: 228, distance: 32.7
click at [103, 230] on button "button" at bounding box center [106, 225] width 103 height 13
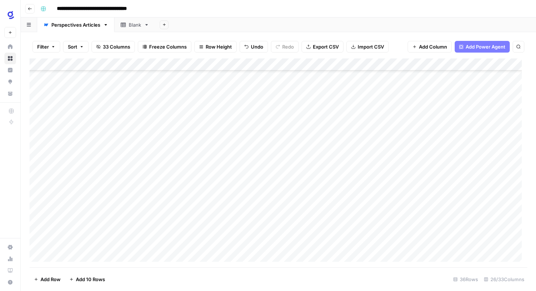
click at [97, 254] on div "Add Column" at bounding box center [279, 162] width 498 height 209
click at [90, 227] on div "Add Column" at bounding box center [279, 162] width 498 height 209
type textarea "**********"
click at [89, 235] on div "Add Column" at bounding box center [279, 162] width 498 height 209
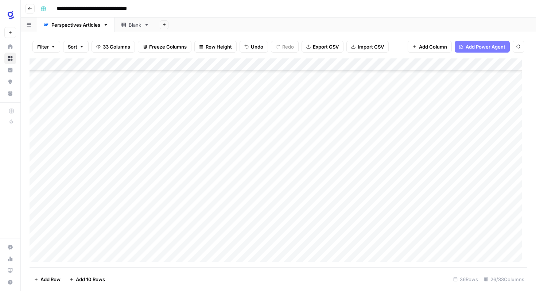
click at [89, 235] on div "Add Column" at bounding box center [279, 162] width 498 height 209
click at [99, 240] on textarea at bounding box center [113, 238] width 117 height 10
click at [100, 240] on textarea at bounding box center [113, 238] width 117 height 10
paste textarea "**********"
type textarea "**********"
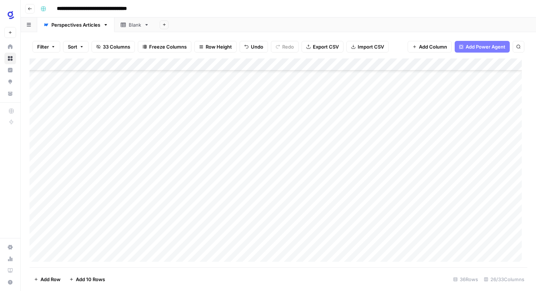
click at [255, 231] on div "Add Column" at bounding box center [279, 162] width 498 height 209
click at [192, 214] on div "Add Column" at bounding box center [279, 162] width 498 height 209
click at [181, 212] on div "Add Column" at bounding box center [279, 162] width 498 height 209
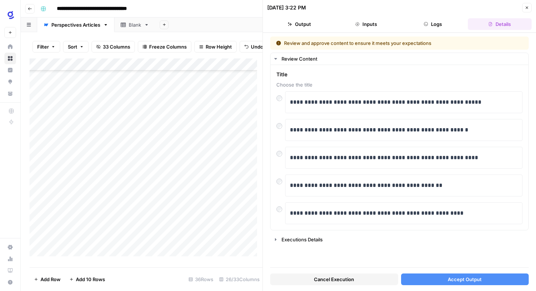
click at [464, 282] on span "Accept Output" at bounding box center [465, 278] width 34 height 7
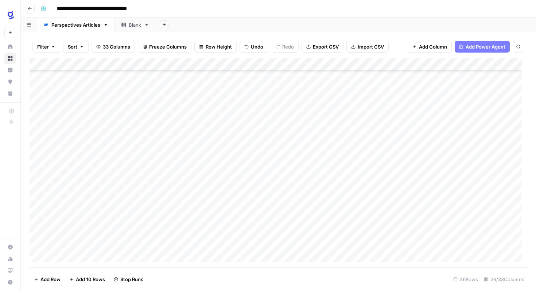
click at [188, 226] on div "Add Column" at bounding box center [279, 162] width 498 height 209
click at [179, 226] on div "Add Column" at bounding box center [279, 162] width 498 height 209
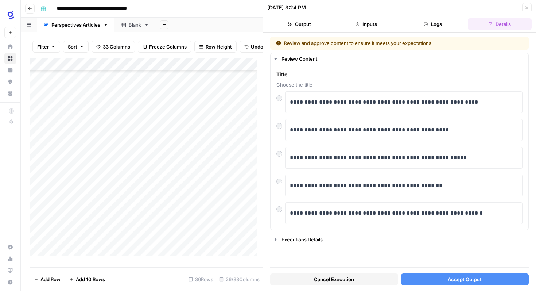
click at [465, 279] on span "Accept Output" at bounding box center [465, 278] width 34 height 7
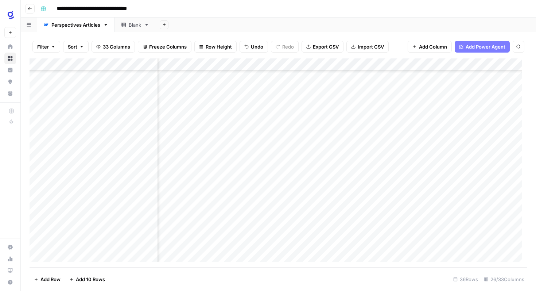
scroll to position [224, 183]
click at [262, 214] on div "Add Column" at bounding box center [279, 162] width 498 height 209
click at [275, 223] on div "Add Column" at bounding box center [279, 162] width 498 height 209
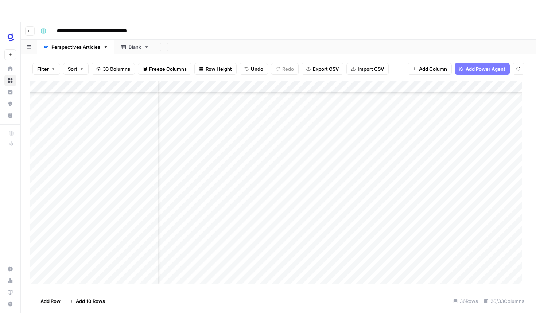
scroll to position [224, 391]
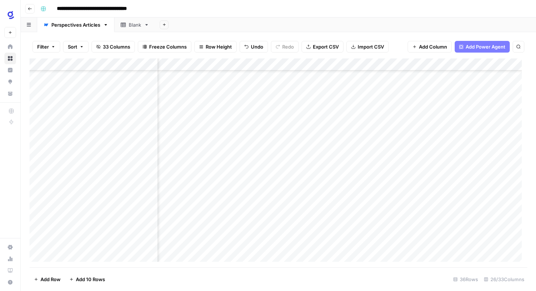
click at [272, 211] on div "Add Column" at bounding box center [279, 162] width 498 height 209
click at [275, 222] on div "Add Column" at bounding box center [279, 162] width 498 height 209
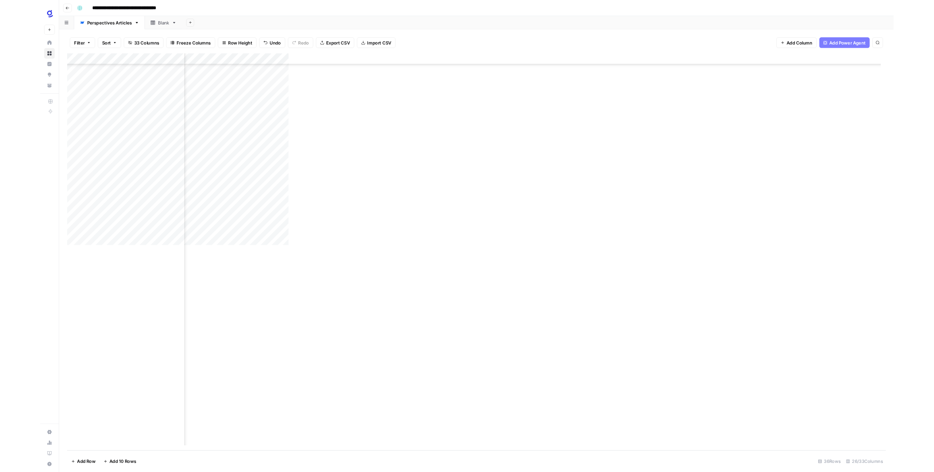
scroll to position [42, 391]
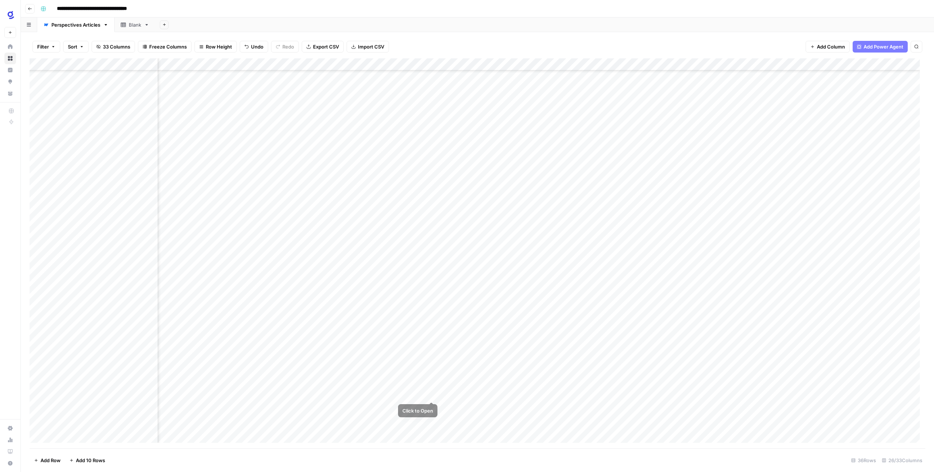
click at [415, 290] on div "Add Column" at bounding box center [478, 253] width 896 height 390
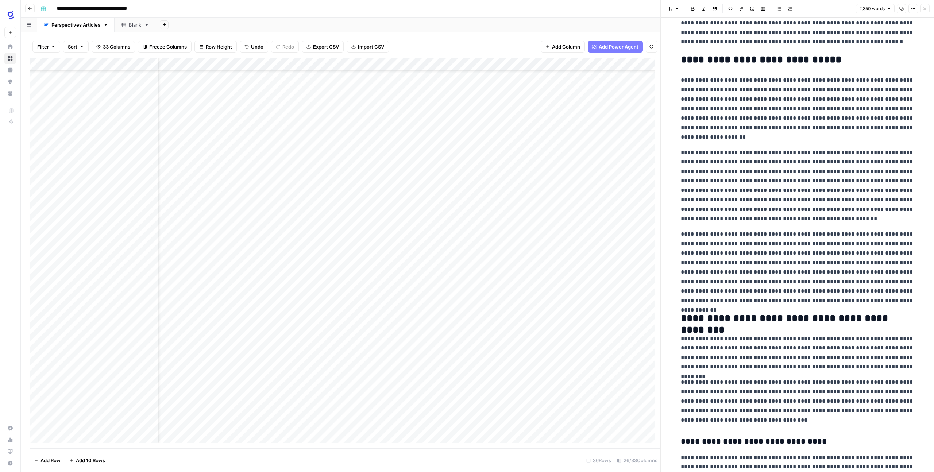
scroll to position [23, 0]
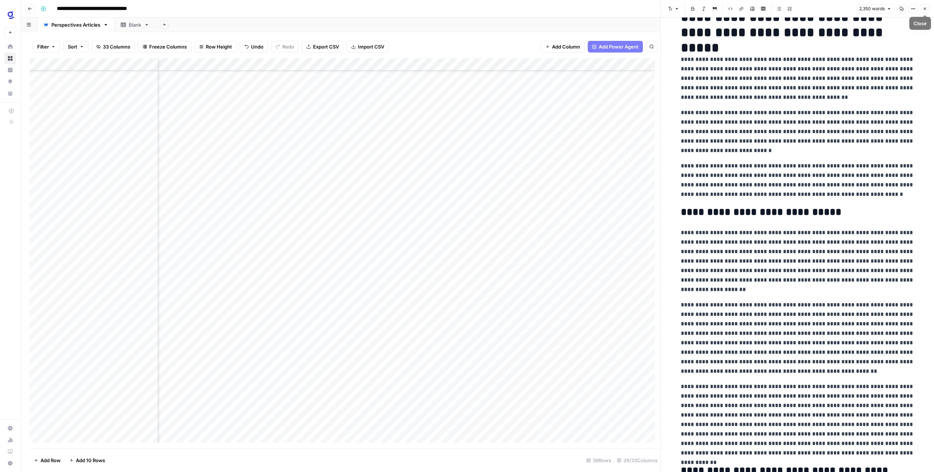
click at [536, 6] on button "Close" at bounding box center [924, 8] width 9 height 9
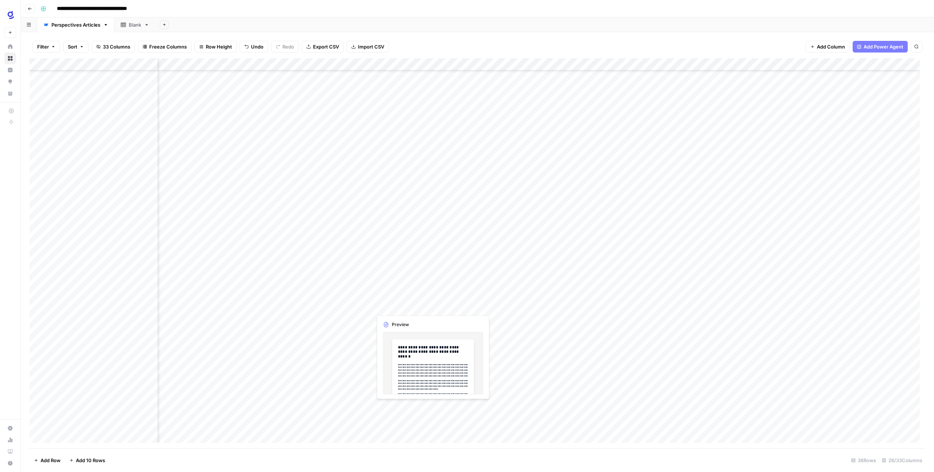
click at [398, 290] on div "Add Column" at bounding box center [478, 253] width 896 height 390
click at [398, 290] on div at bounding box center [405, 407] width 67 height 14
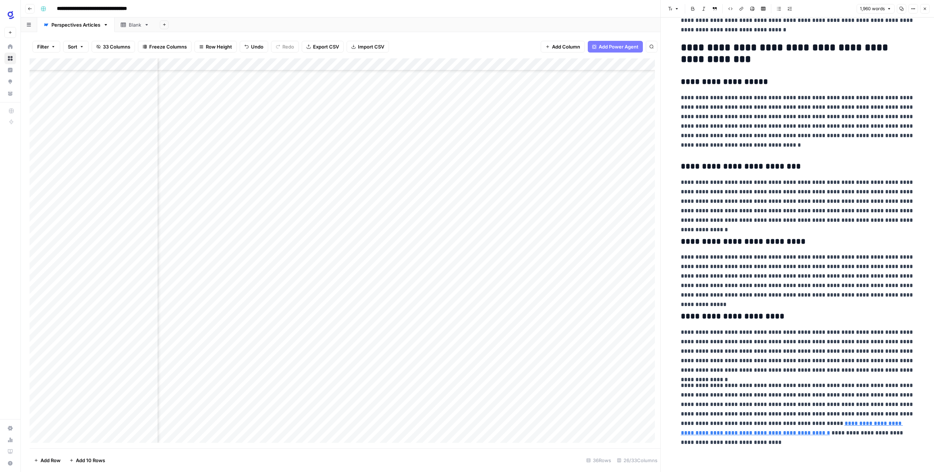
scroll to position [2502, 0]
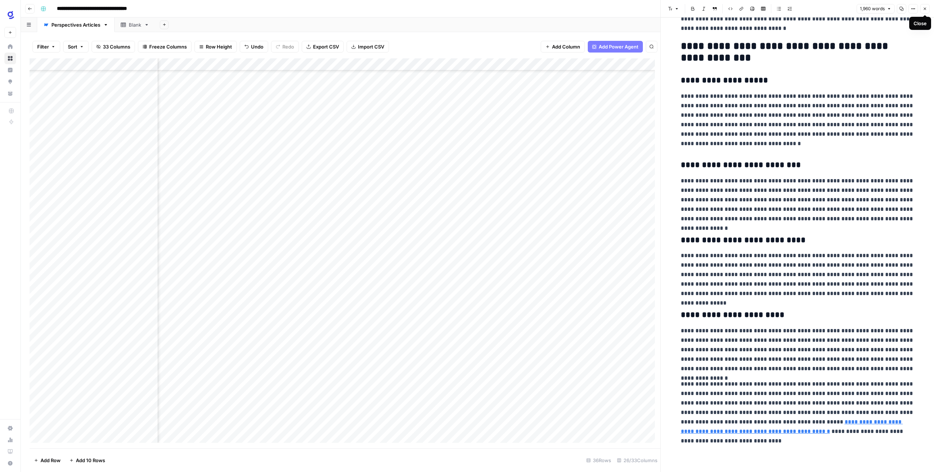
click at [536, 7] on icon "button" at bounding box center [925, 9] width 4 height 4
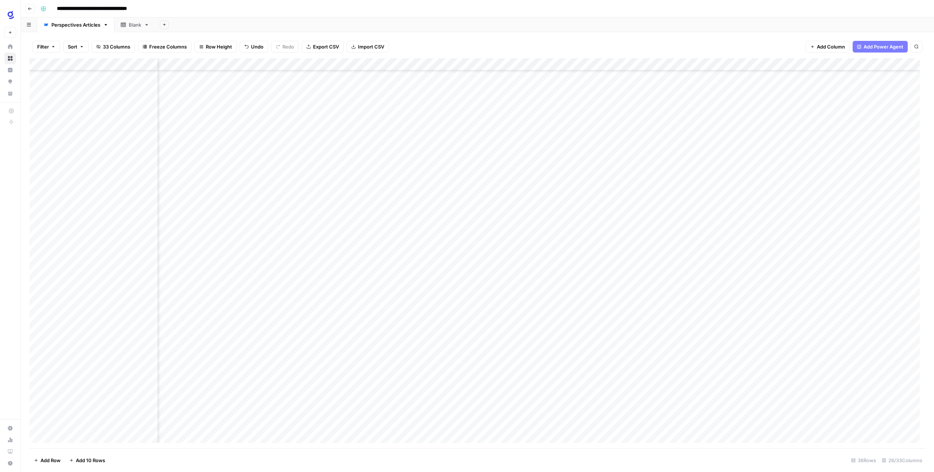
click at [491, 290] on div "Add Column" at bounding box center [478, 253] width 896 height 390
click at [502, 290] on div "Add Column" at bounding box center [478, 253] width 896 height 390
click at [536, 290] on div "Add Column" at bounding box center [478, 253] width 896 height 390
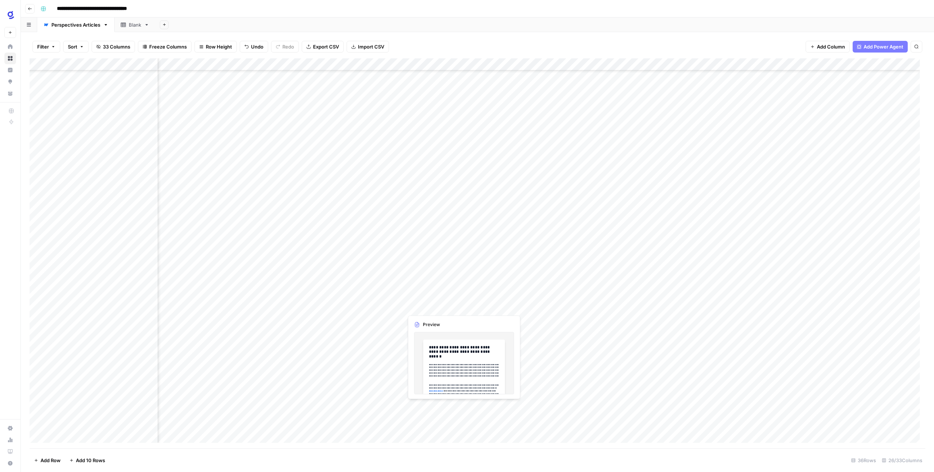
click at [443, 290] on div "Add Column" at bounding box center [478, 253] width 896 height 390
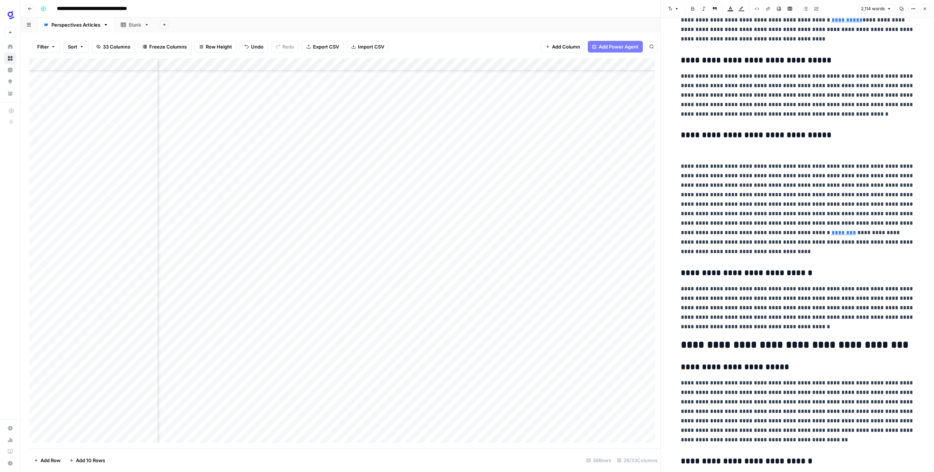
scroll to position [1098, 0]
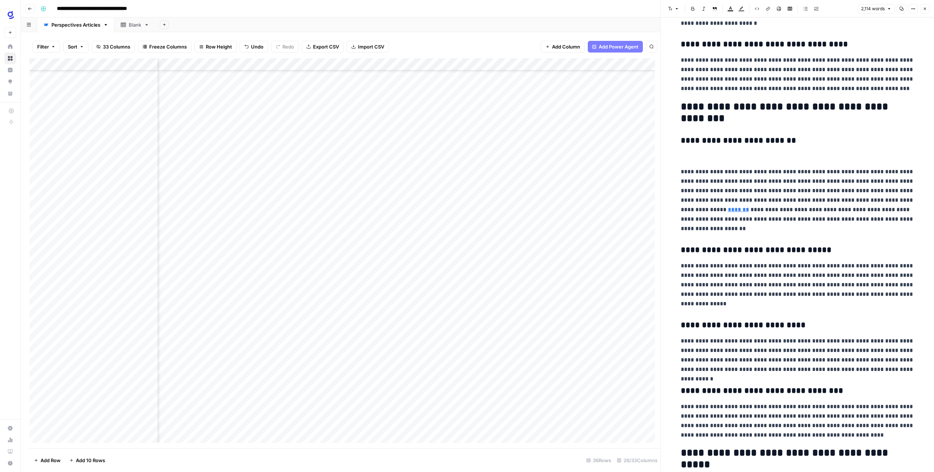
click at [536, 9] on icon "button" at bounding box center [925, 9] width 4 height 4
